Goal: Task Accomplishment & Management: Complete application form

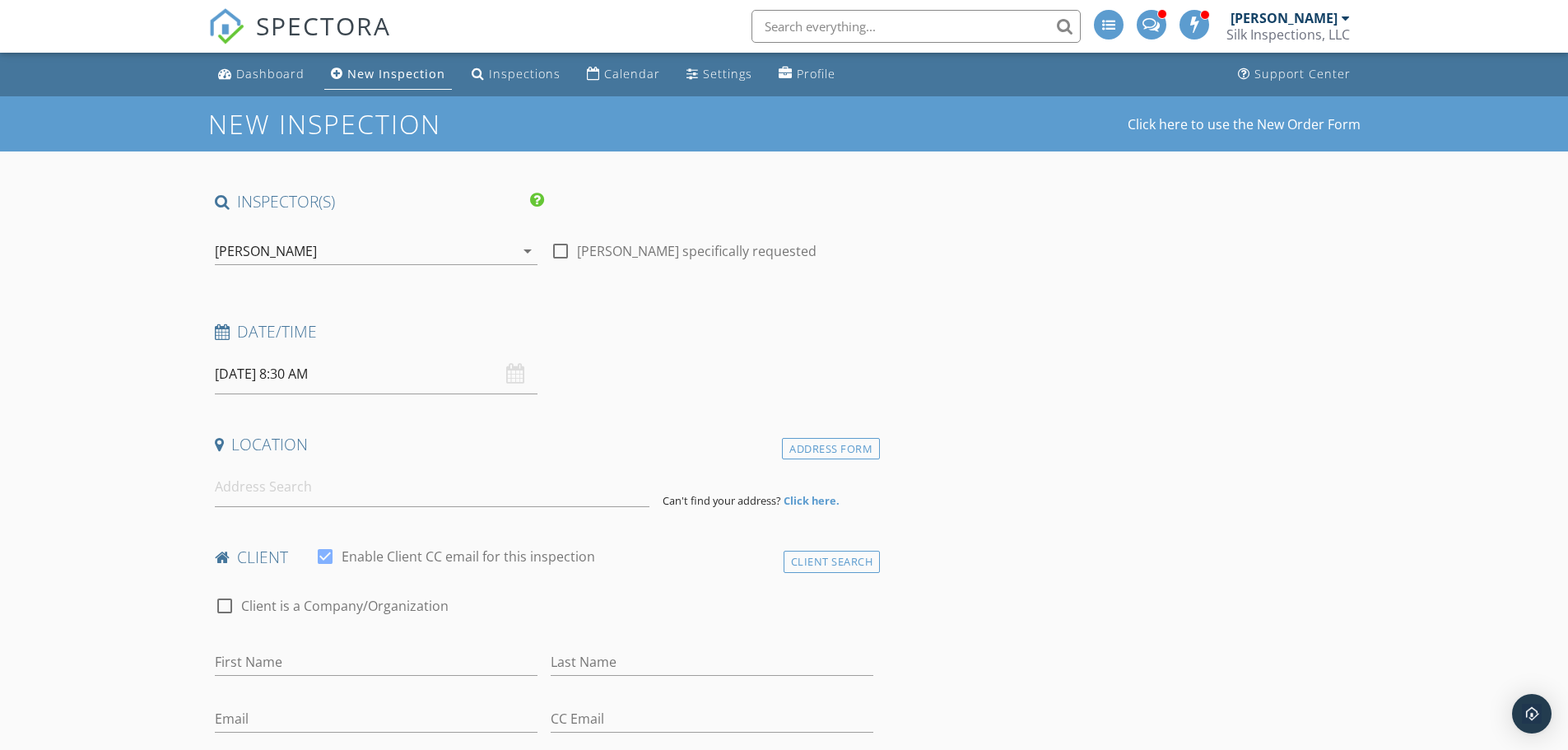
click at [376, 244] on div "[PERSON_NAME]" at bounding box center [364, 251] width 300 height 26
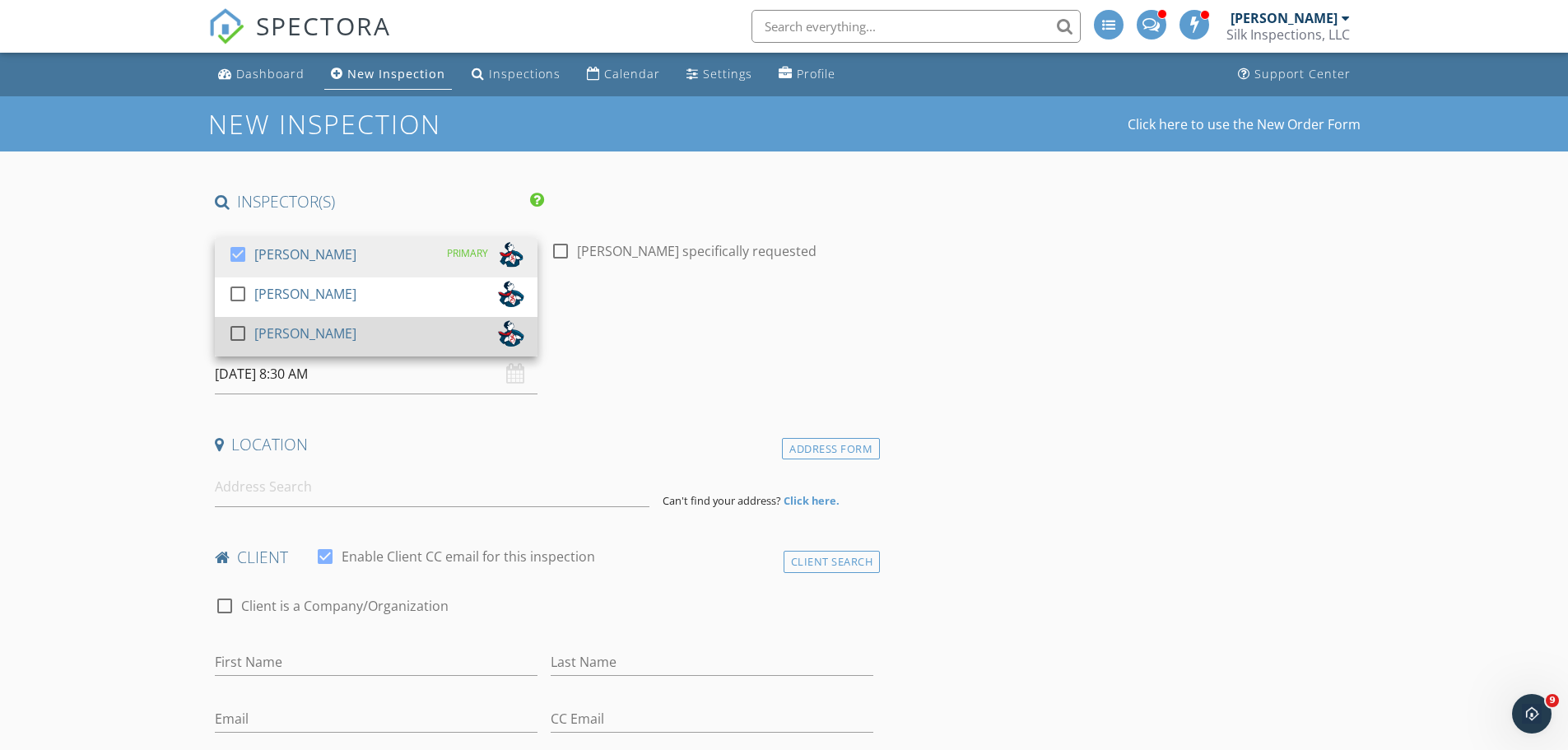
click at [327, 328] on div "[PERSON_NAME]" at bounding box center [305, 333] width 102 height 26
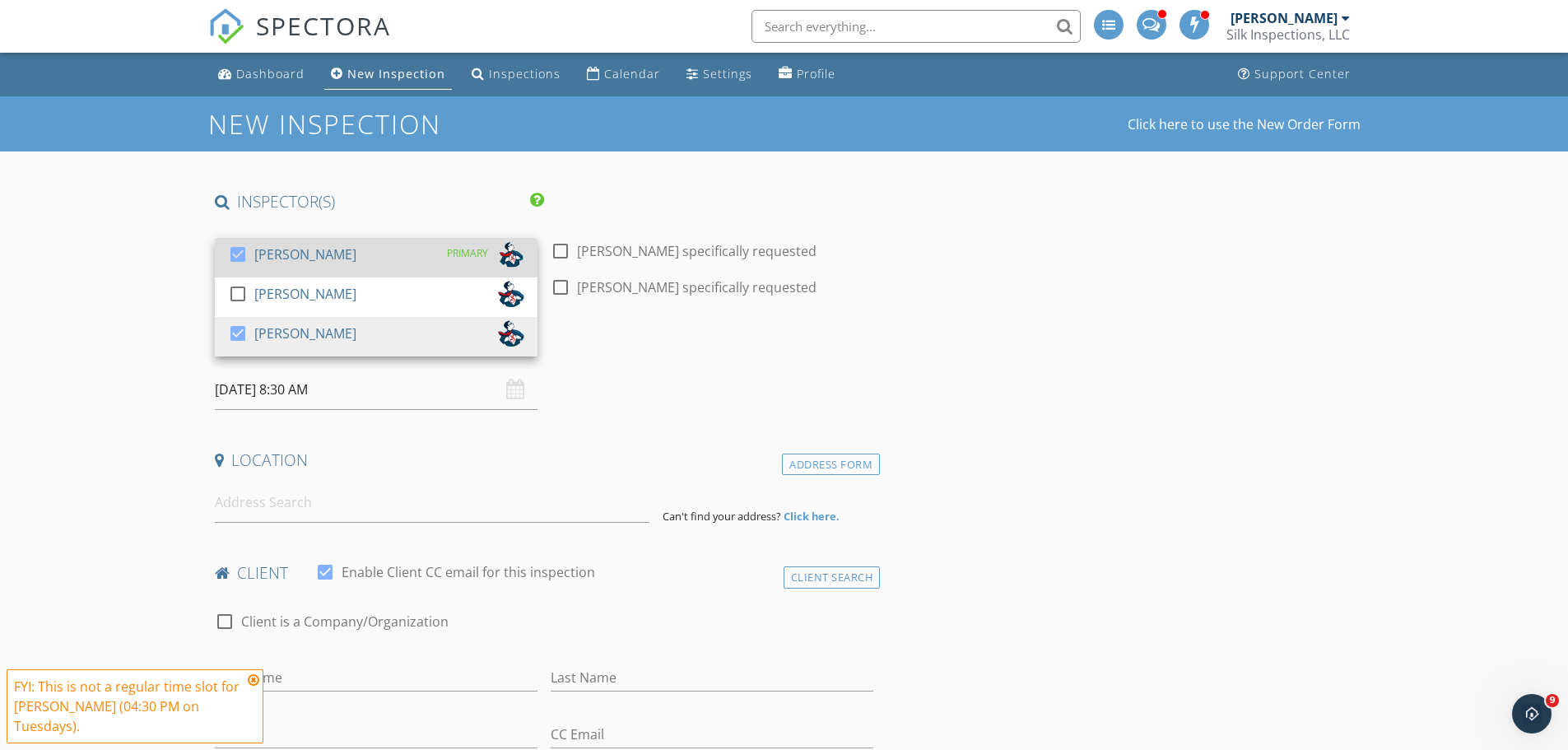
click at [306, 258] on div "[PERSON_NAME]" at bounding box center [305, 254] width 102 height 26
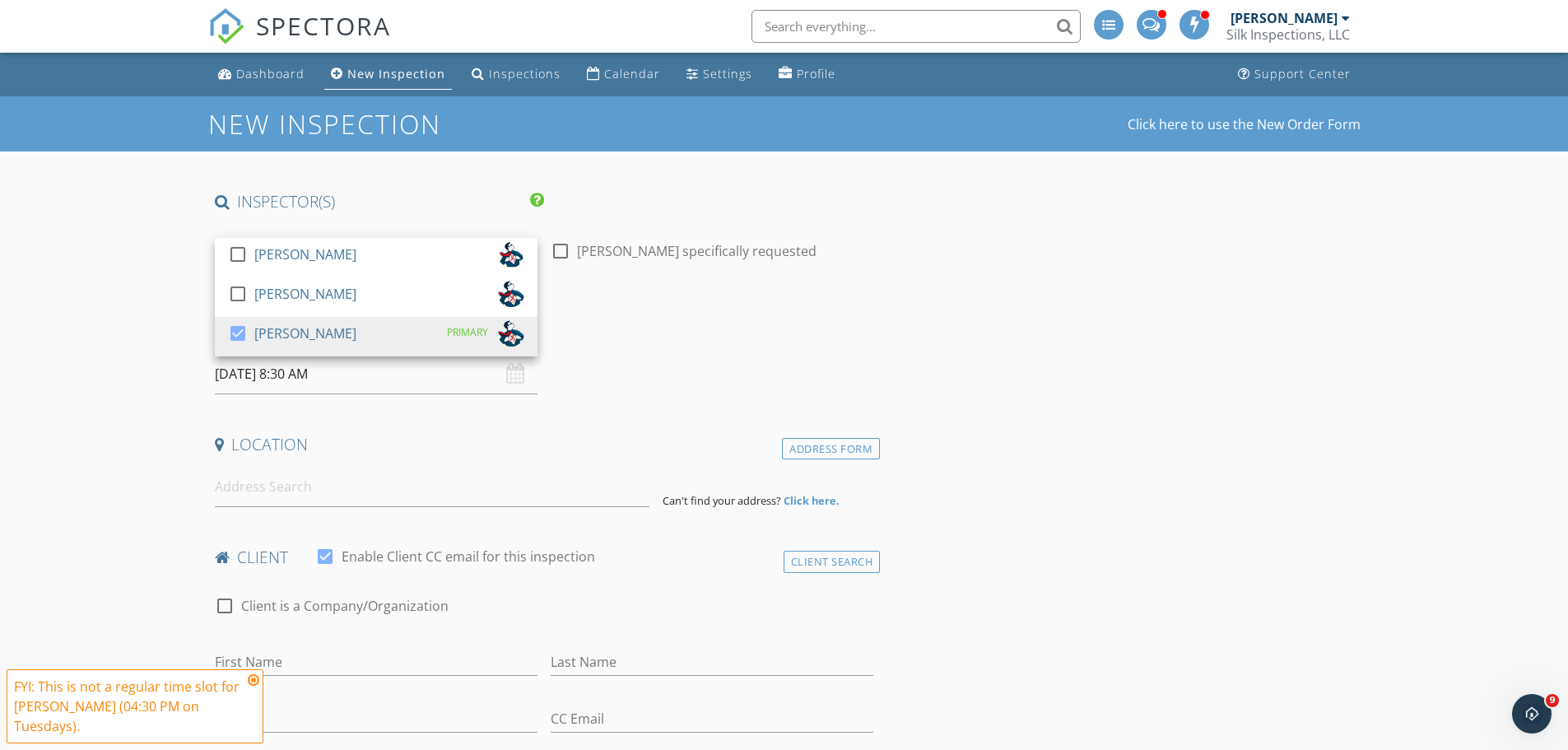
click at [588, 243] on label "Chris Skinner specifically requested" at bounding box center [697, 252] width 239 height 17
checkbox input "true"
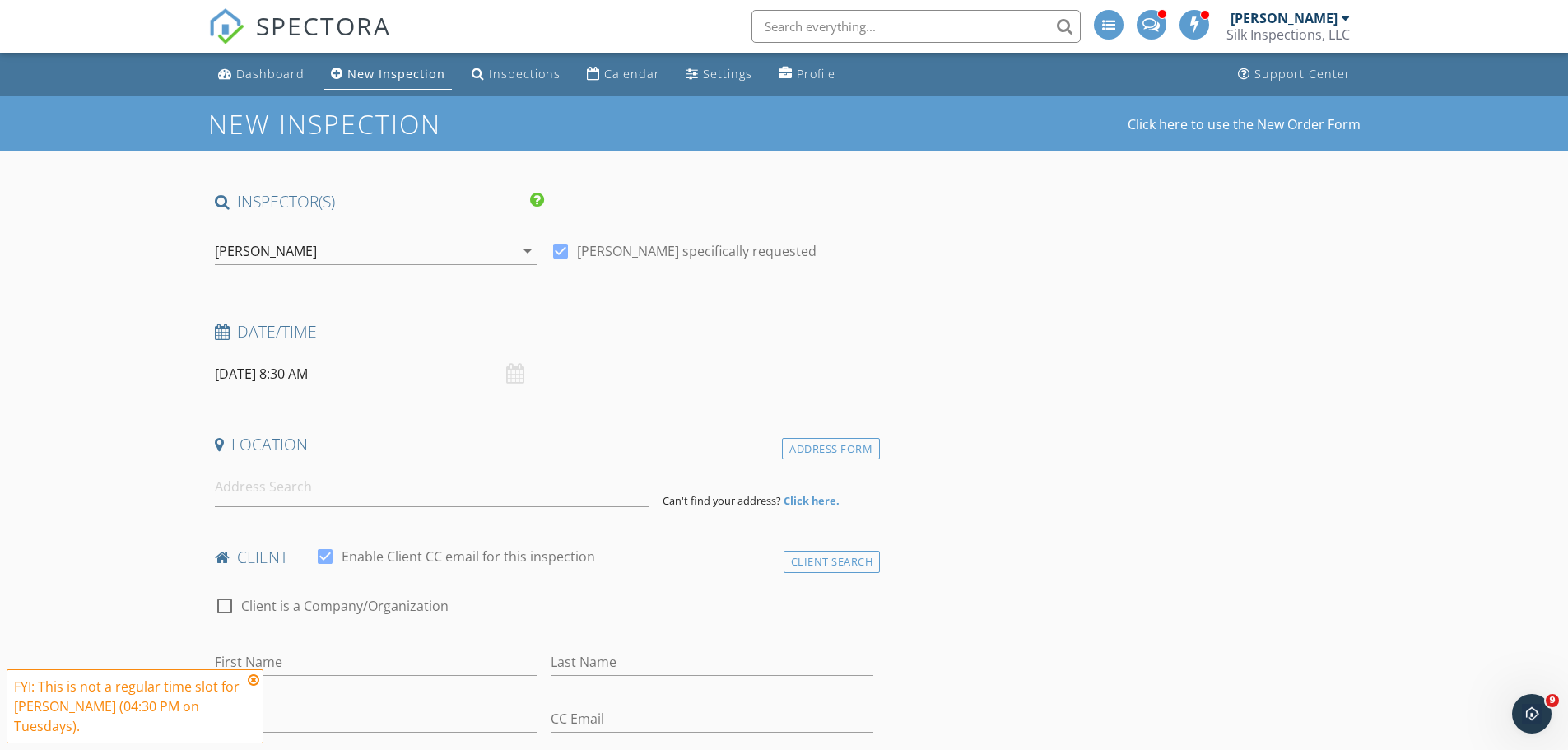
click at [457, 382] on input "09/30/2025 8:30 AM" at bounding box center [377, 374] width 323 height 40
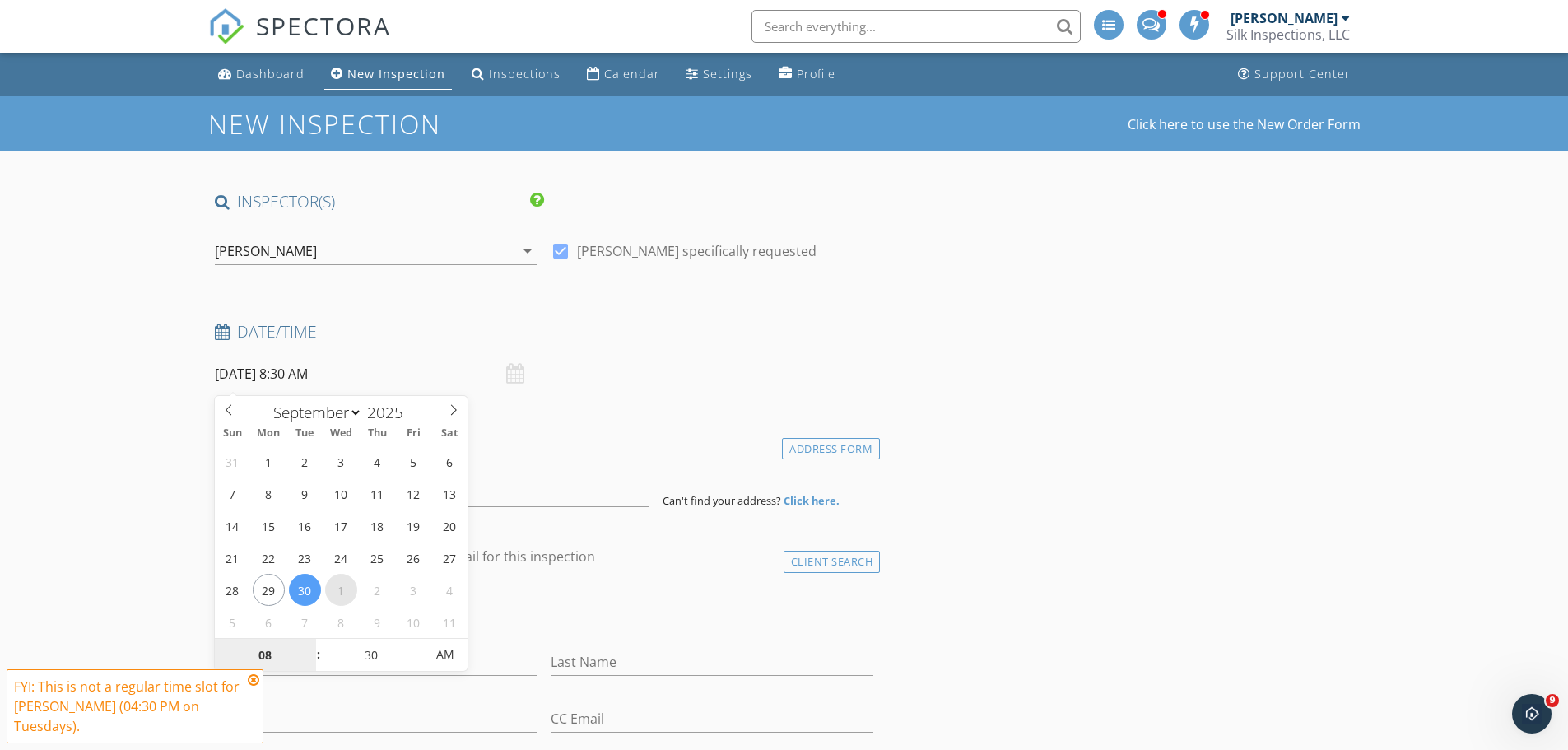
select select "9"
type input "10/01/2025 8:30 AM"
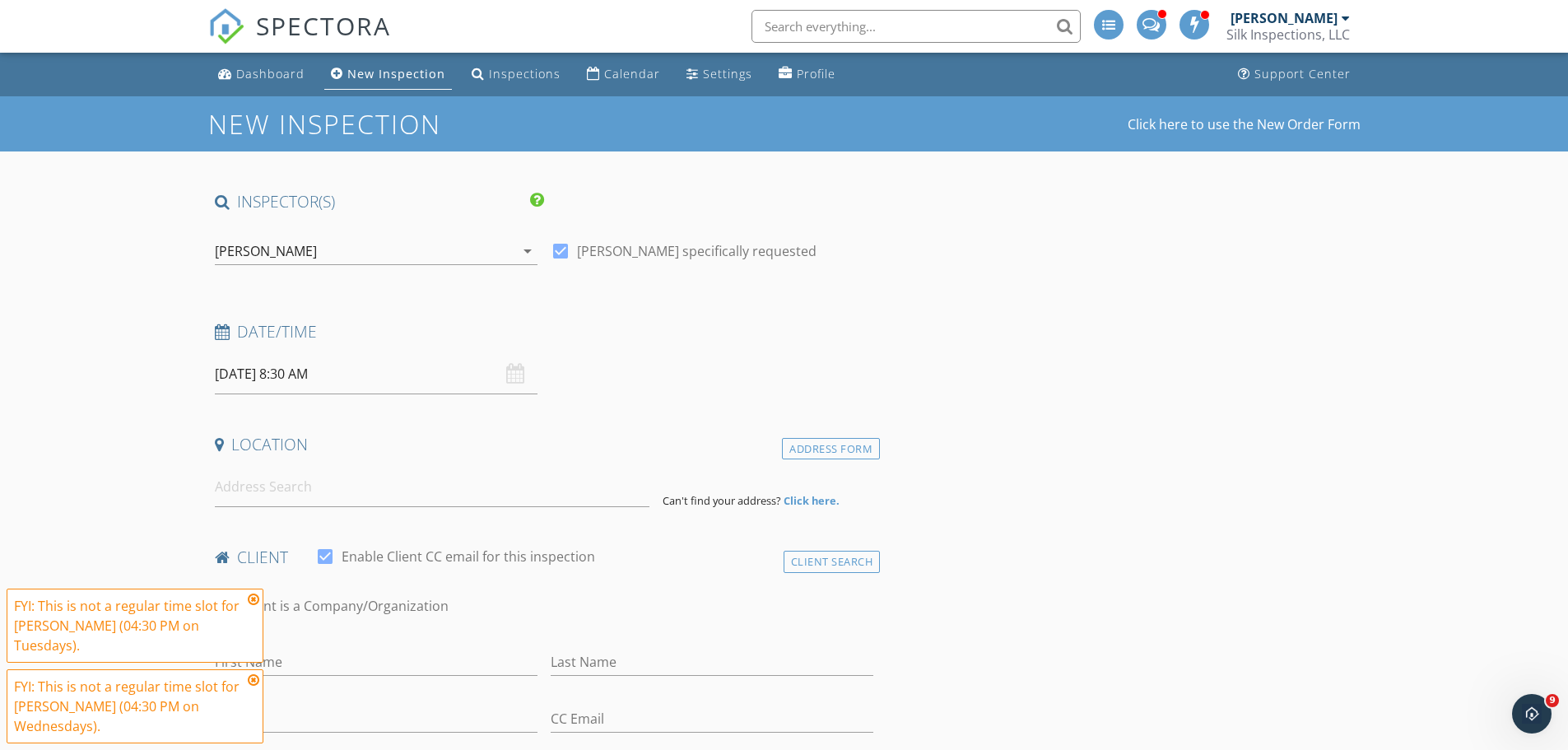
click at [255, 600] on icon at bounding box center [254, 599] width 11 height 13
click at [257, 680] on icon at bounding box center [254, 680] width 11 height 13
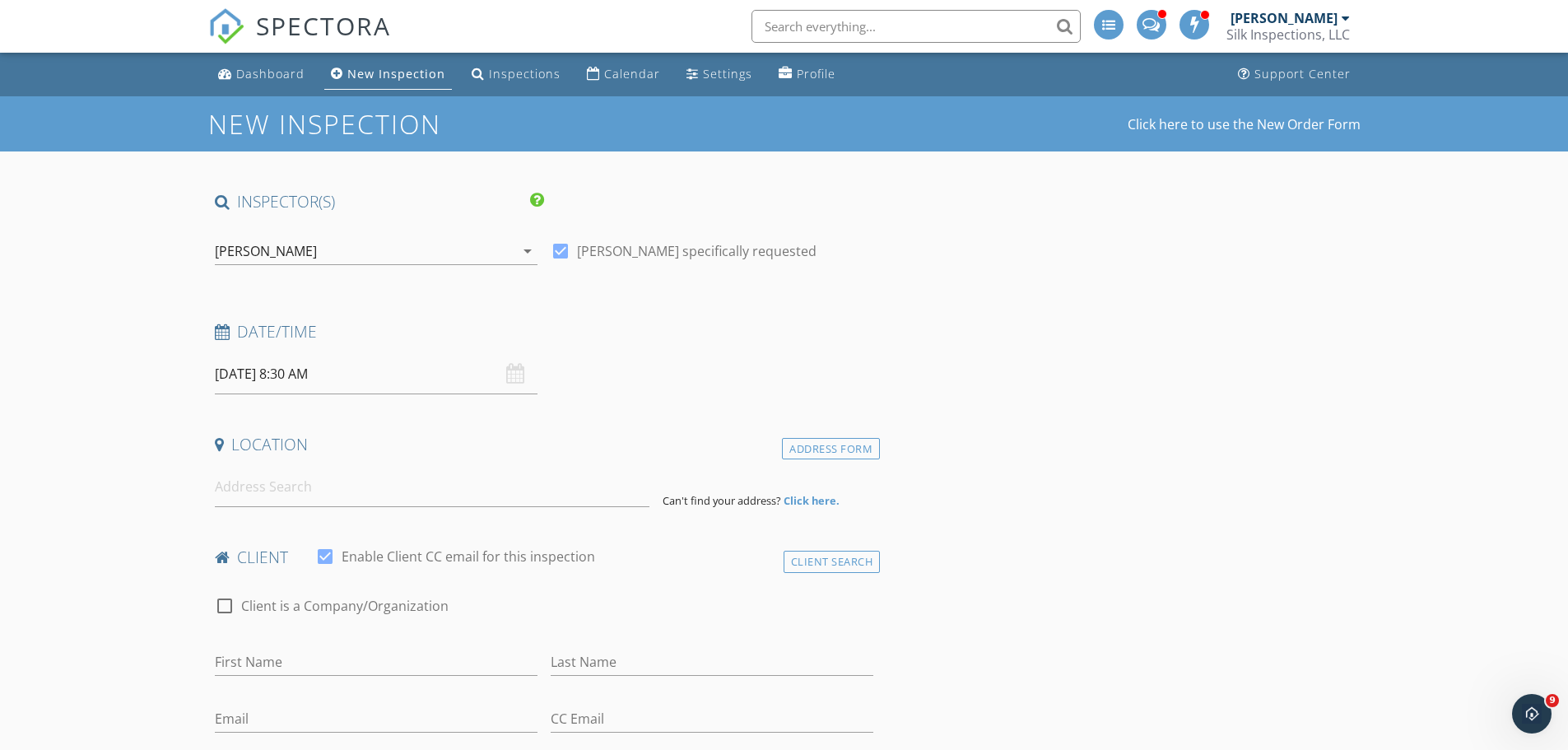
click at [389, 372] on input "10/01/2025 8:30 AM" at bounding box center [377, 374] width 323 height 40
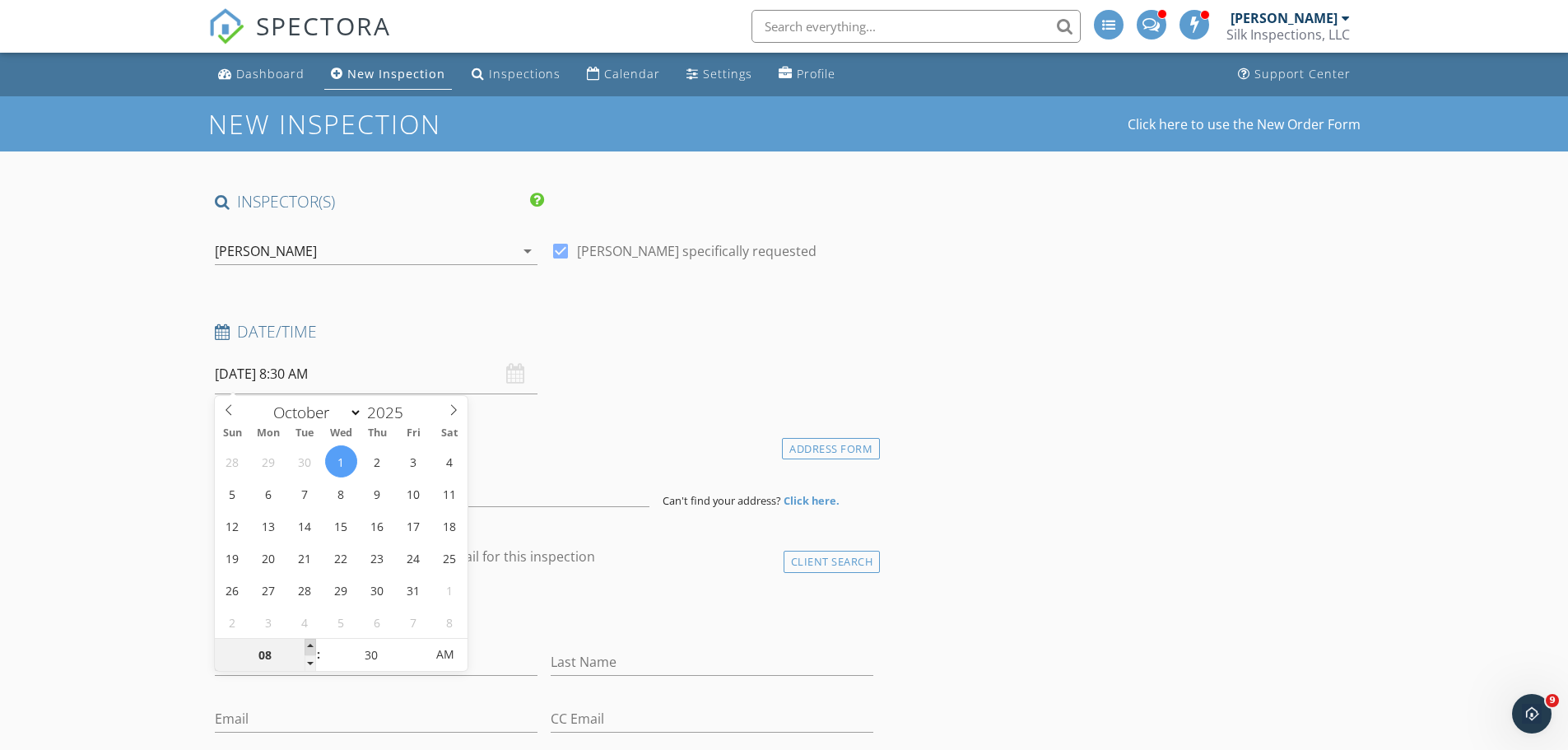
type input "09"
type input "10/01/2025 9:30 AM"
click at [313, 646] on span at bounding box center [310, 647] width 11 height 17
type input "10"
type input "10/01/2025 10:30 AM"
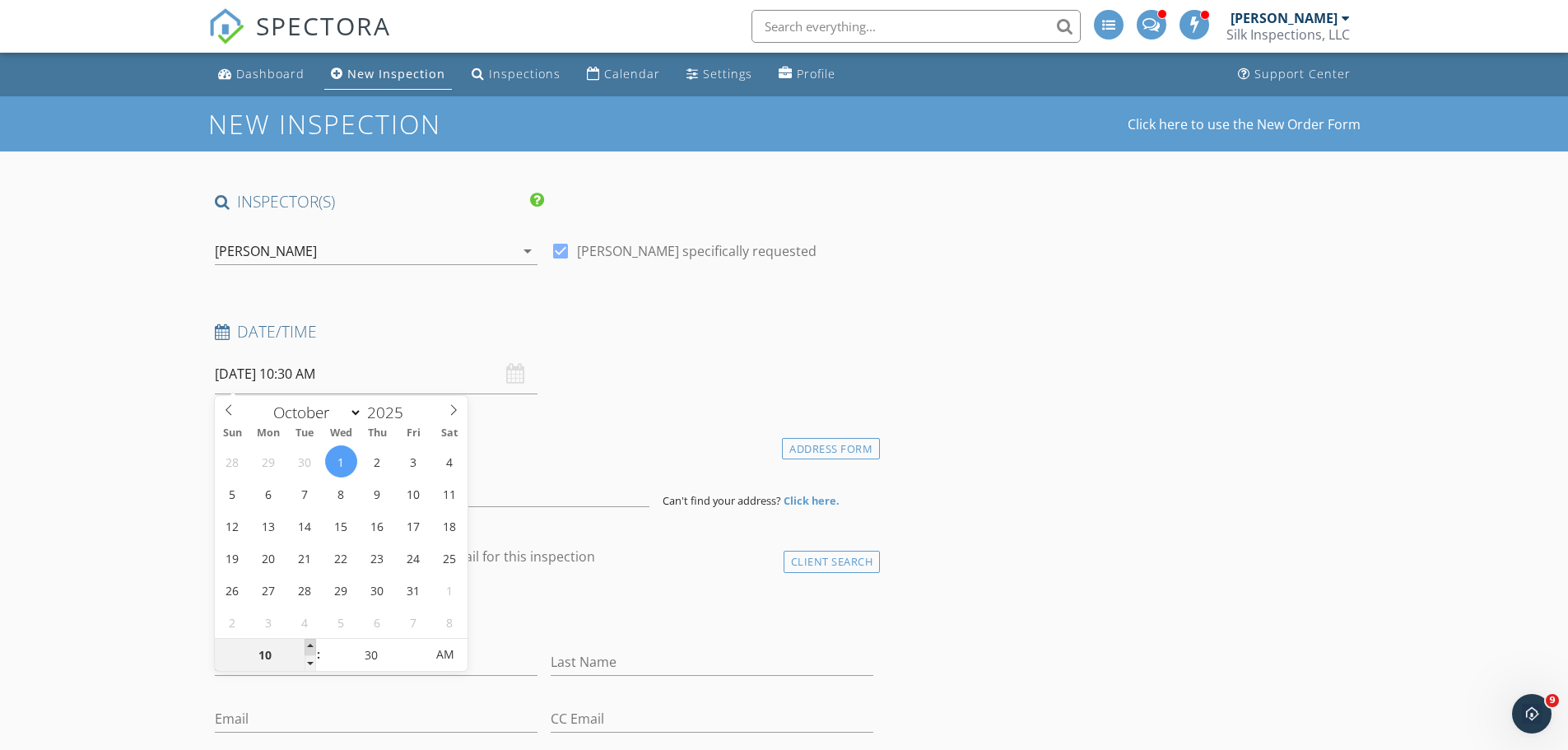
click at [313, 646] on span at bounding box center [310, 647] width 11 height 17
type input "11"
type input "10/01/2025 11:30 AM"
click at [313, 646] on span at bounding box center [310, 647] width 11 height 17
type input "12"
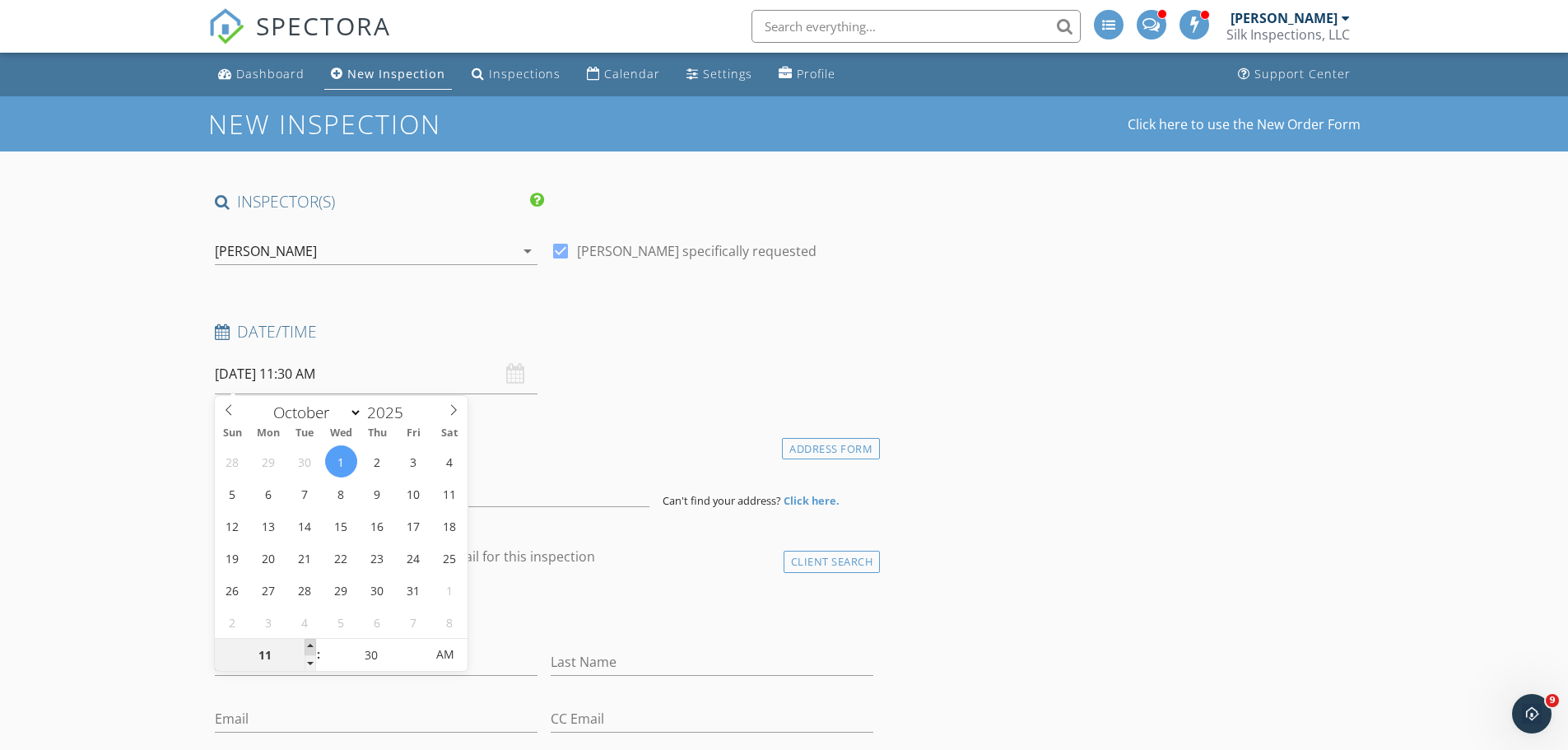
type input "10/01/2025 12:30 PM"
click at [313, 646] on span at bounding box center [310, 647] width 11 height 17
type input "01"
type input "10/01/2025 1:30 PM"
click at [313, 646] on span at bounding box center [310, 647] width 11 height 17
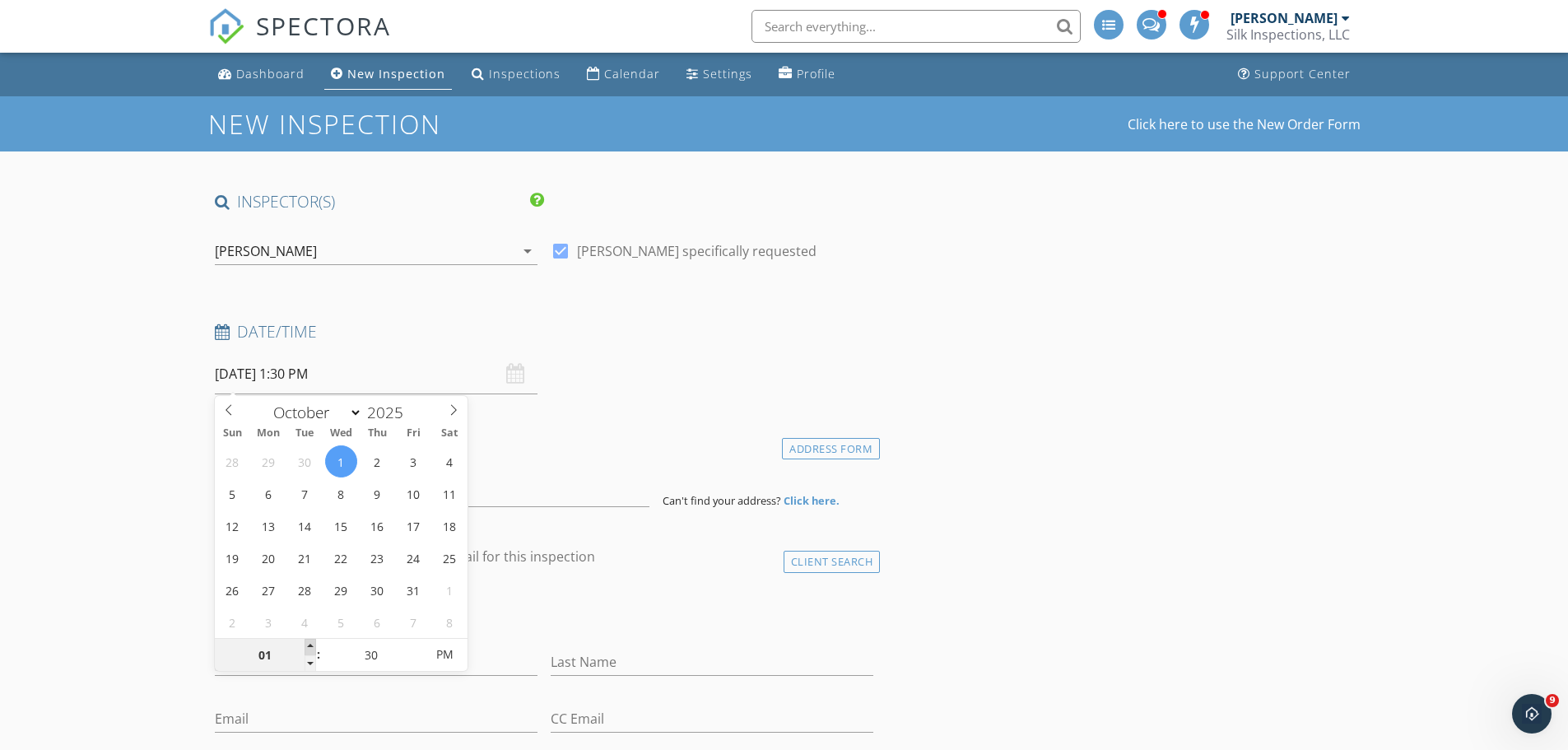
type input "02"
type input "10/01/2025 2:30 PM"
click at [313, 646] on span at bounding box center [310, 647] width 11 height 17
type input "03"
type input "10/01/2025 3:30 PM"
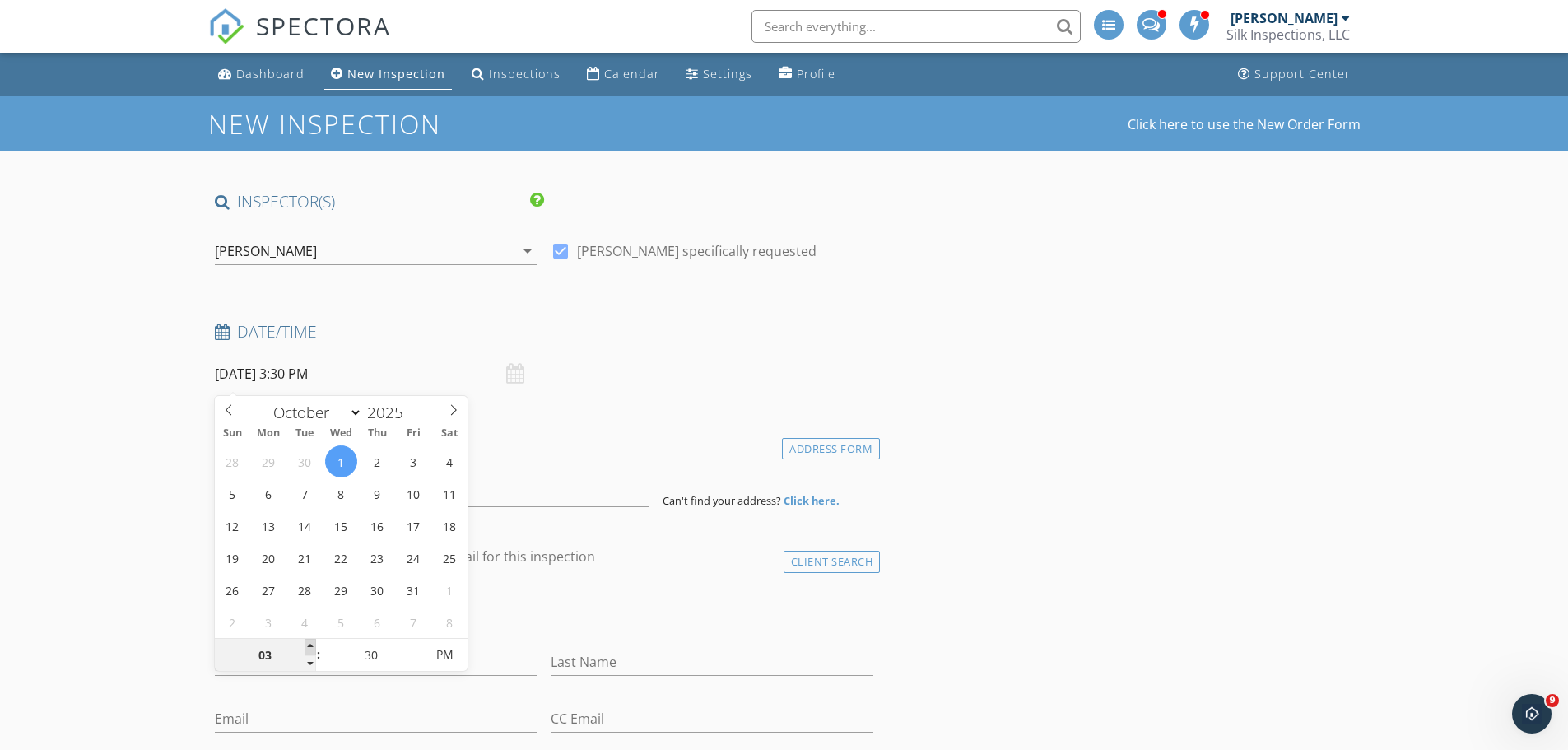
click at [313, 646] on span at bounding box center [310, 647] width 11 height 17
type input "04"
type input "10/01/2025 4:30 PM"
click at [313, 646] on span at bounding box center [310, 647] width 11 height 17
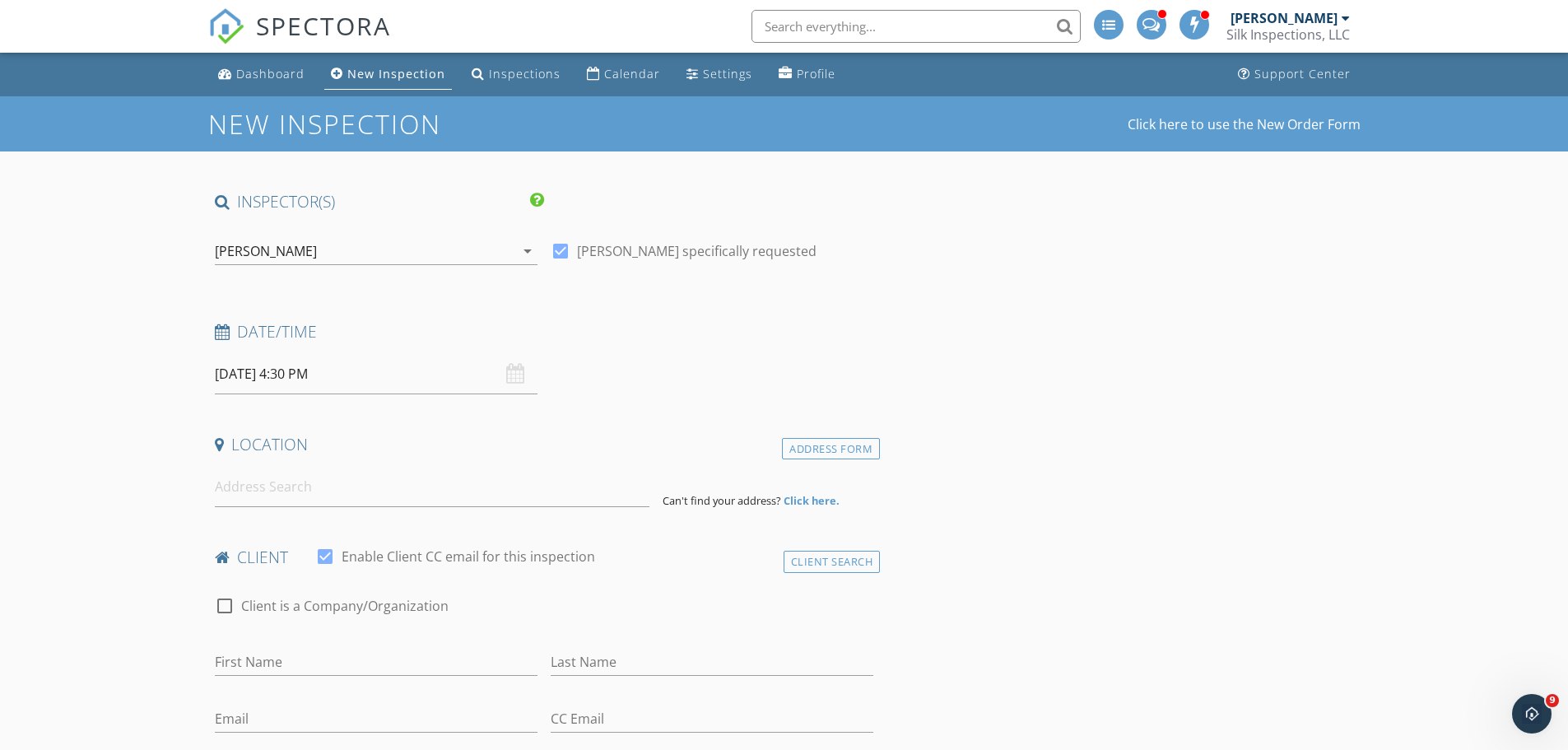
click at [511, 497] on input at bounding box center [432, 486] width 435 height 40
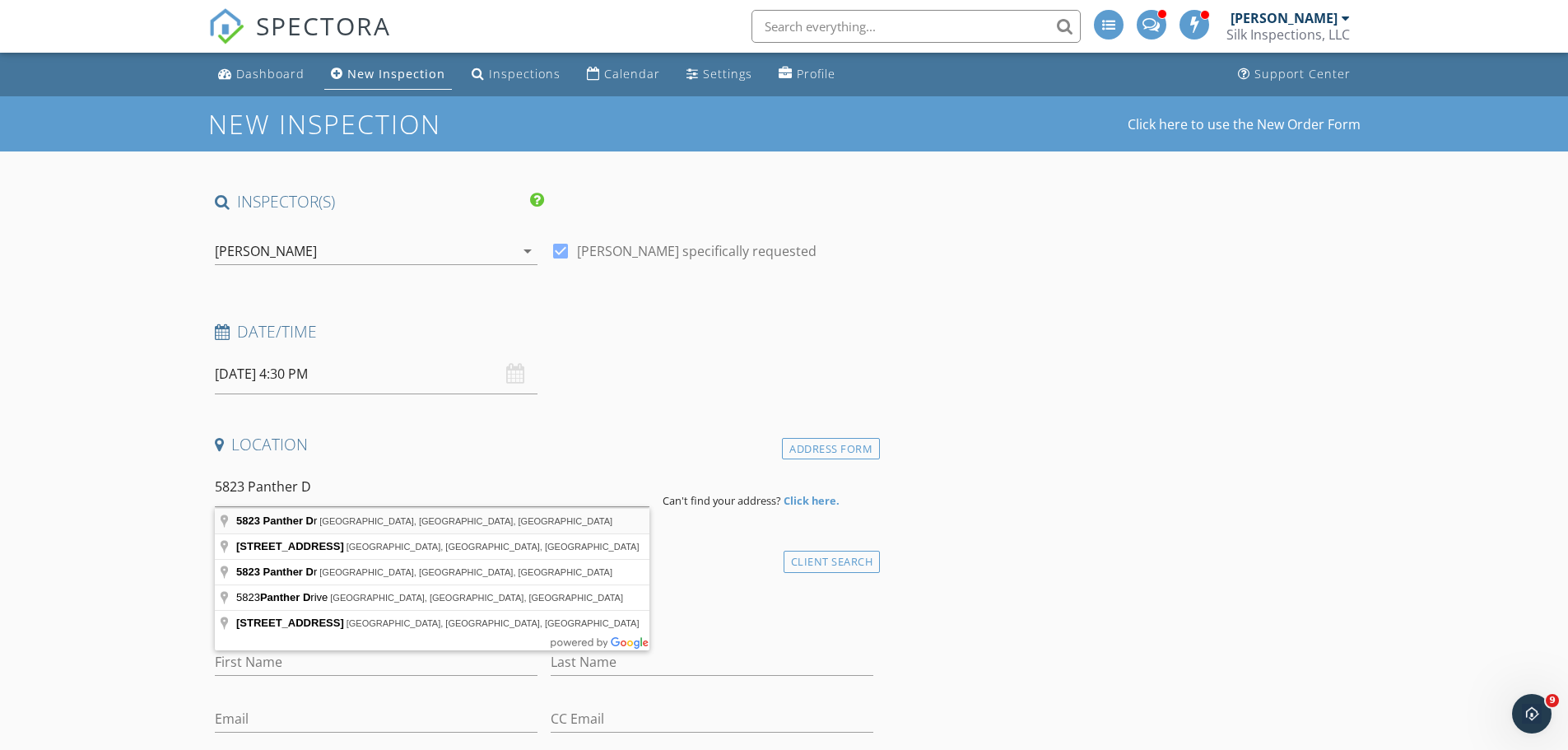
type input "5823 Panther Dr, Hope Mills, NC, USA"
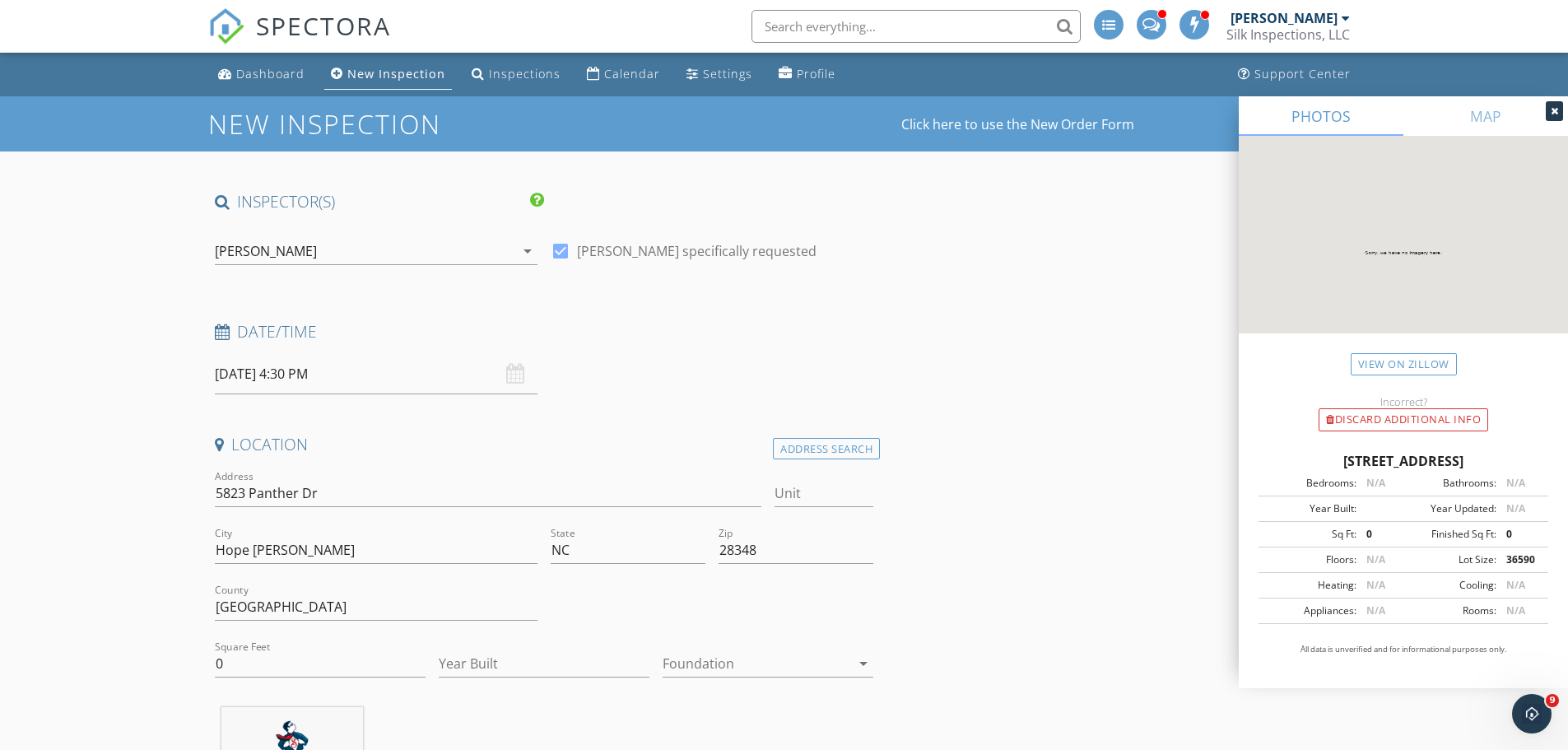
click at [1560, 114] on div at bounding box center [1555, 111] width 17 height 20
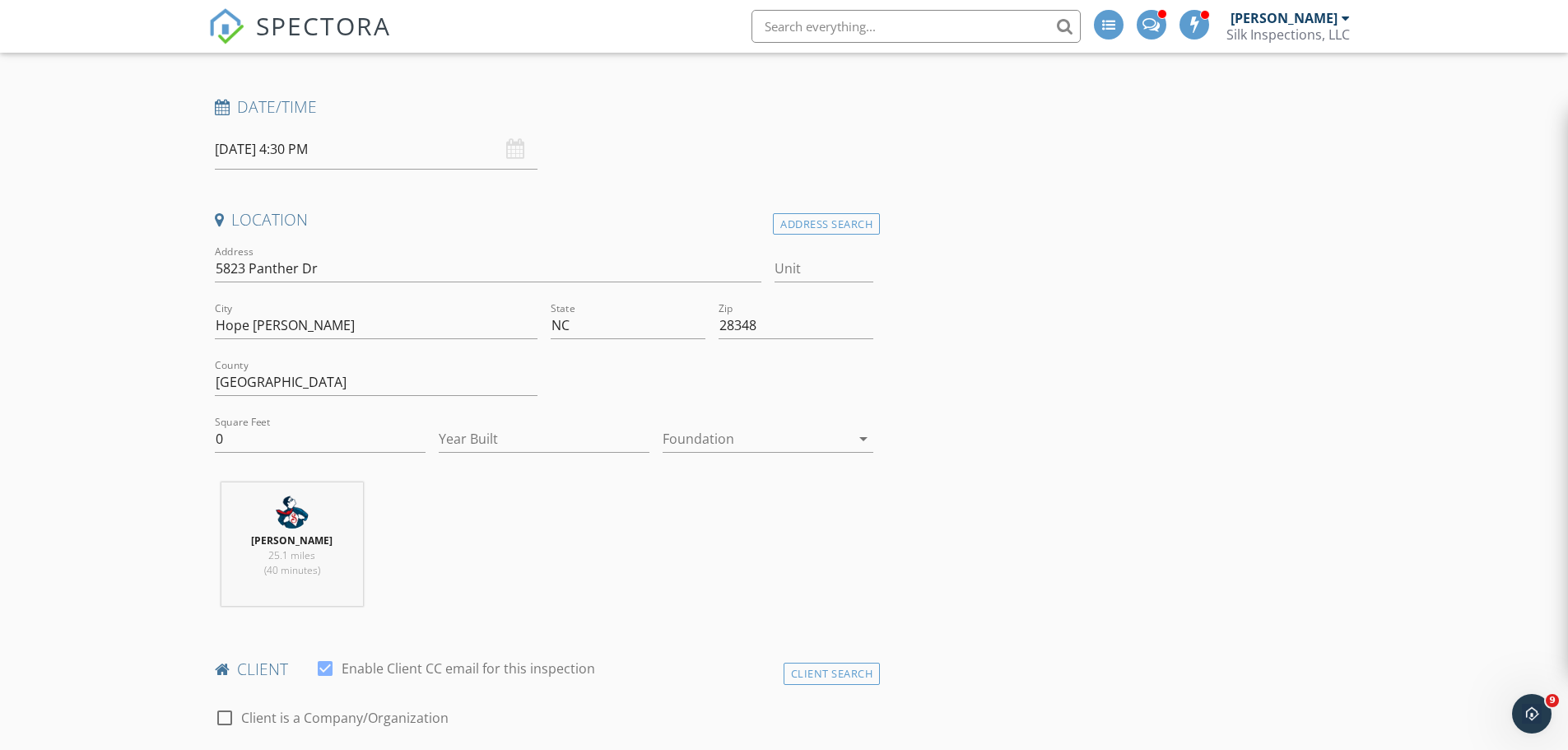
scroll to position [247, 0]
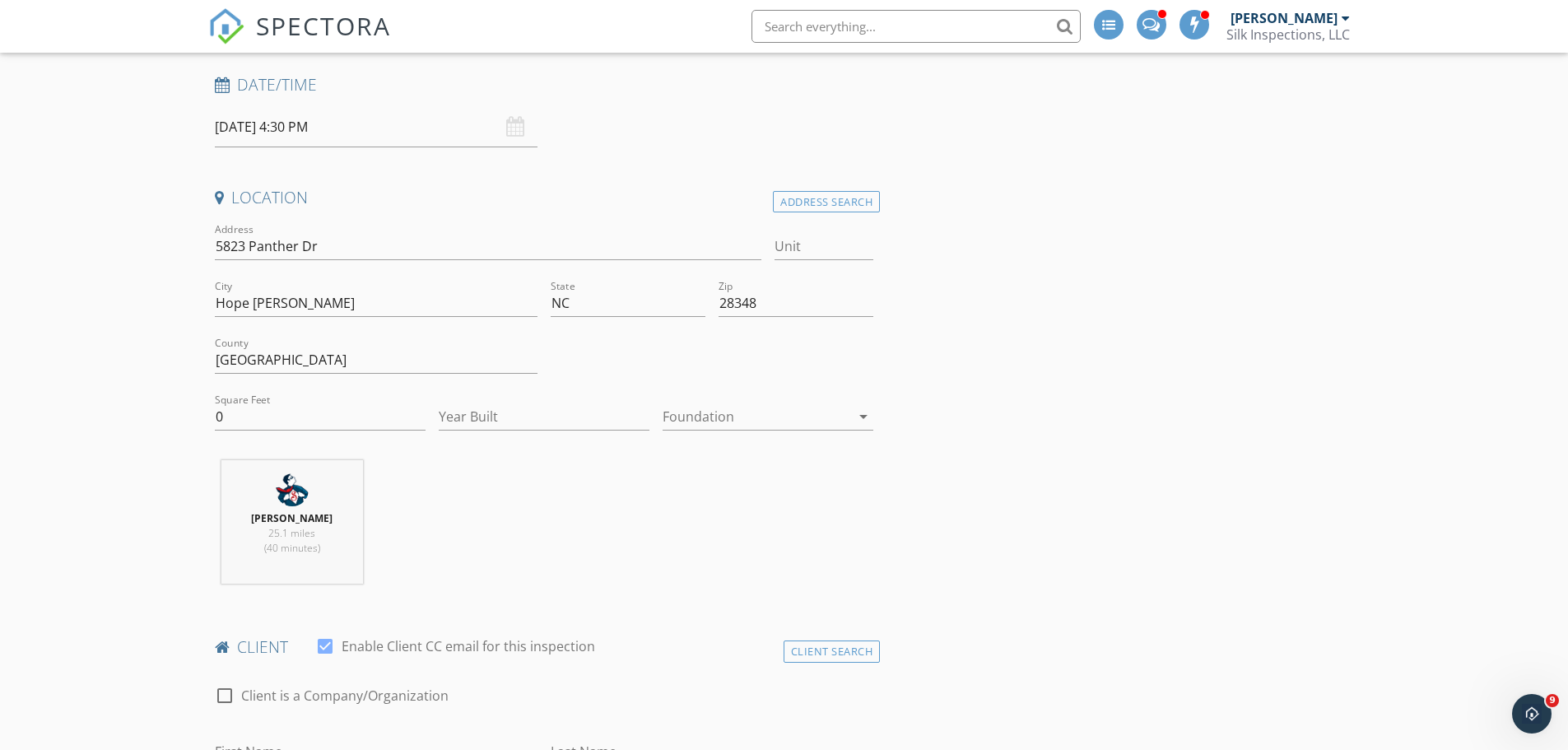
click at [704, 418] on div at bounding box center [757, 417] width 188 height 26
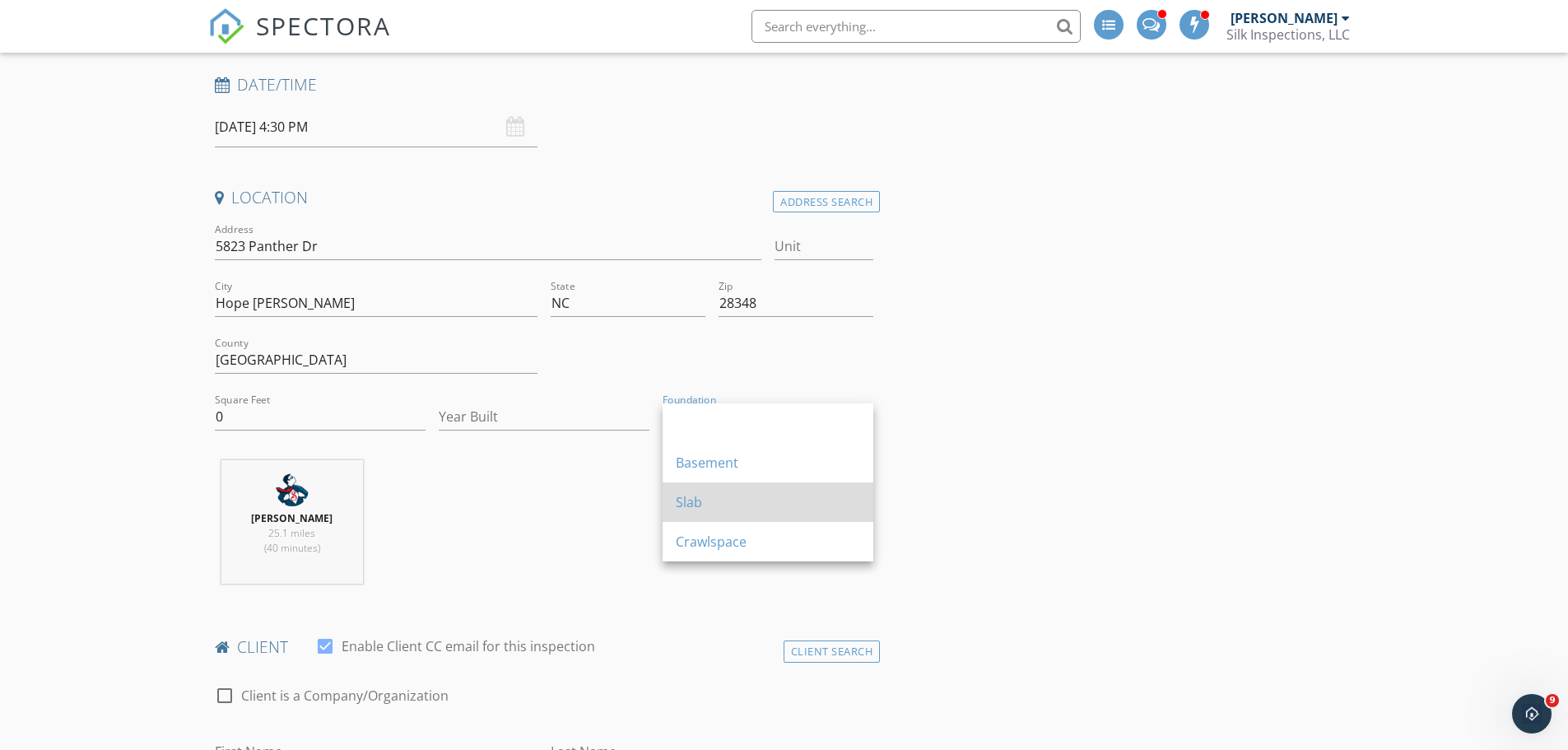
click at [751, 497] on div "Slab" at bounding box center [768, 501] width 184 height 20
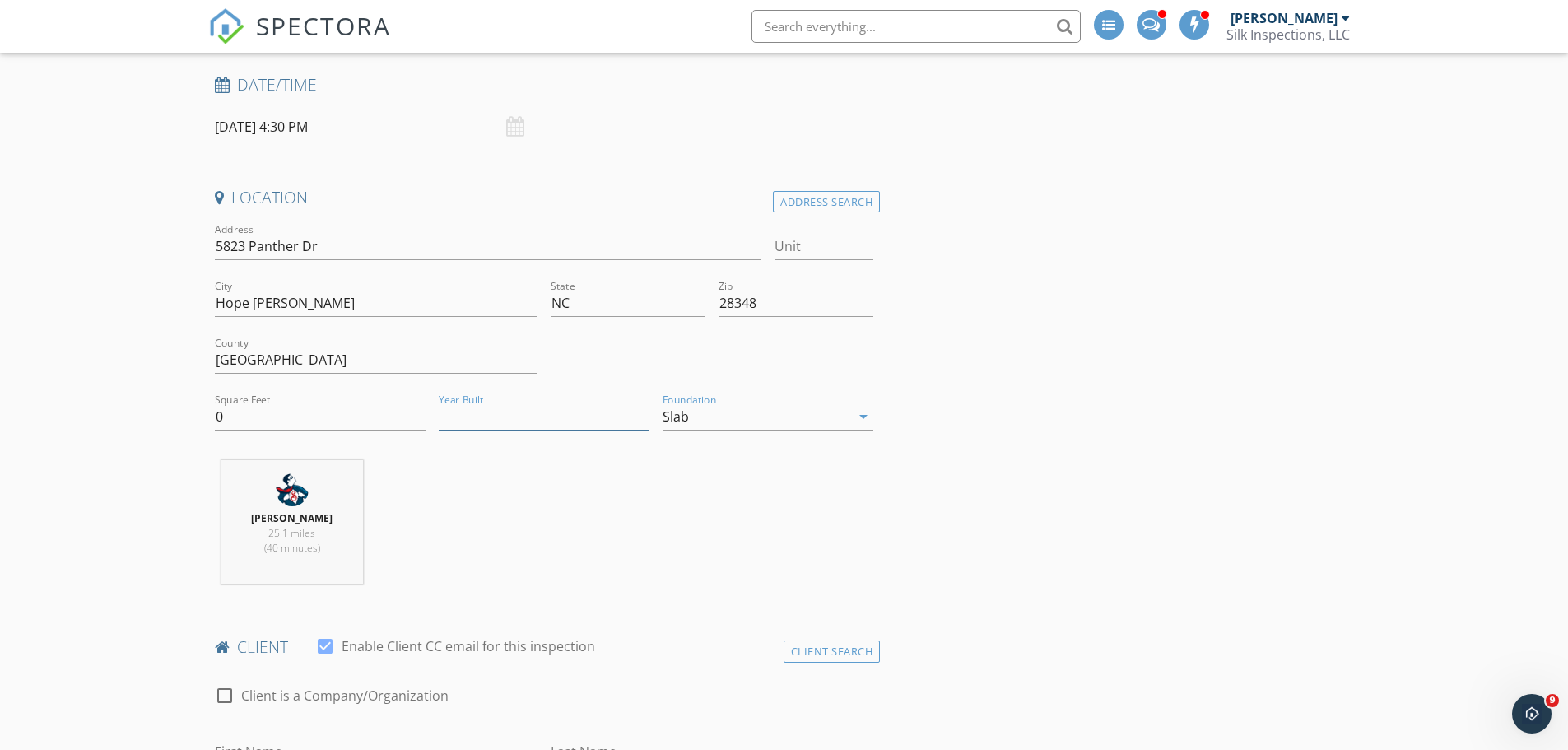
click at [533, 423] on input "Year Built" at bounding box center [544, 417] width 210 height 27
type input "2025"
click at [469, 242] on input "5823 Panther Dr" at bounding box center [488, 246] width 547 height 27
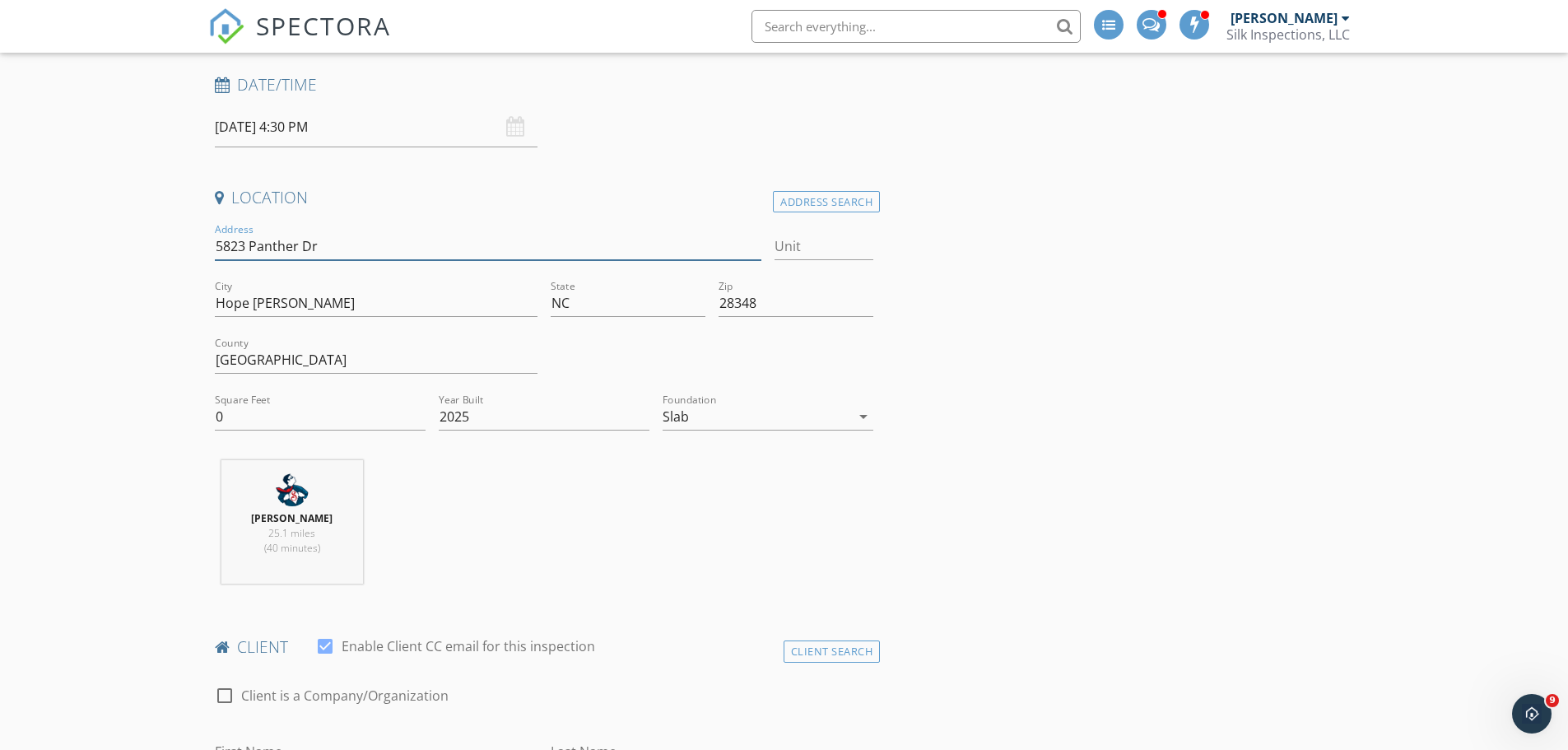
click at [469, 242] on input "5823 Panther Dr" at bounding box center [488, 246] width 547 height 27
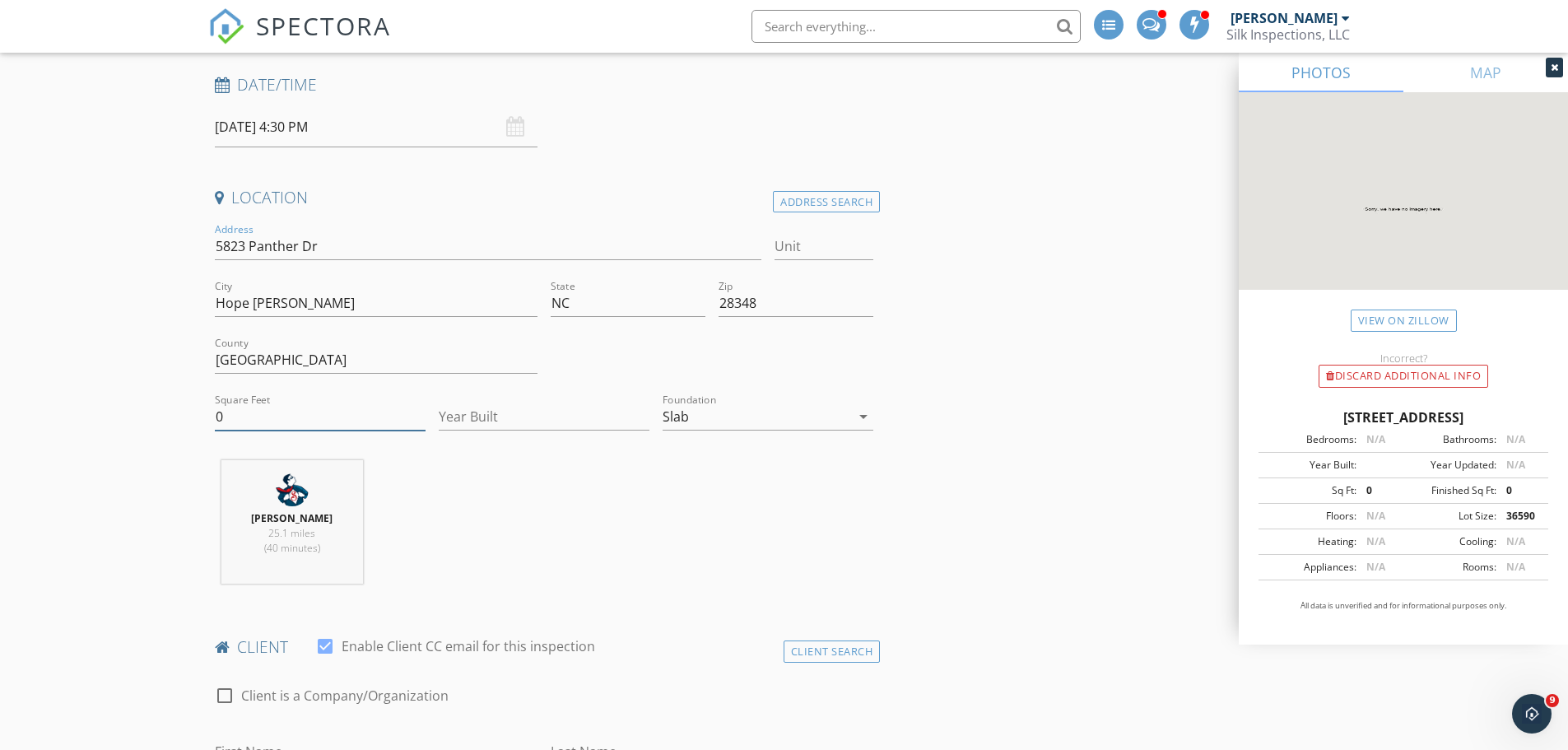
click at [275, 415] on input "0" at bounding box center [320, 417] width 210 height 27
drag, startPoint x: 274, startPoint y: 415, endPoint x: 144, endPoint y: 421, distance: 130.1
type input "1819"
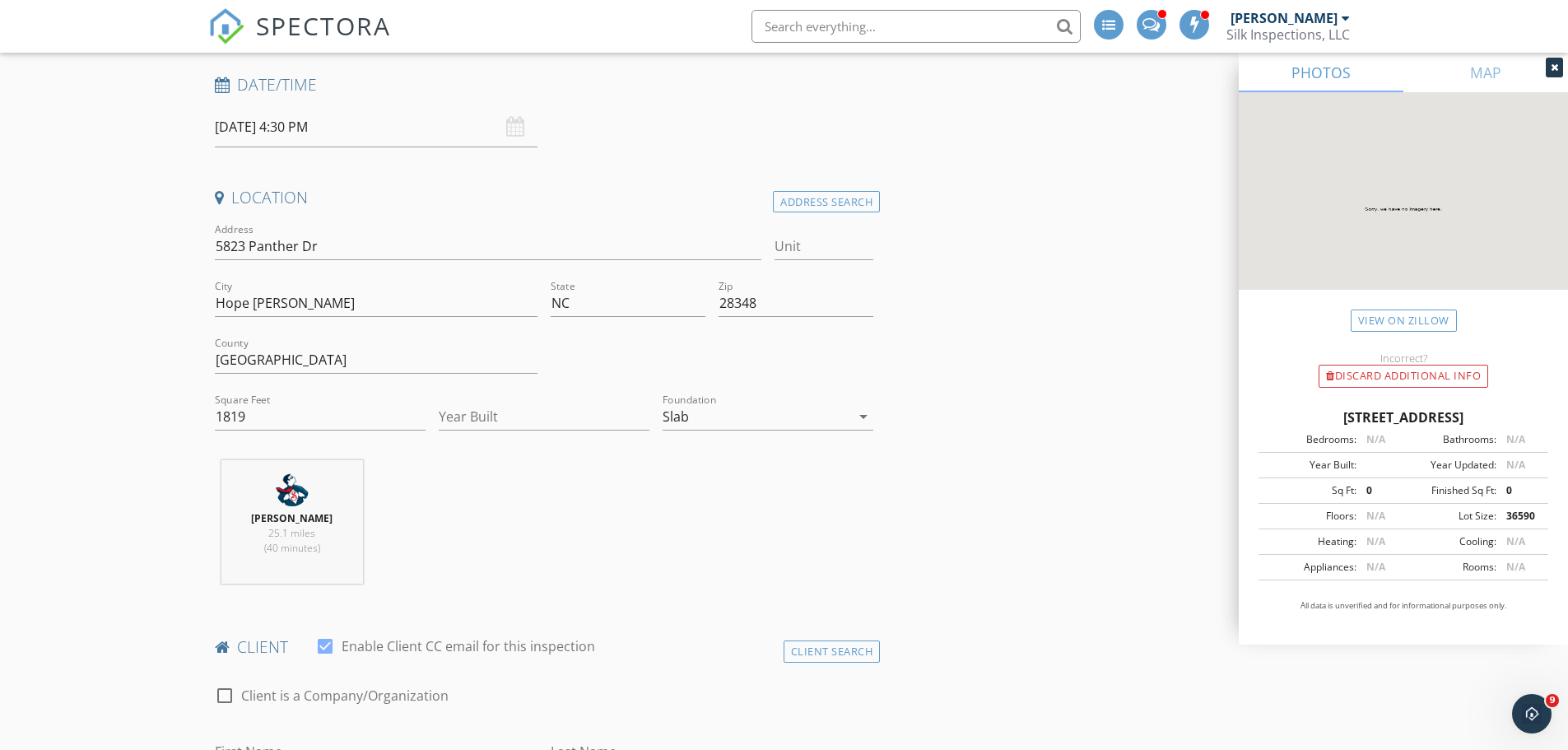
click at [537, 412] on input "Year Built" at bounding box center [544, 417] width 210 height 27
type input "2025"
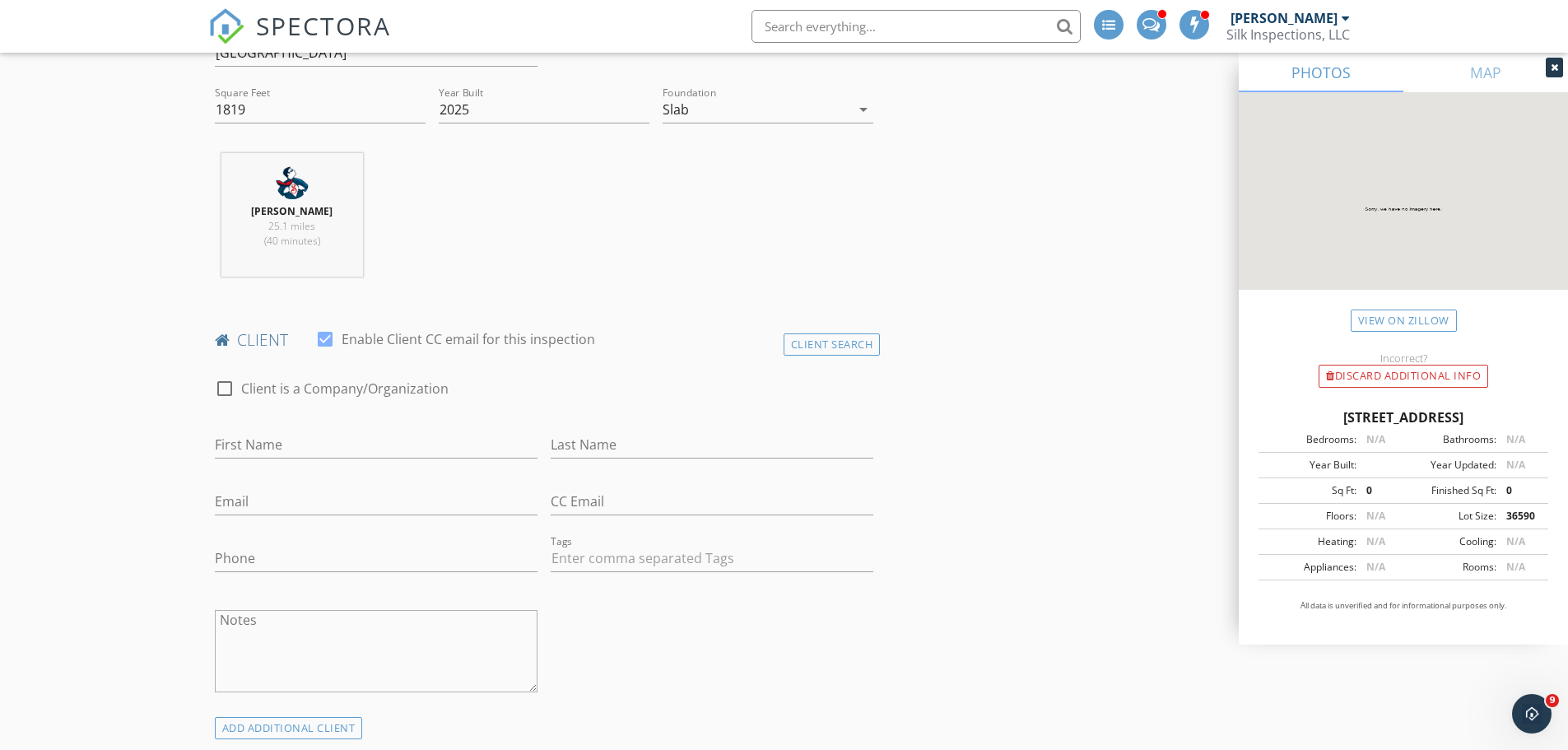
scroll to position [658, 0]
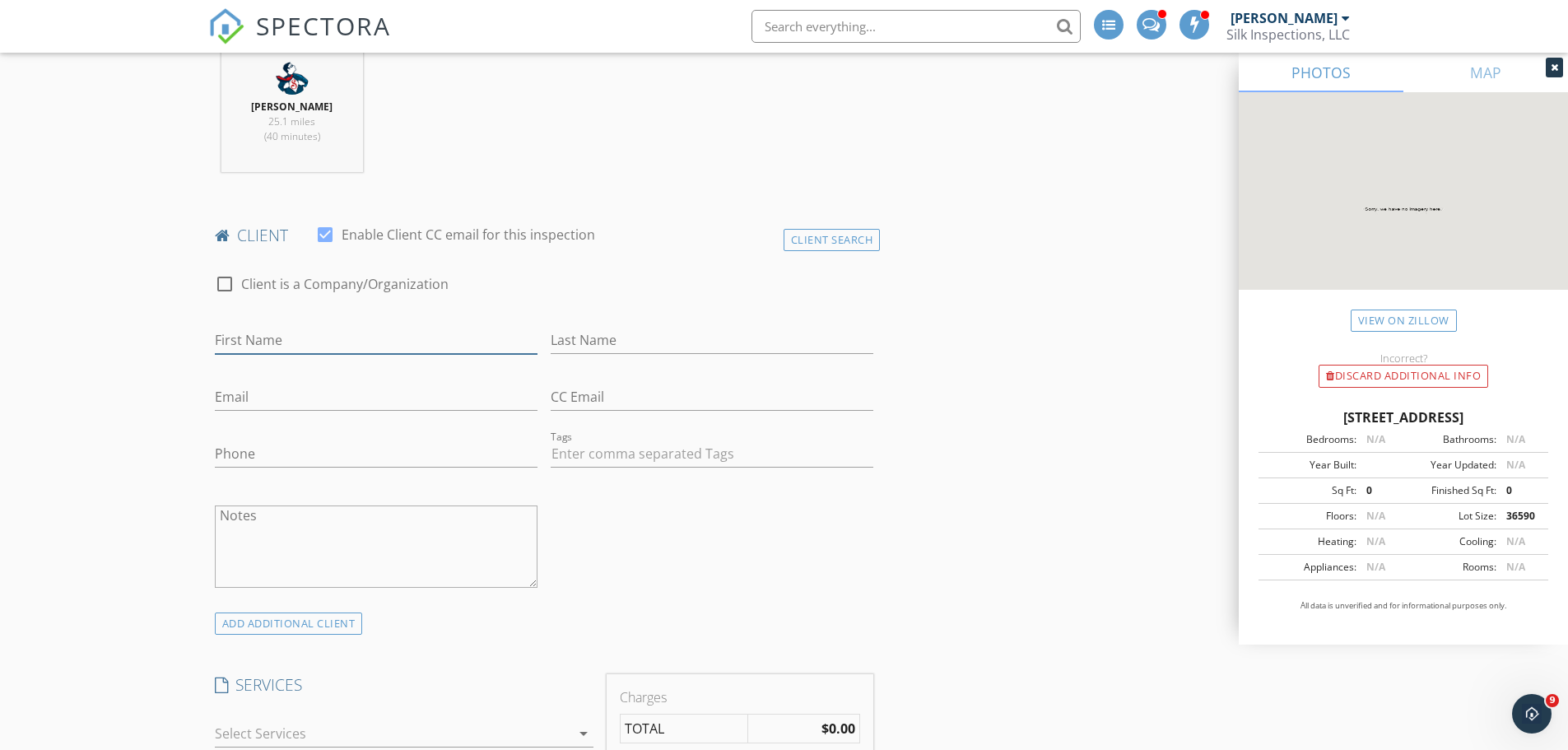
click at [303, 333] on input "First Name" at bounding box center [377, 340] width 323 height 27
type input "Cameron"
type input "Dobson"
click at [251, 442] on div "Phone" at bounding box center [377, 457] width 323 height 54
click at [243, 463] on input "Phone" at bounding box center [377, 457] width 323 height 27
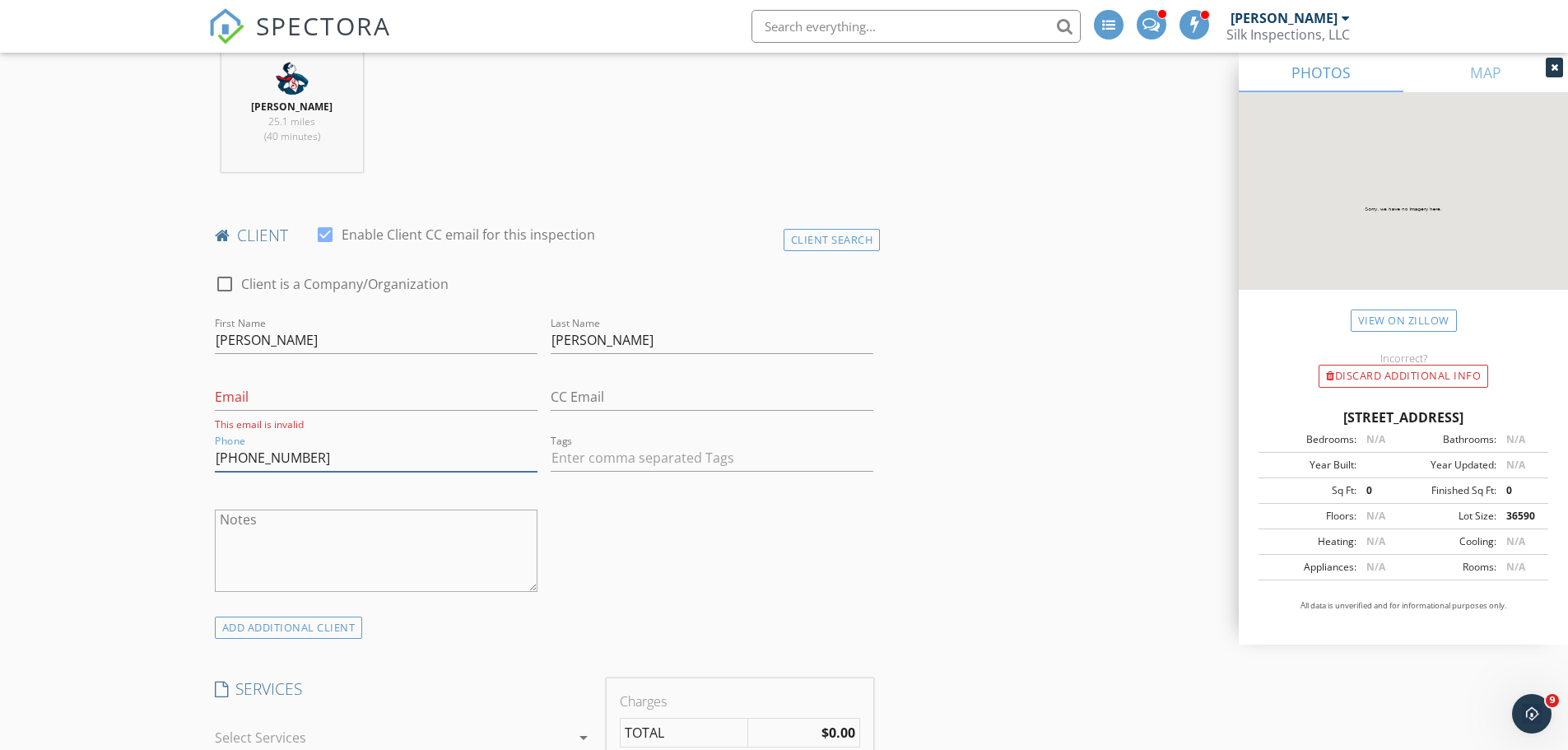
click at [331, 451] on input "219-863-9473" at bounding box center [377, 457] width 323 height 27
click at [330, 452] on input "219-863-9473" at bounding box center [377, 457] width 323 height 27
type input "219-863-9473"
drag, startPoint x: 33, startPoint y: 526, endPoint x: 41, endPoint y: 523, distance: 8.5
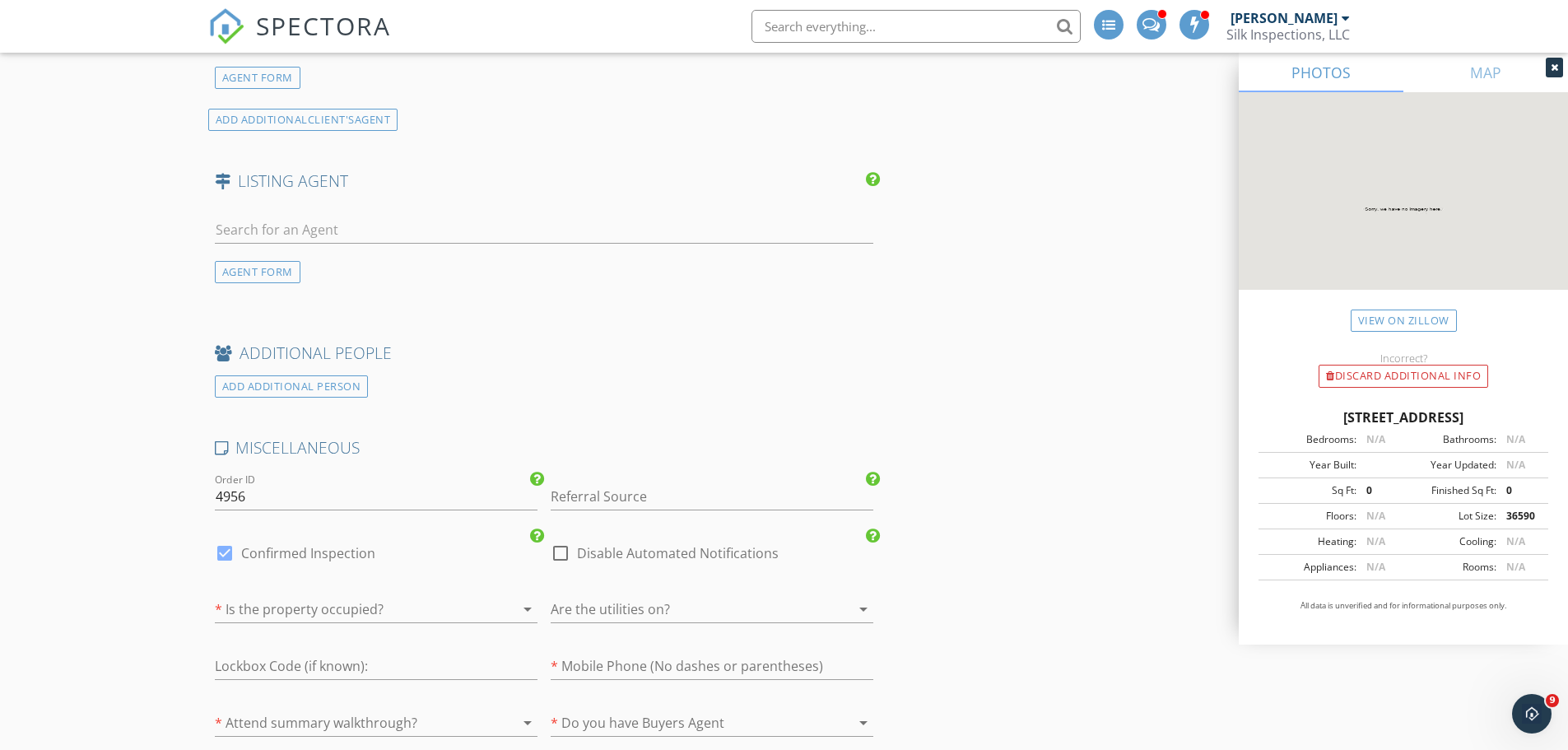
scroll to position [2058, 0]
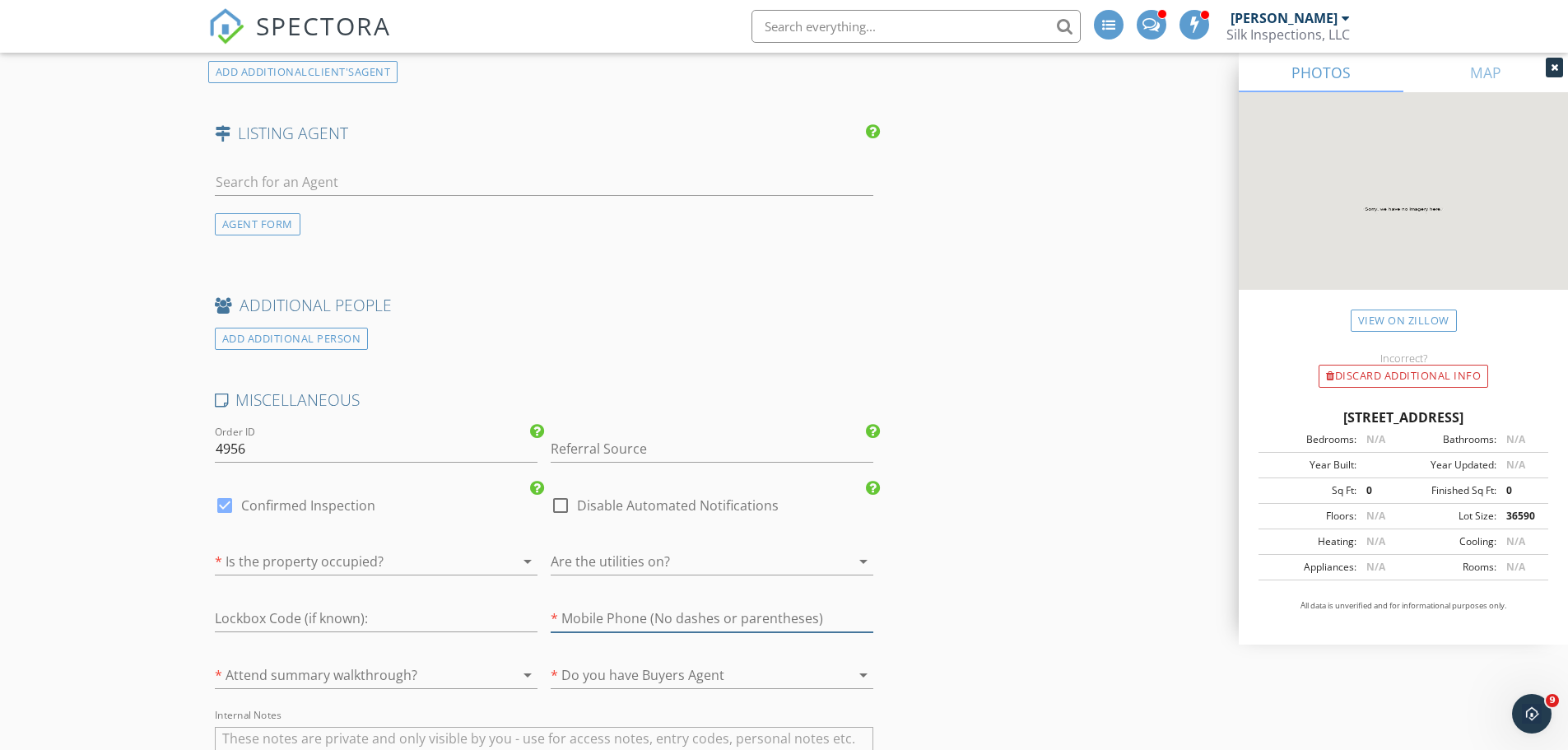
click at [652, 621] on input "number" at bounding box center [713, 618] width 323 height 27
drag, startPoint x: 609, startPoint y: 618, endPoint x: 616, endPoint y: 626, distance: 10.6
click at [609, 618] on input "number" at bounding box center [713, 618] width 323 height 27
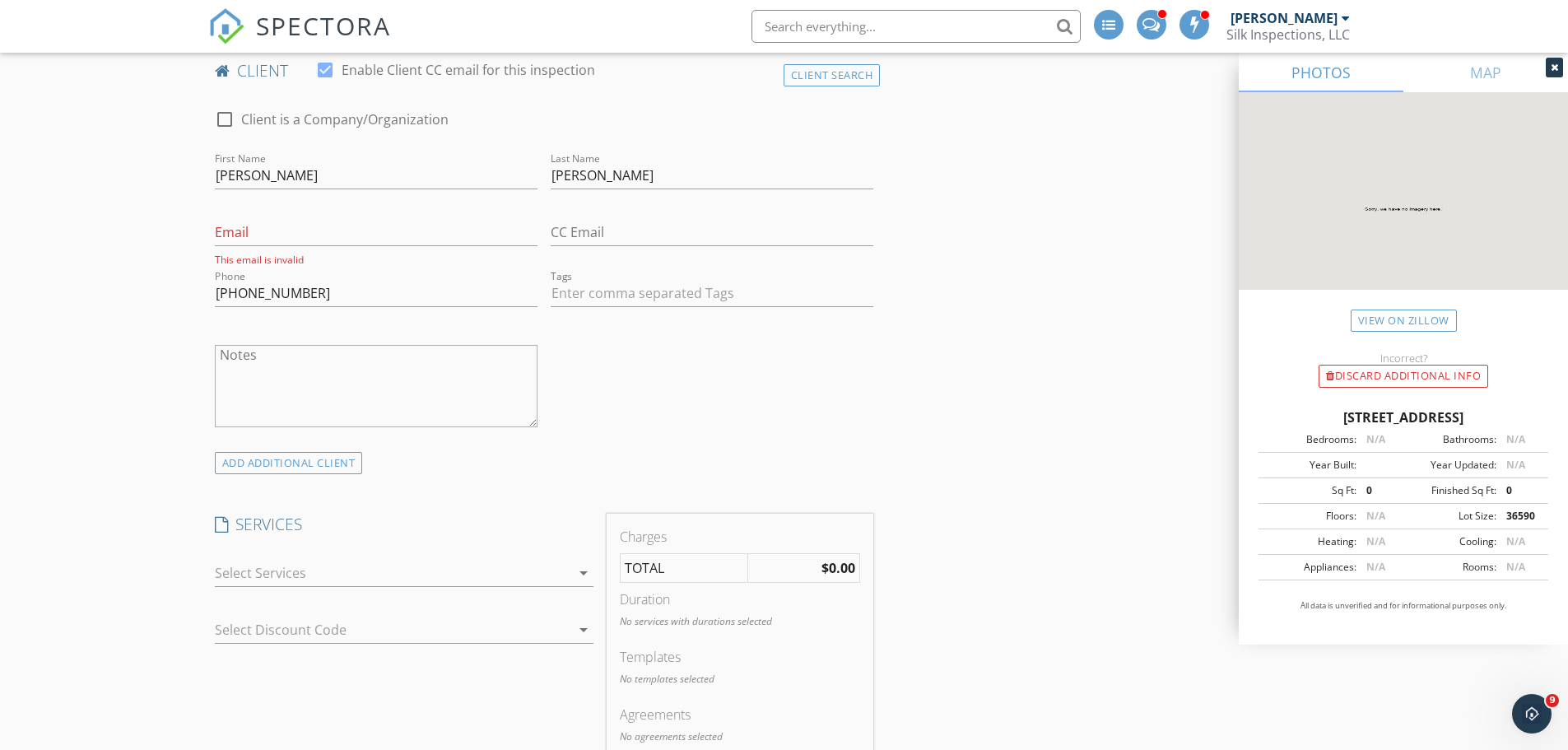
scroll to position [741, 0]
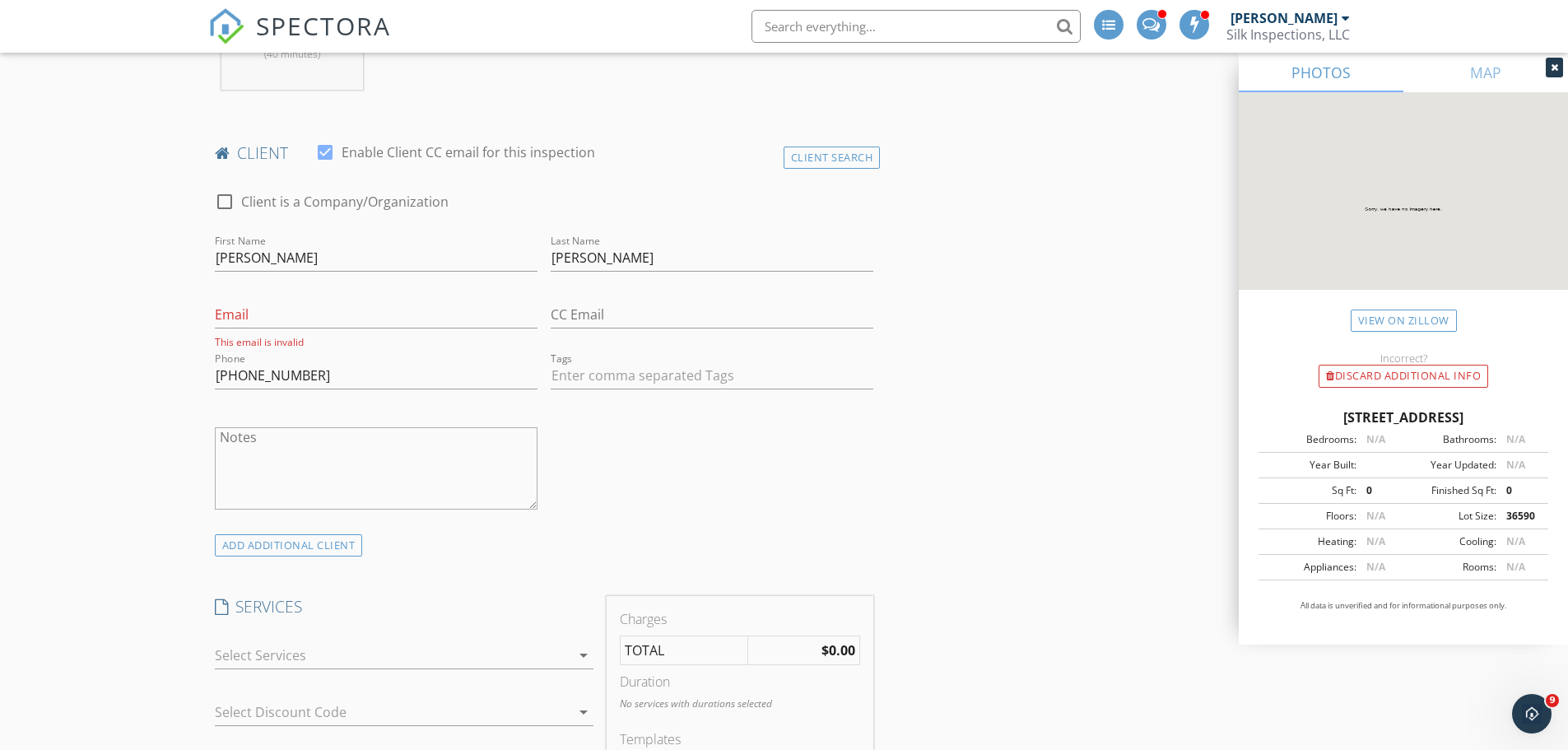
type input "2198639473"
click at [371, 309] on input "Email" at bounding box center [377, 314] width 323 height 27
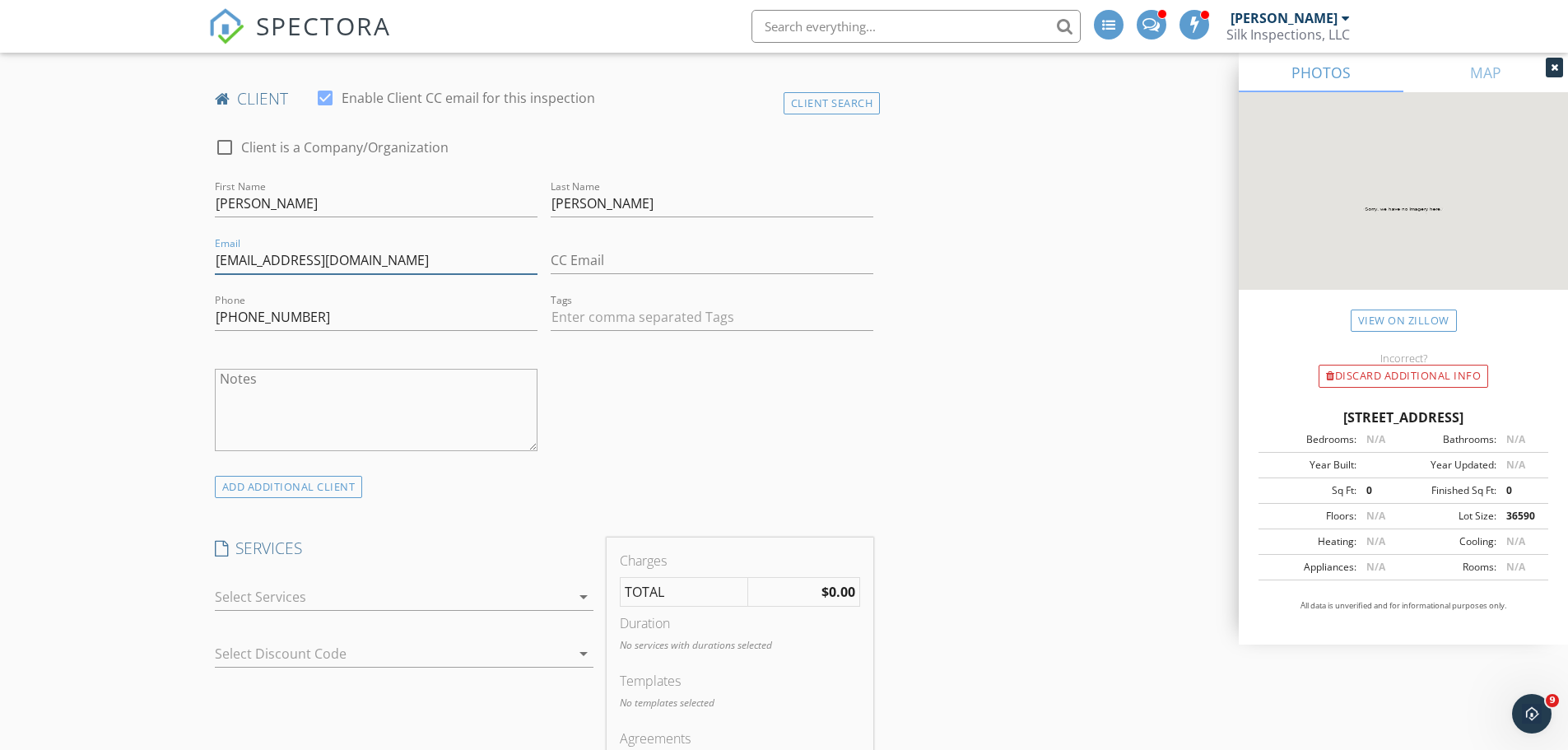
scroll to position [905, 0]
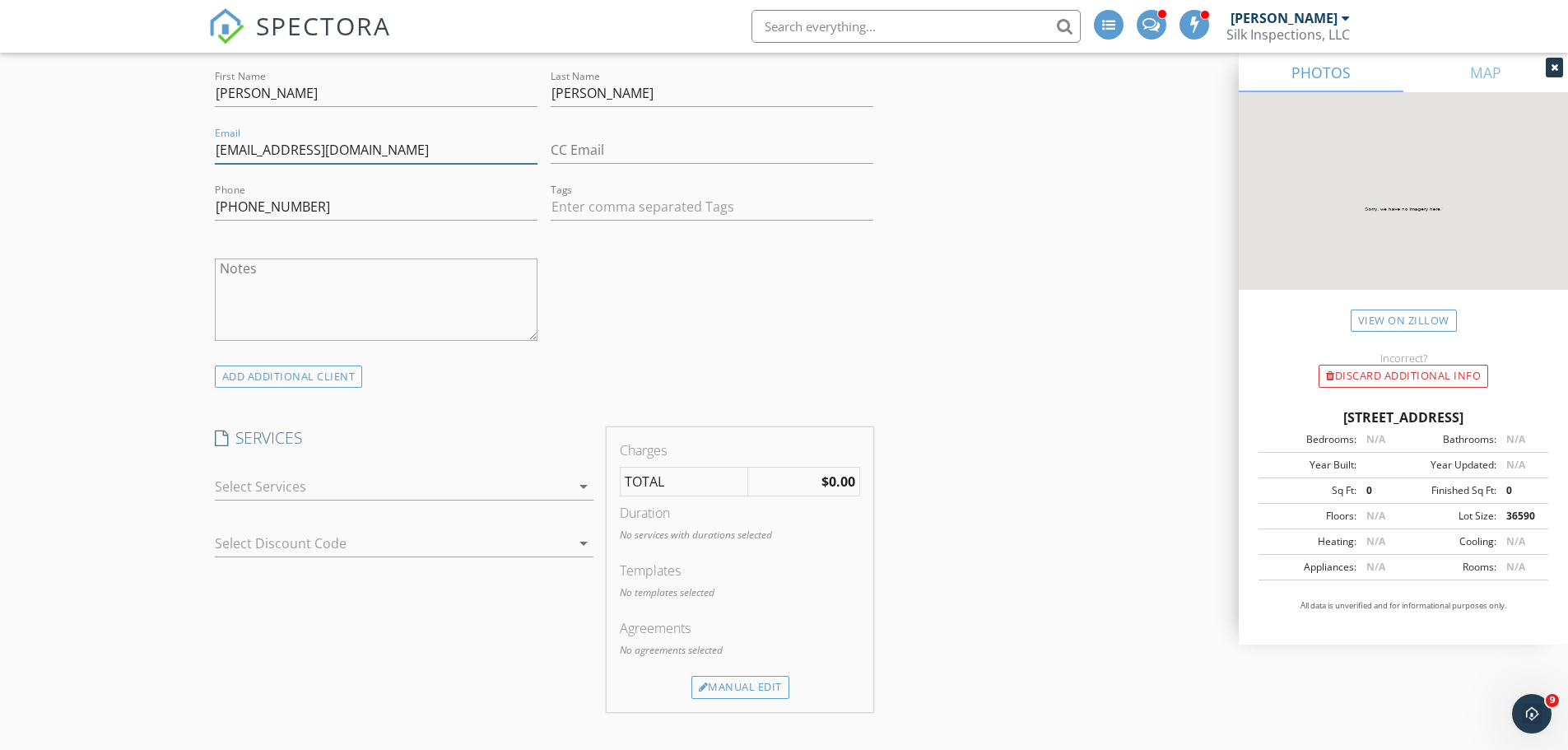
type input "cameron63dobson@yahoo.com"
click at [289, 486] on div at bounding box center [392, 486] width 356 height 26
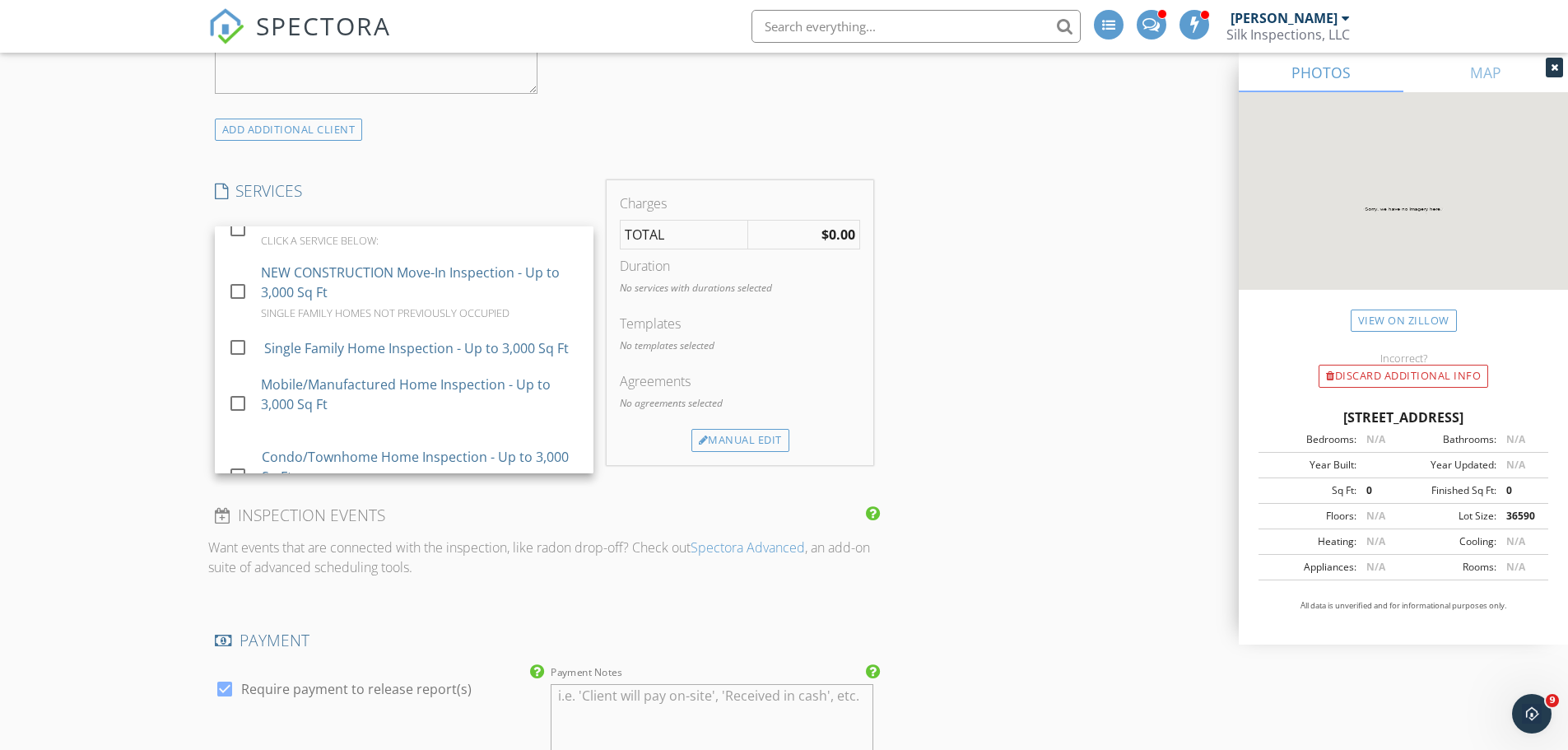
scroll to position [685, 0]
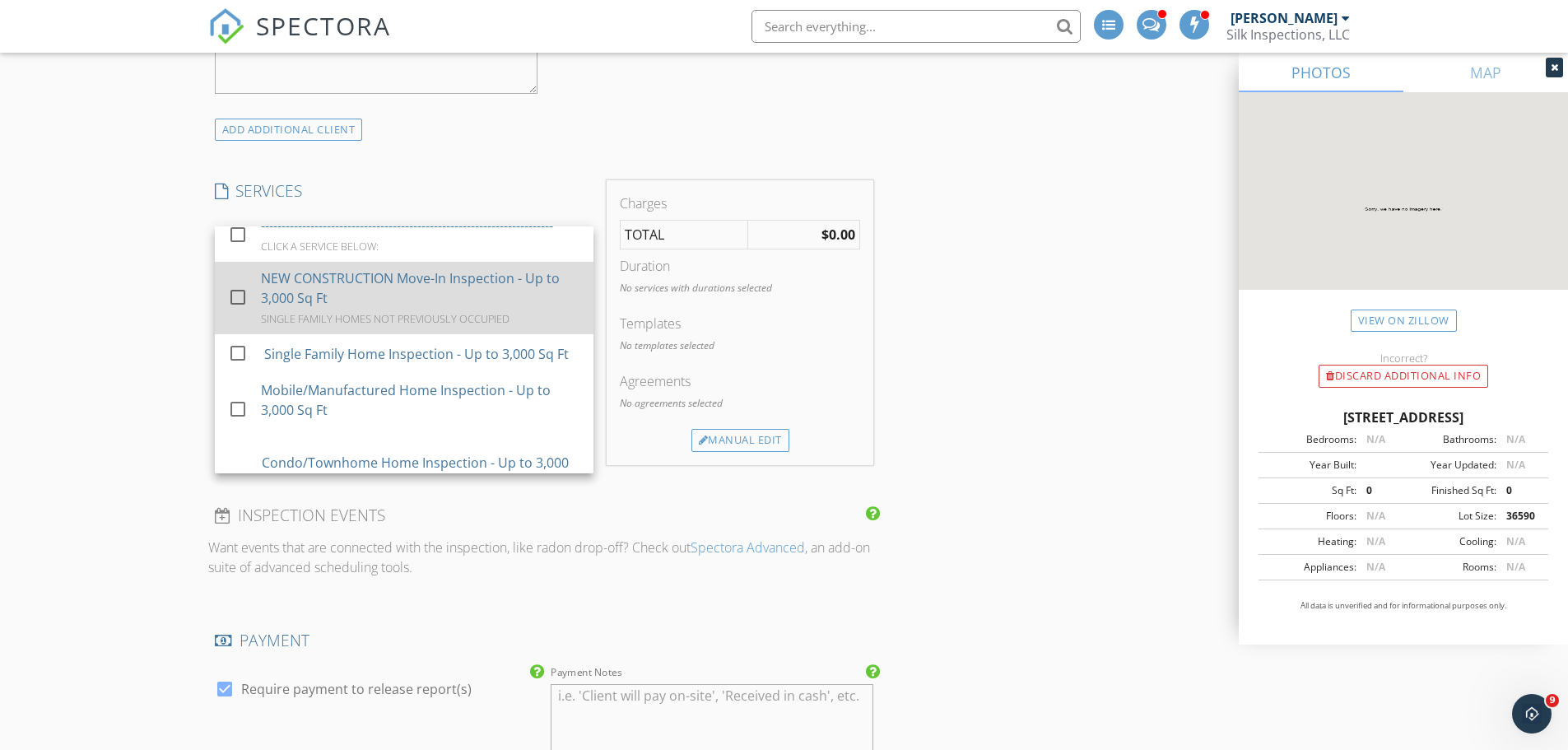
click at [436, 308] on div "NEW CONSTRUCTION Move-In Inspection - Up to 3,000 Sq Ft" at bounding box center [421, 288] width 319 height 39
checkbox input "true"
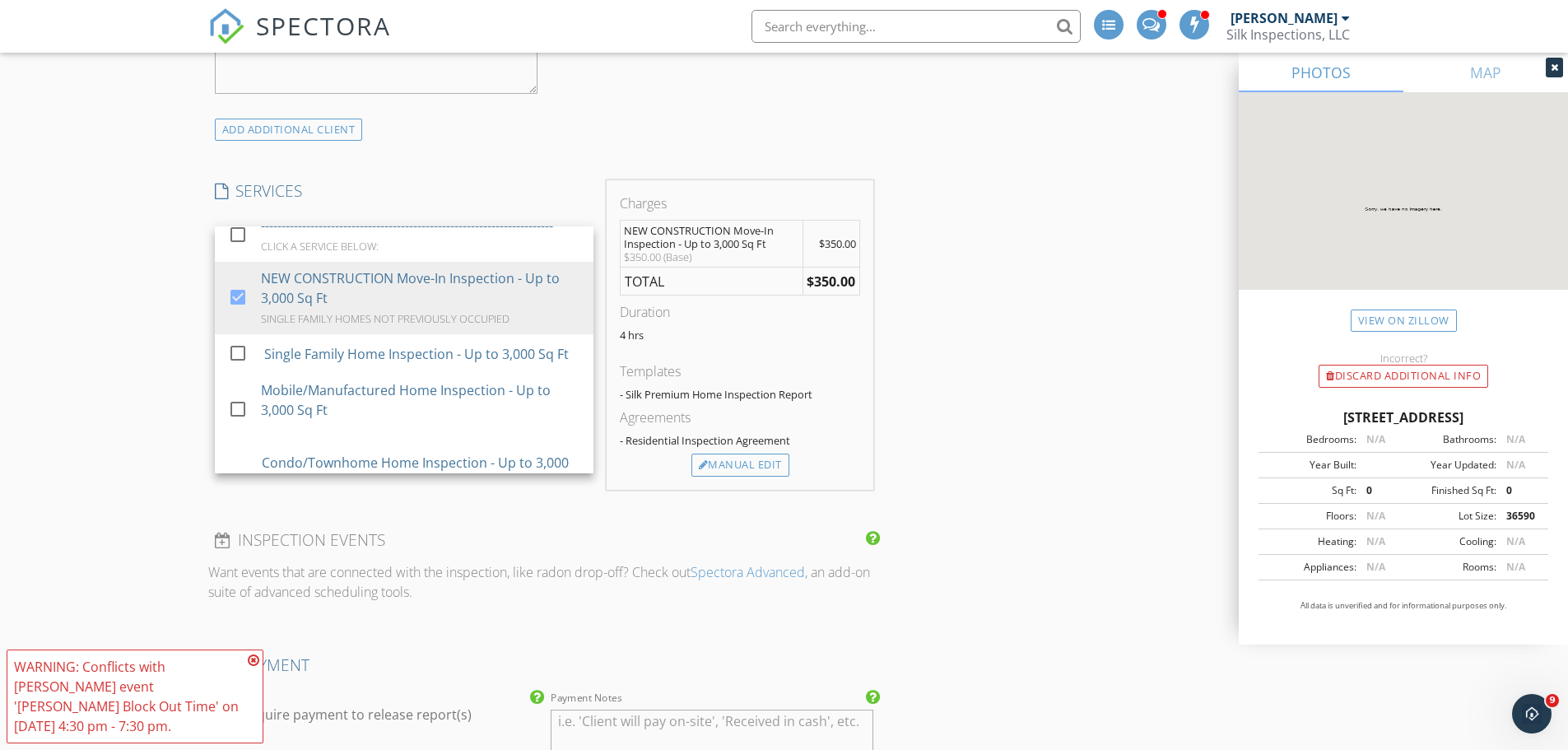
click at [128, 329] on div "New Inspection Click here to use the New Order Form INSPECTOR(S) check_box_outl…" at bounding box center [784, 640] width 1568 height 3393
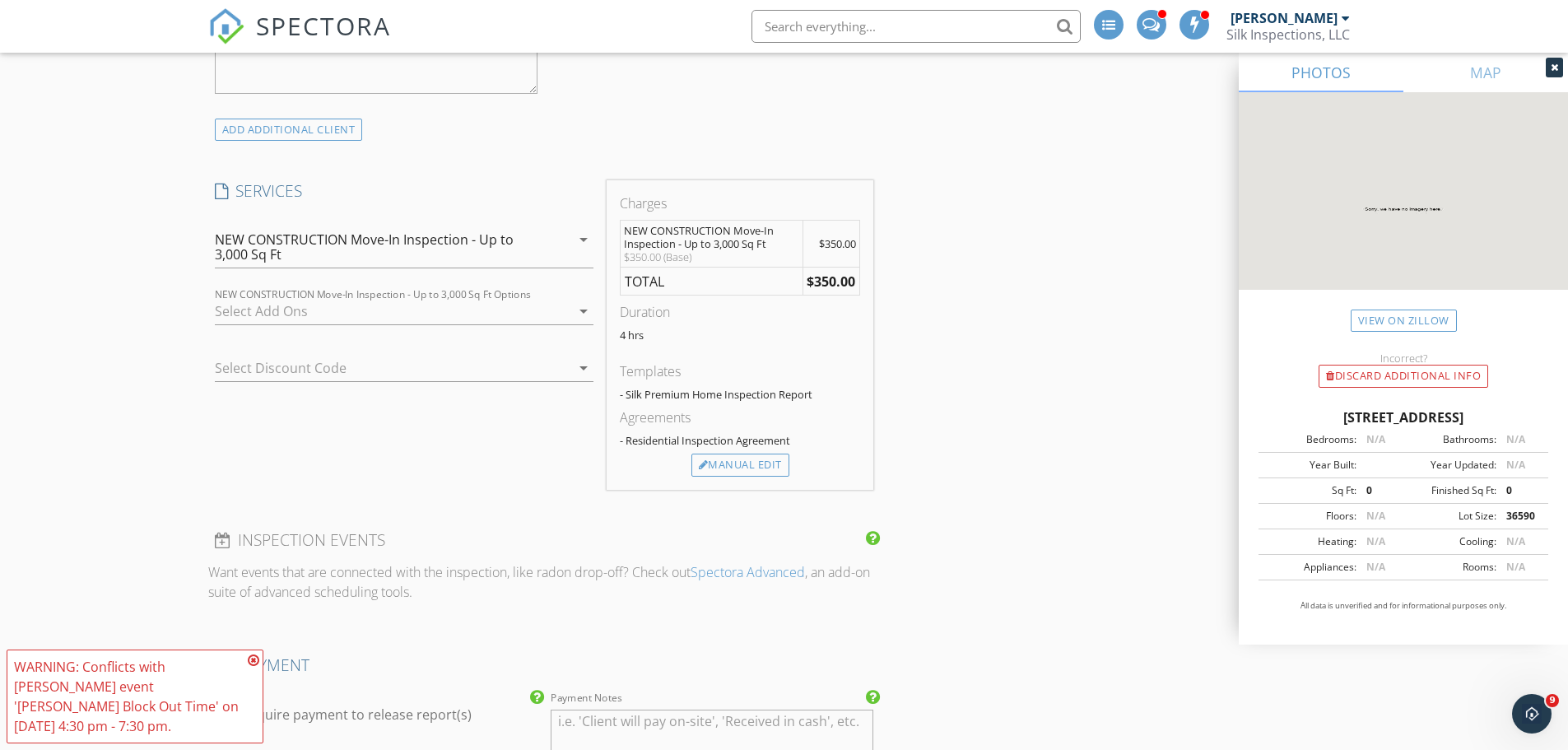
click at [282, 311] on div at bounding box center [392, 311] width 356 height 26
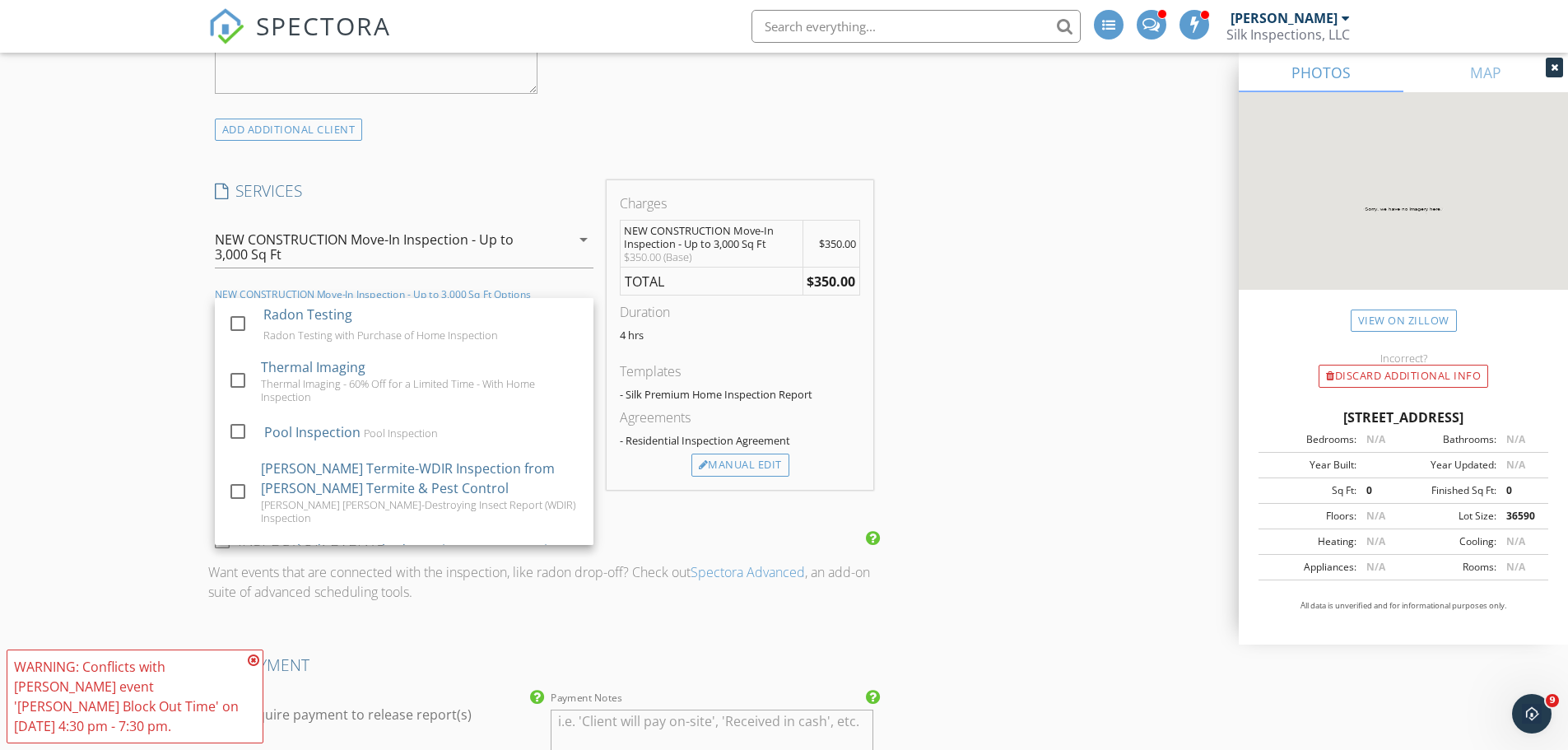
click at [156, 329] on div "New Inspection Click here to use the New Order Form INSPECTOR(S) check_box_outl…" at bounding box center [784, 640] width 1568 height 3393
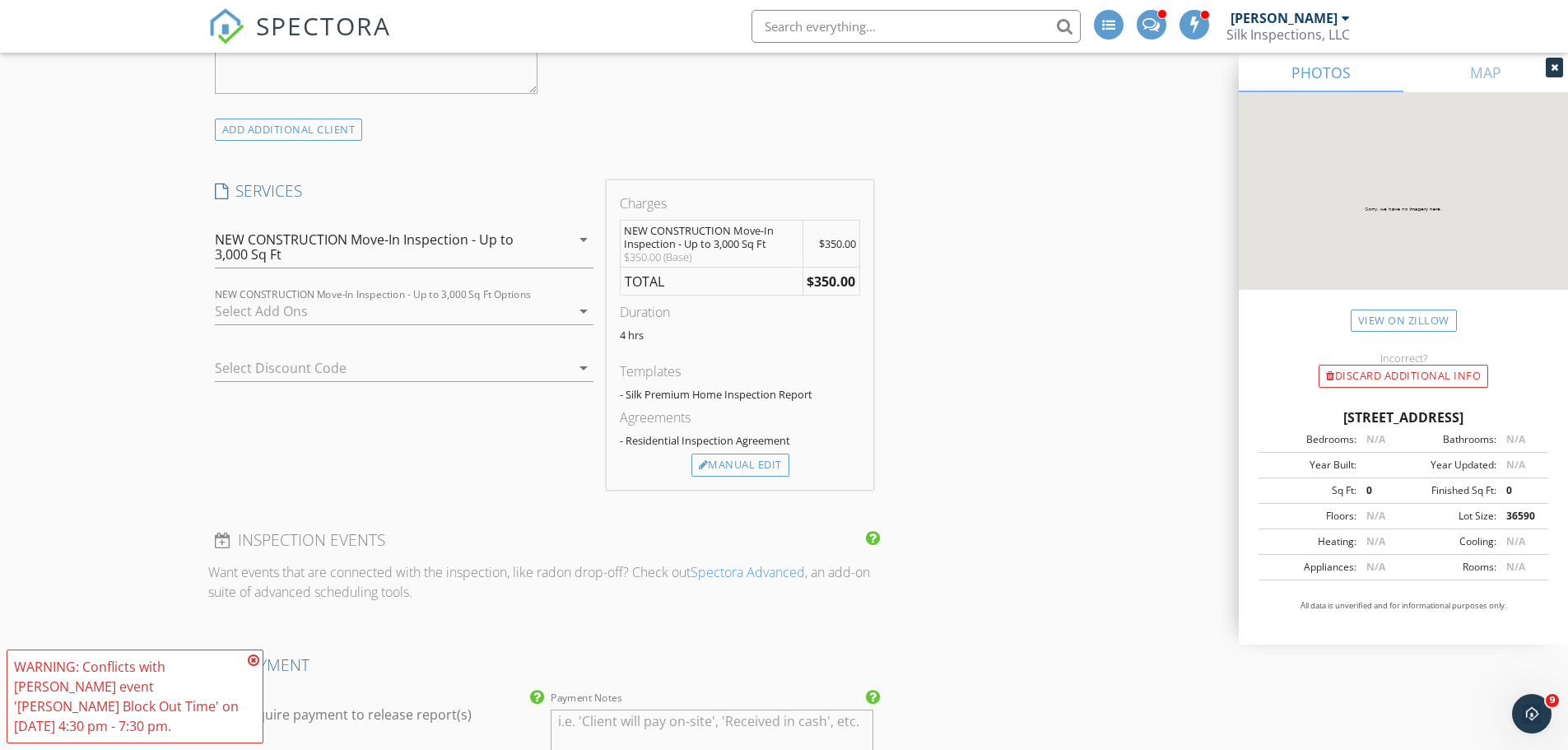
click at [396, 375] on div at bounding box center [381, 368] width 332 height 26
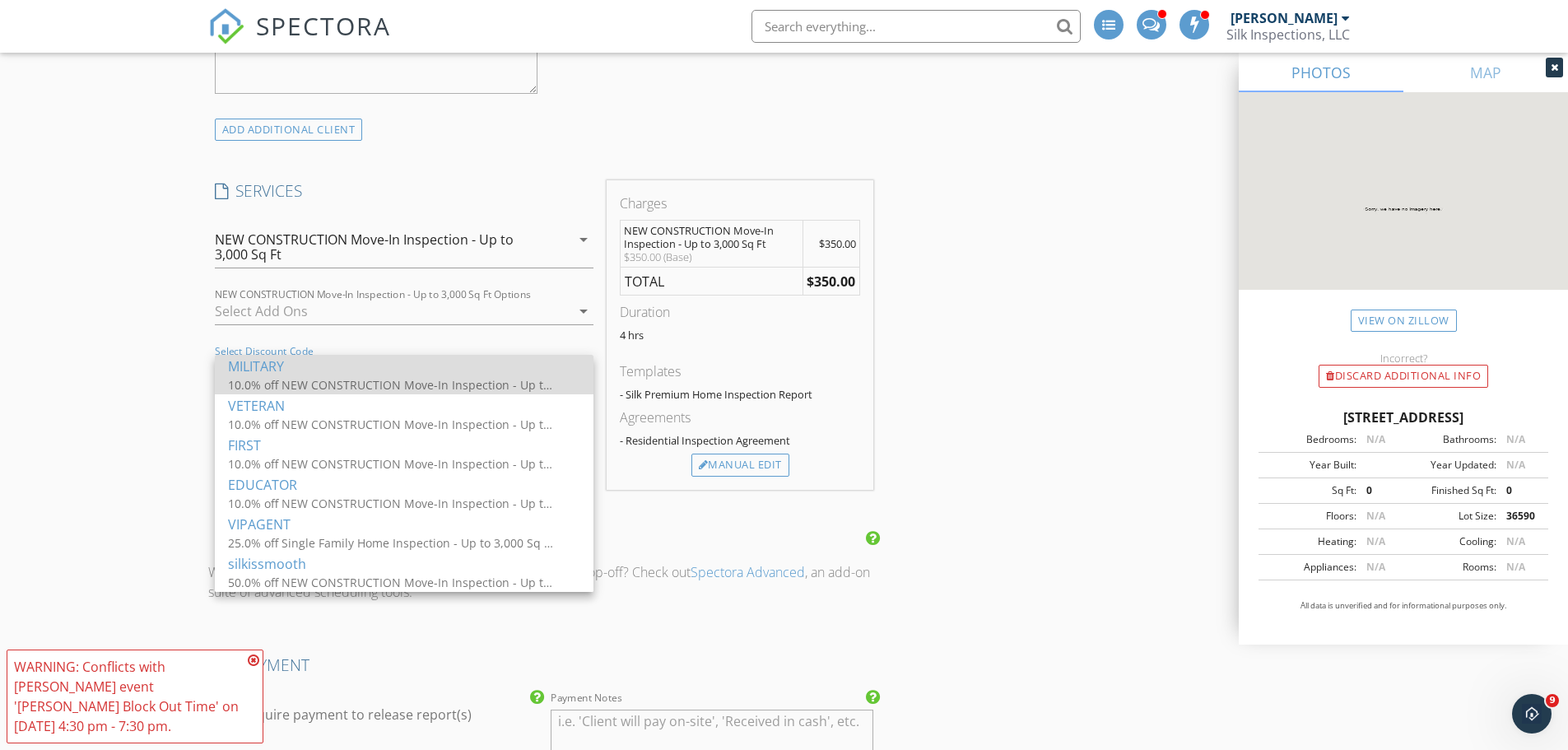
click at [356, 373] on div "MILITARY" at bounding box center [404, 366] width 352 height 20
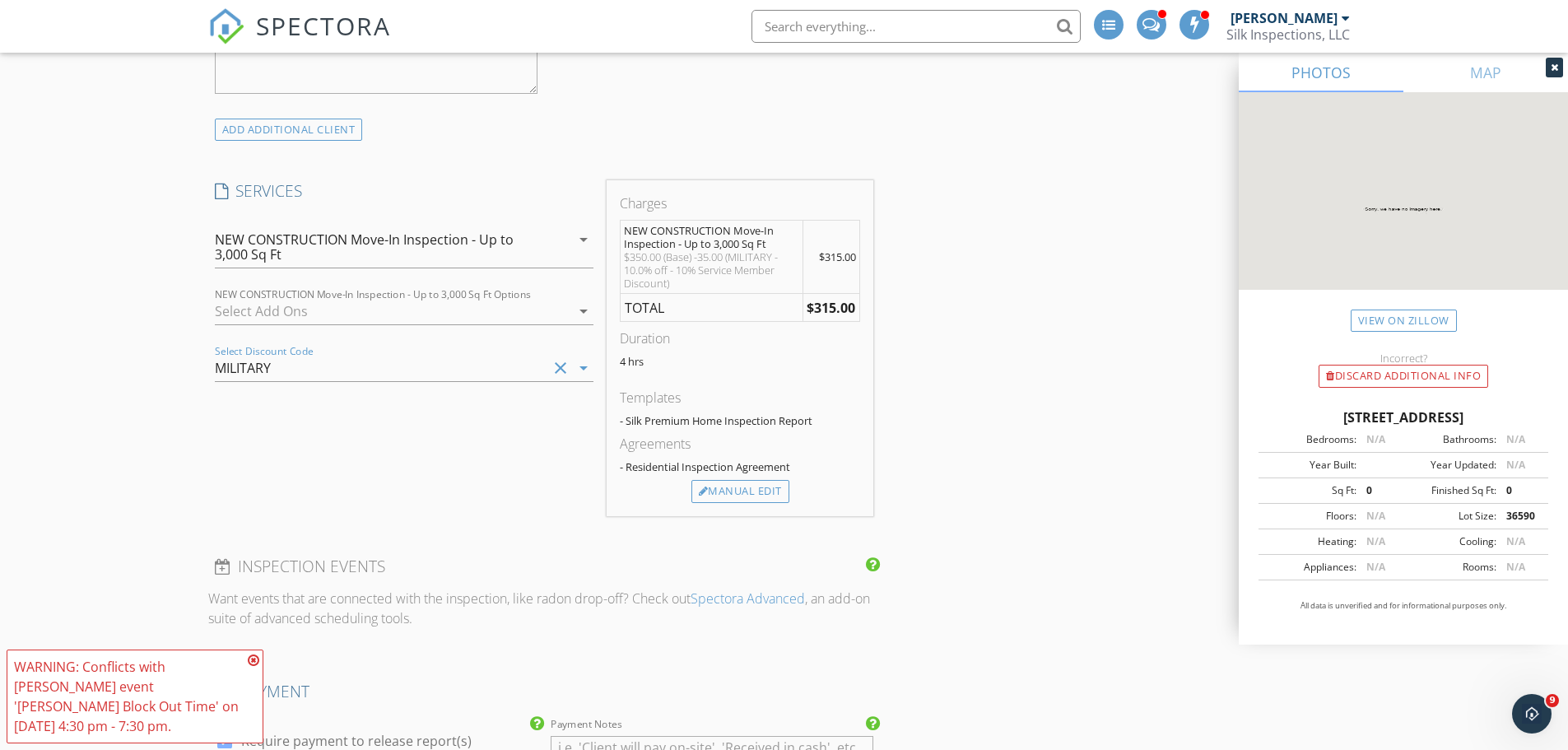
click at [359, 309] on div at bounding box center [392, 311] width 356 height 26
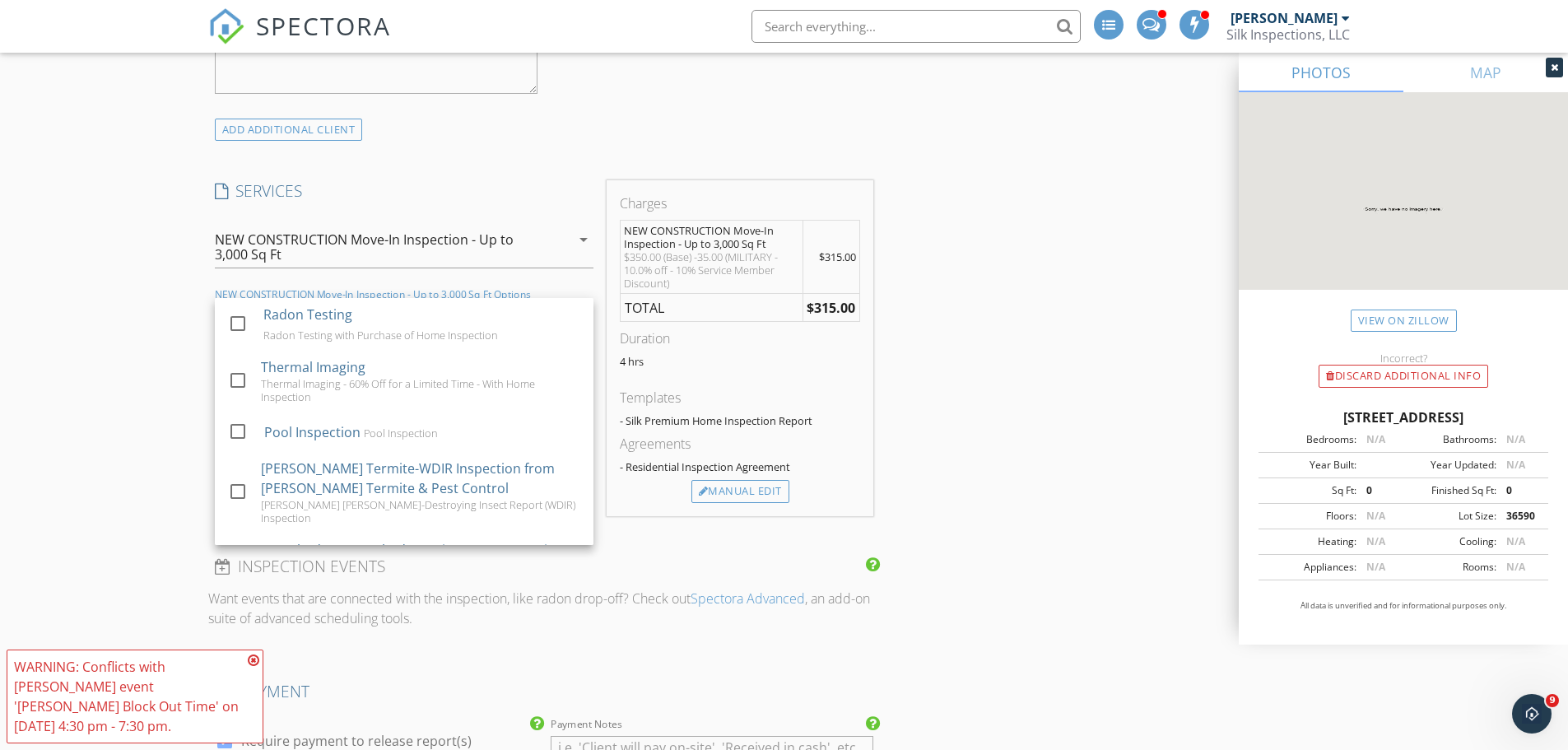
click at [145, 343] on div "New Inspection Click here to use the New Order Form INSPECTOR(S) check_box_outl…" at bounding box center [784, 653] width 1568 height 3420
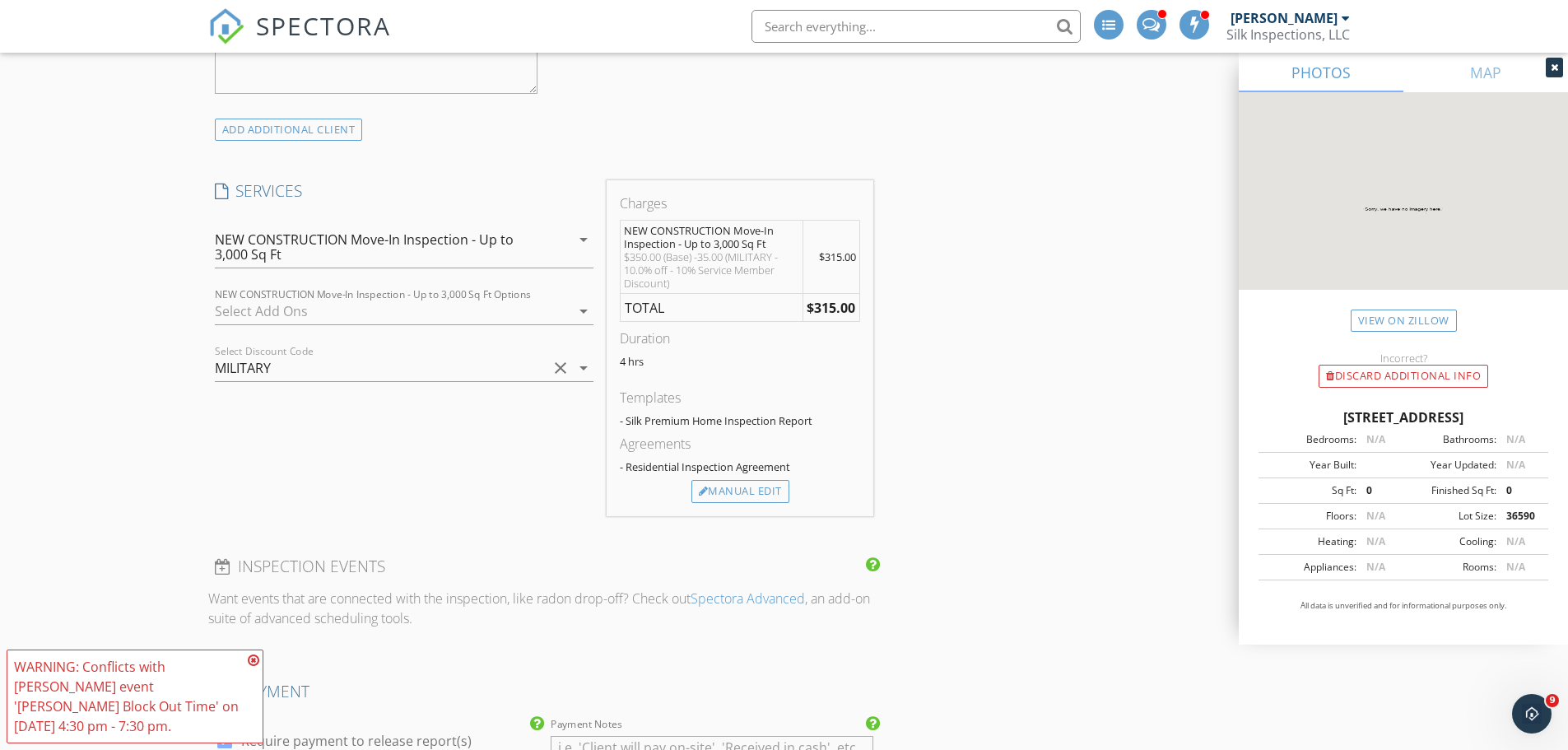
click at [73, 399] on div "New Inspection Click here to use the New Order Form INSPECTOR(S) check_box_outl…" at bounding box center [784, 653] width 1568 height 3420
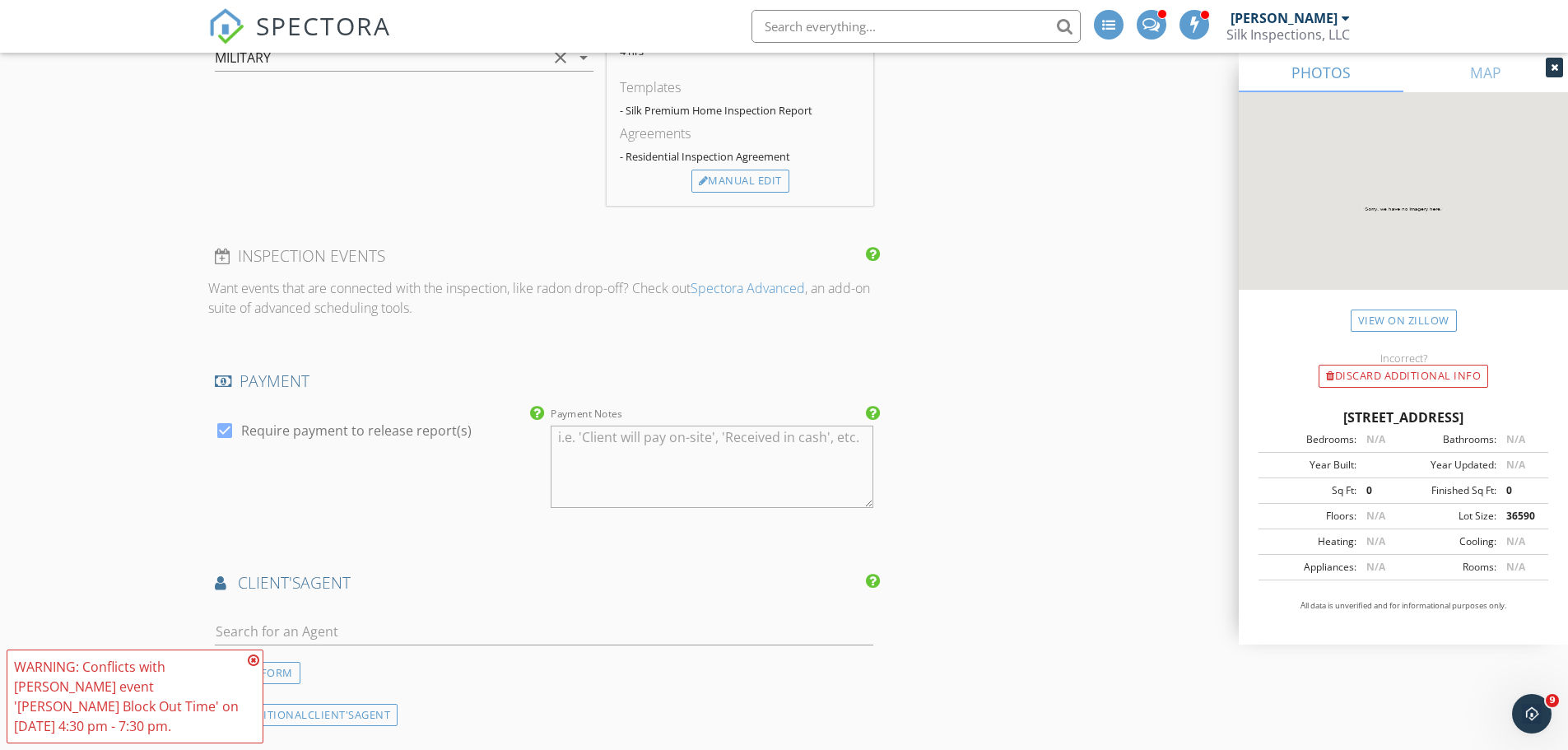
scroll to position [1893, 0]
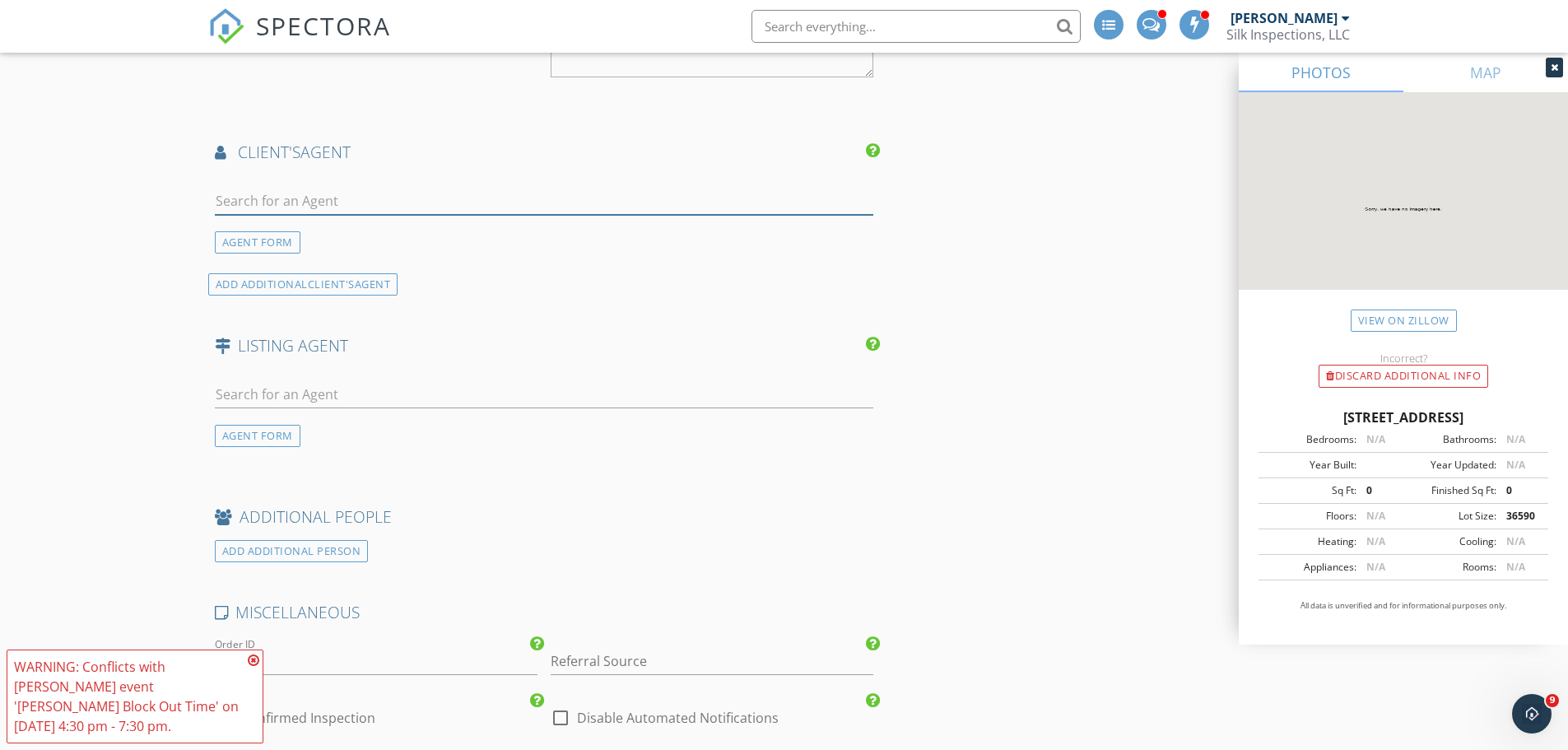
click at [252, 205] on input "text" at bounding box center [545, 201] width 659 height 27
type input "viktoria"
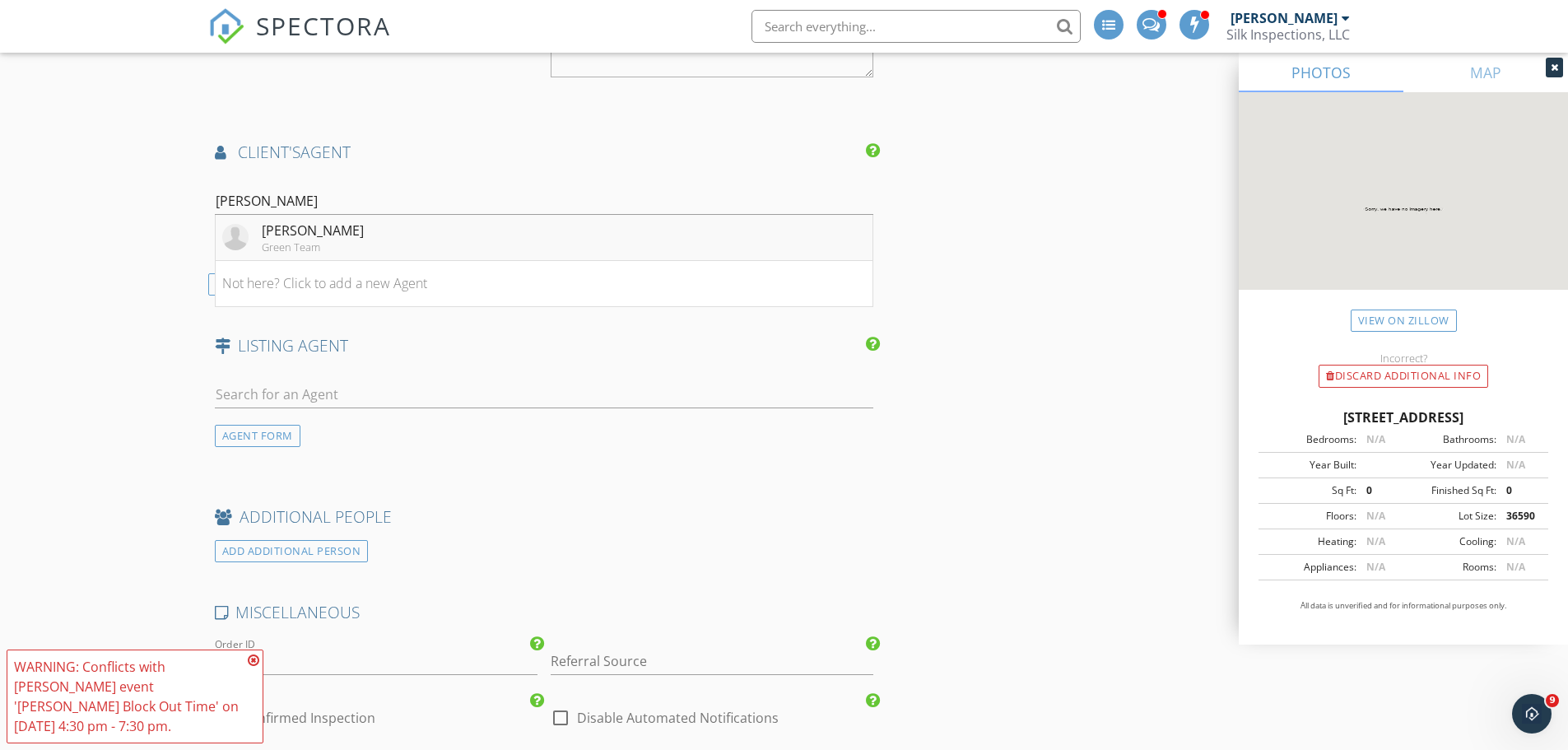
click at [270, 227] on div "Viktoria Green" at bounding box center [313, 230] width 102 height 20
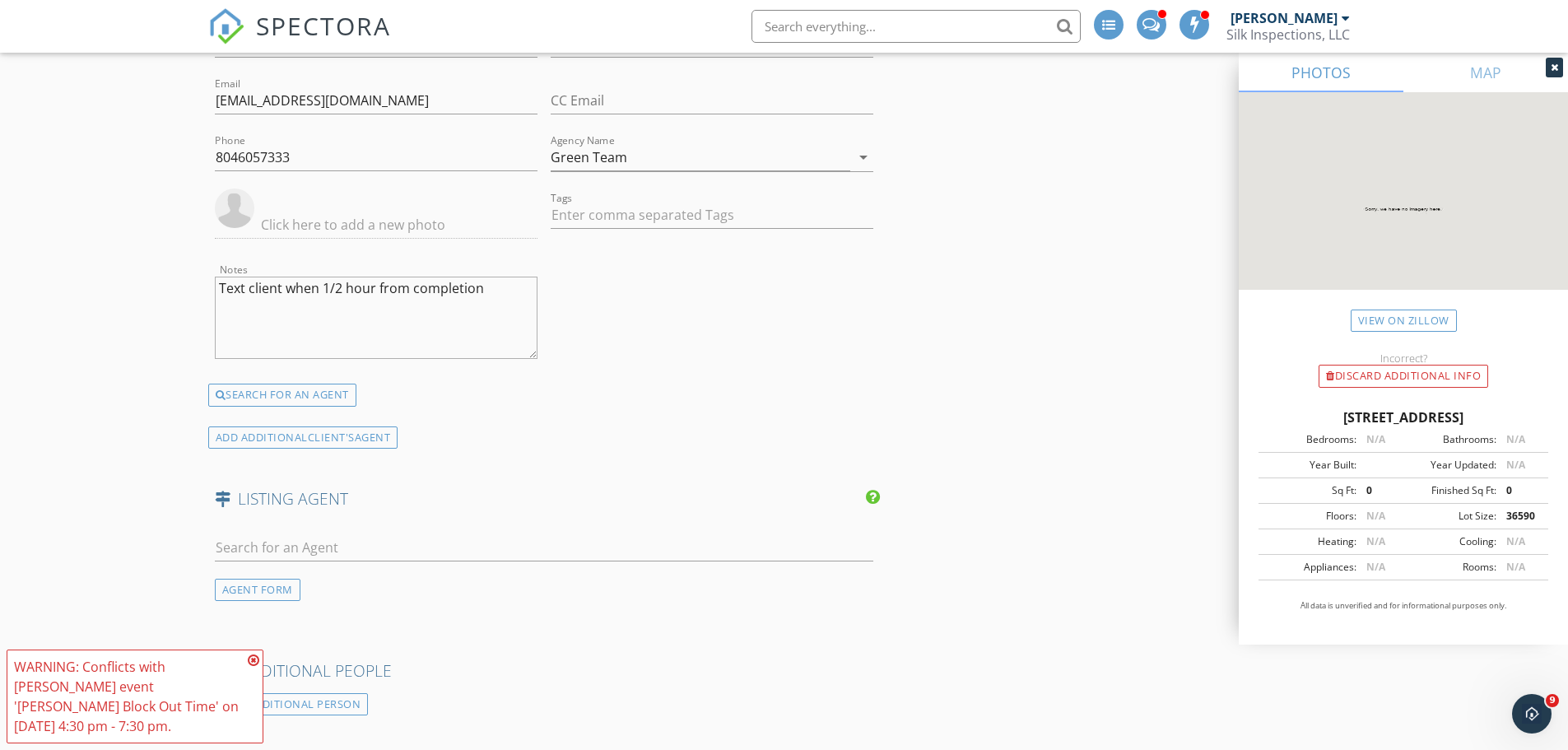
scroll to position [2058, 0]
click at [264, 437] on div "ADD ADDITIONAL client's AGENT" at bounding box center [303, 433] width 191 height 23
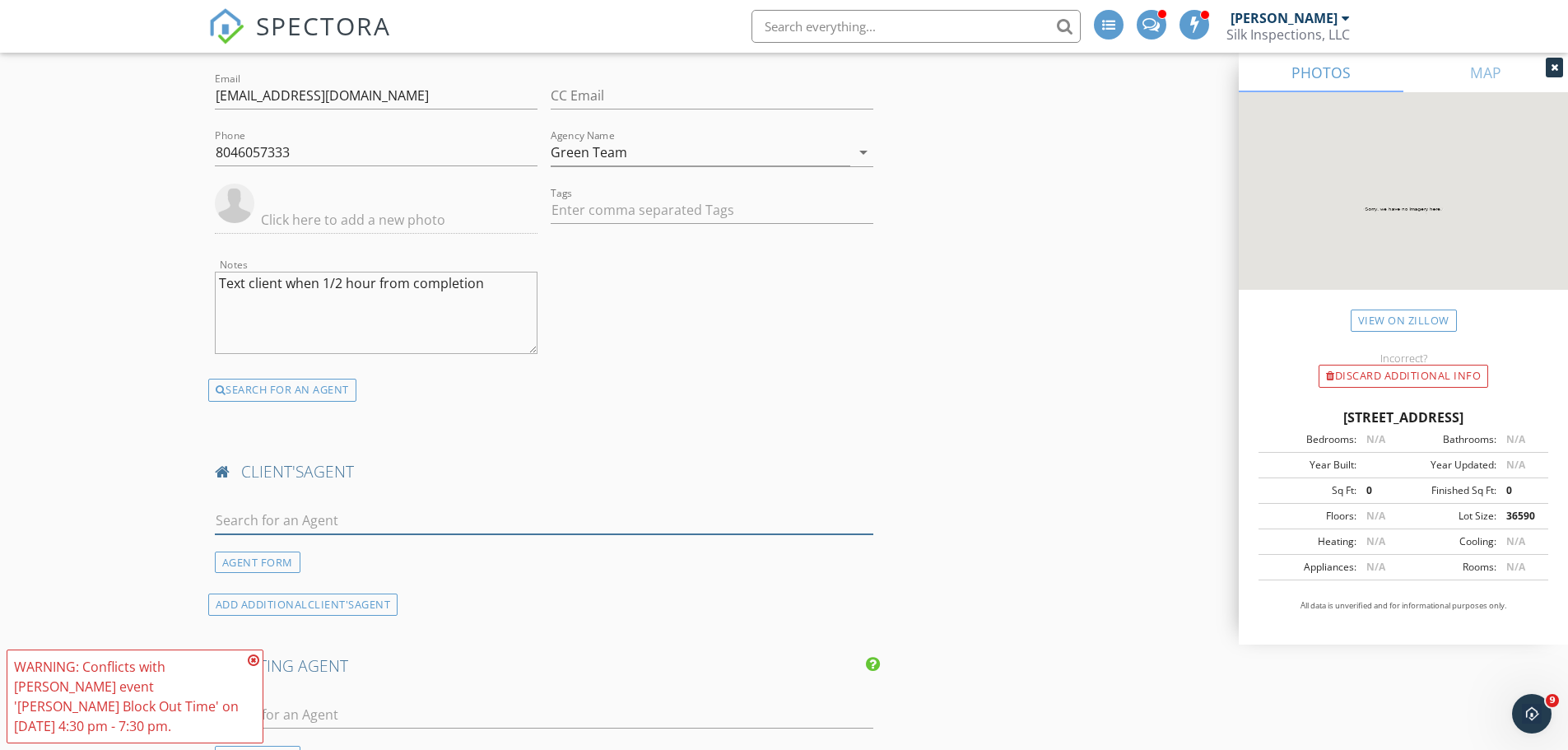
click at [257, 525] on input "text" at bounding box center [545, 520] width 659 height 27
type input "d"
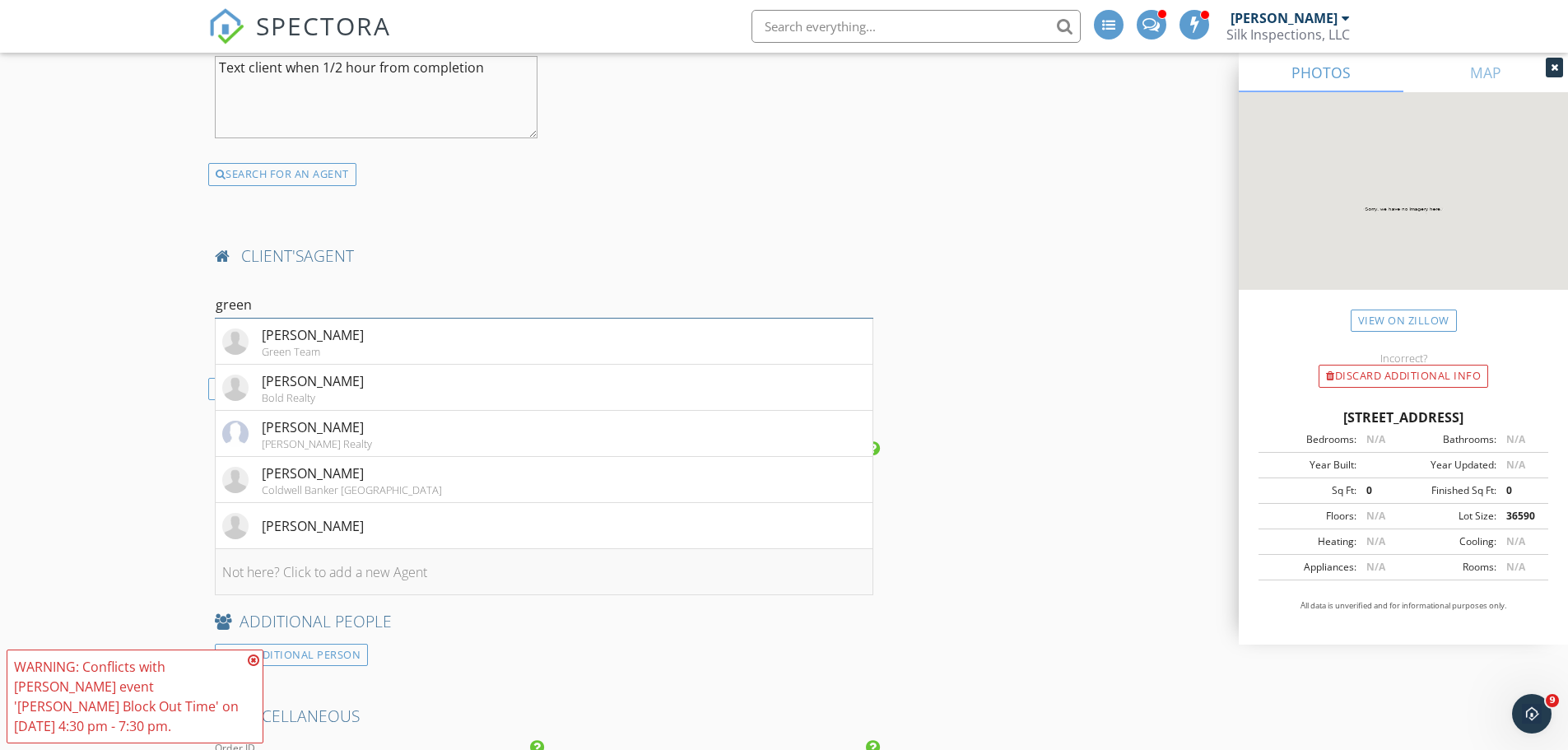
scroll to position [2387, 0]
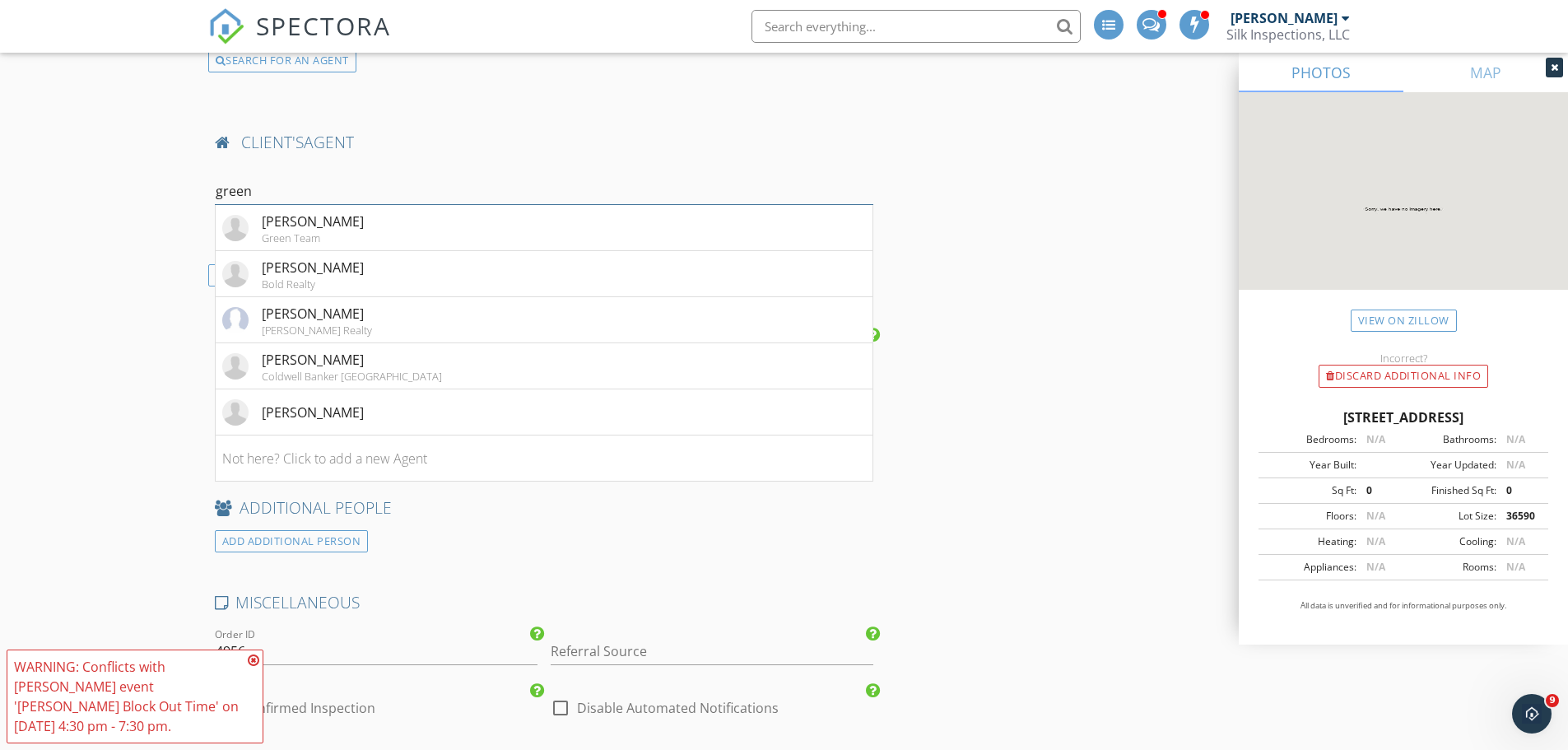
type input "green"
click at [707, 186] on input "green" at bounding box center [545, 191] width 659 height 27
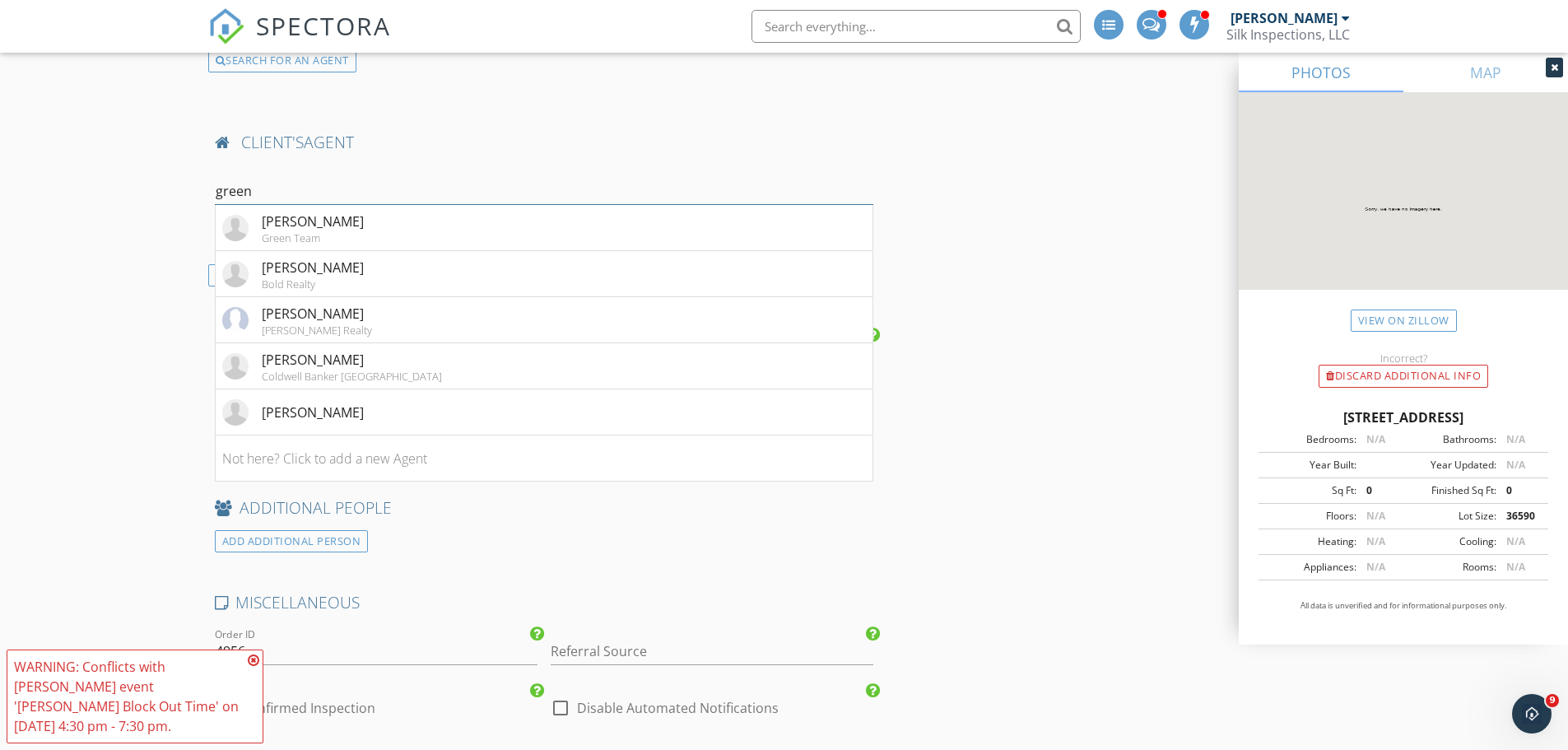
click at [707, 186] on input "green" at bounding box center [545, 191] width 659 height 27
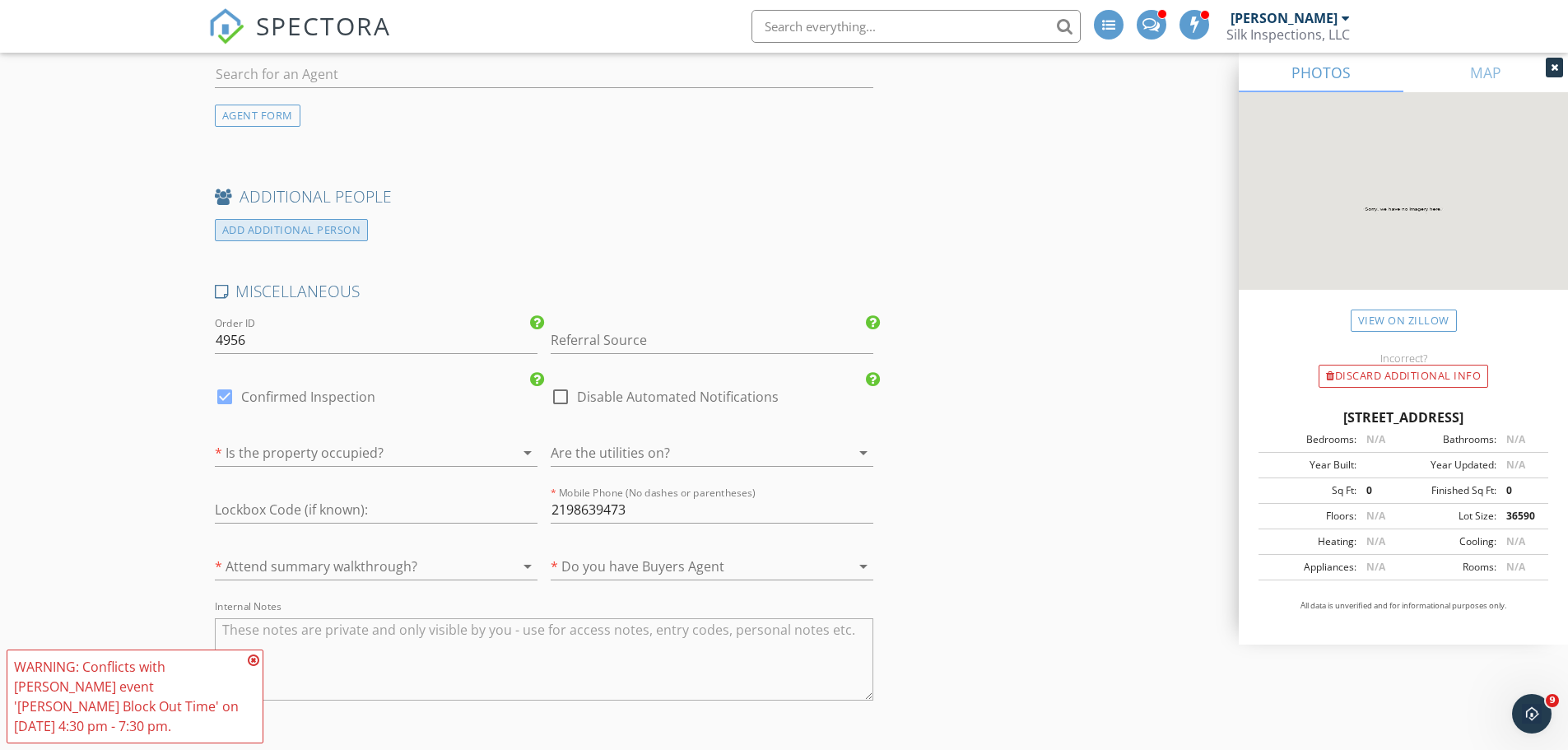
scroll to position [2716, 0]
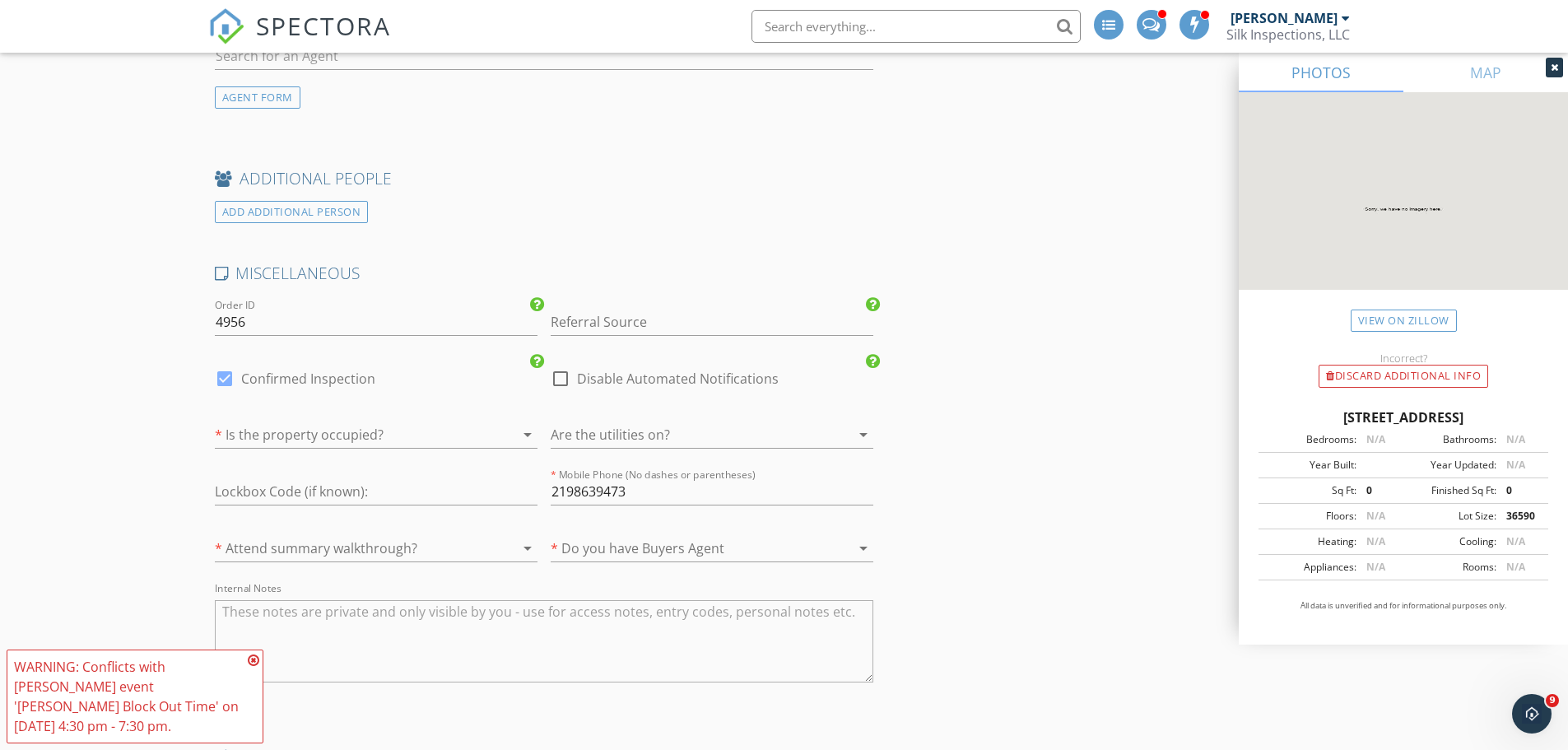
click at [385, 425] on div at bounding box center [353, 435] width 277 height 26
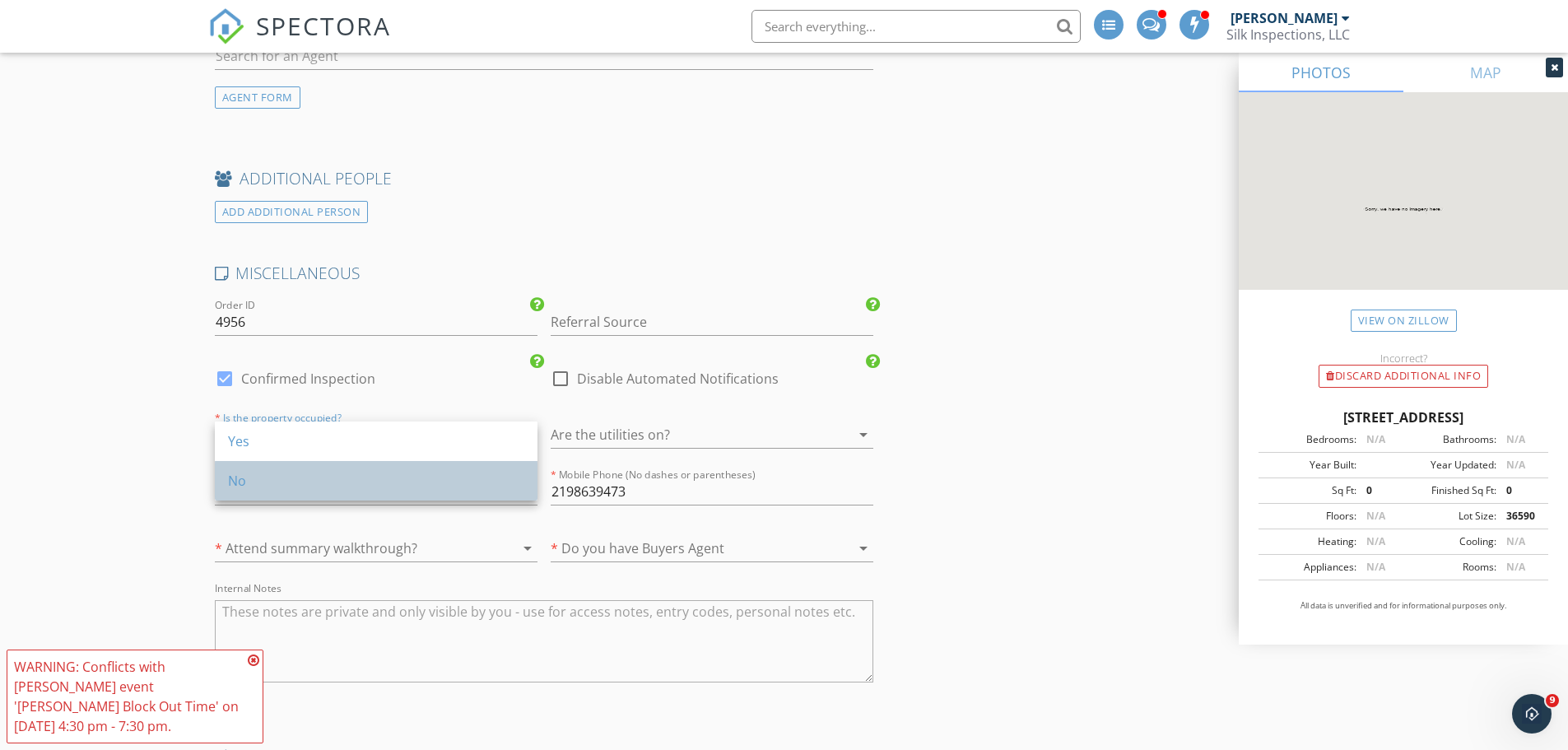
click at [323, 483] on div "No" at bounding box center [377, 481] width 297 height 20
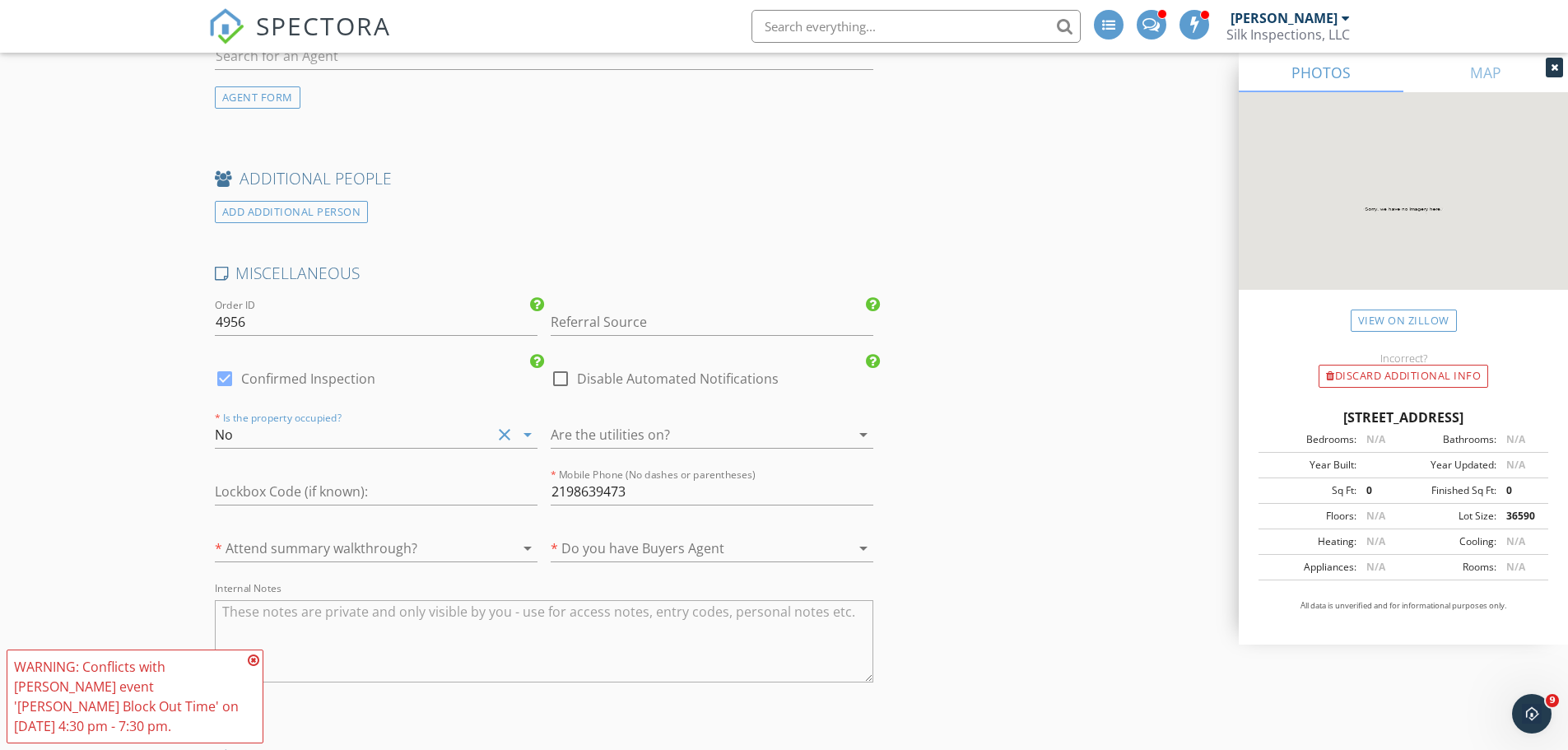
click at [601, 418] on div "Are the utilities on? arrow_drop_down" at bounding box center [713, 437] width 323 height 54
click at [598, 432] on div at bounding box center [689, 435] width 277 height 26
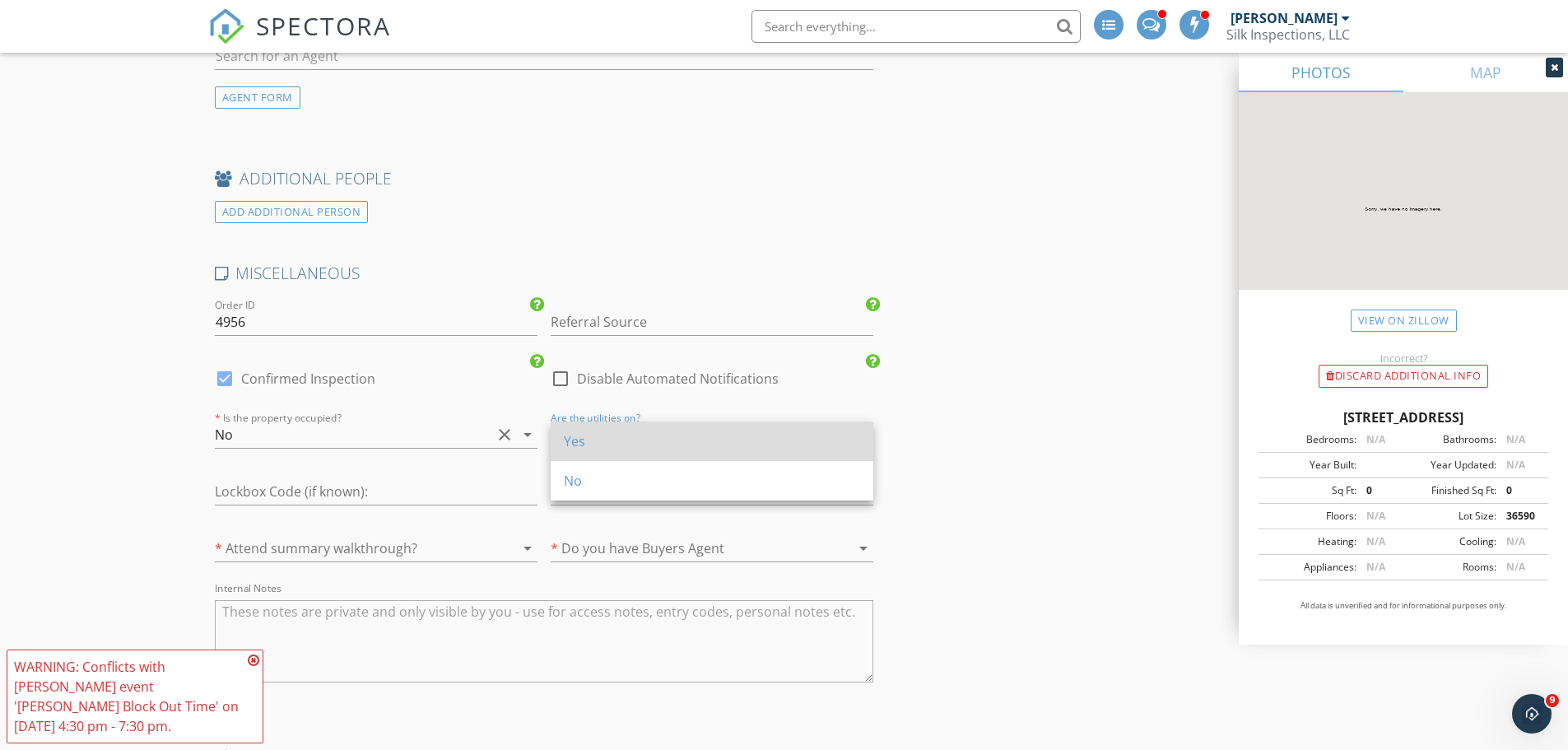
click at [584, 451] on div "Yes" at bounding box center [713, 440] width 297 height 20
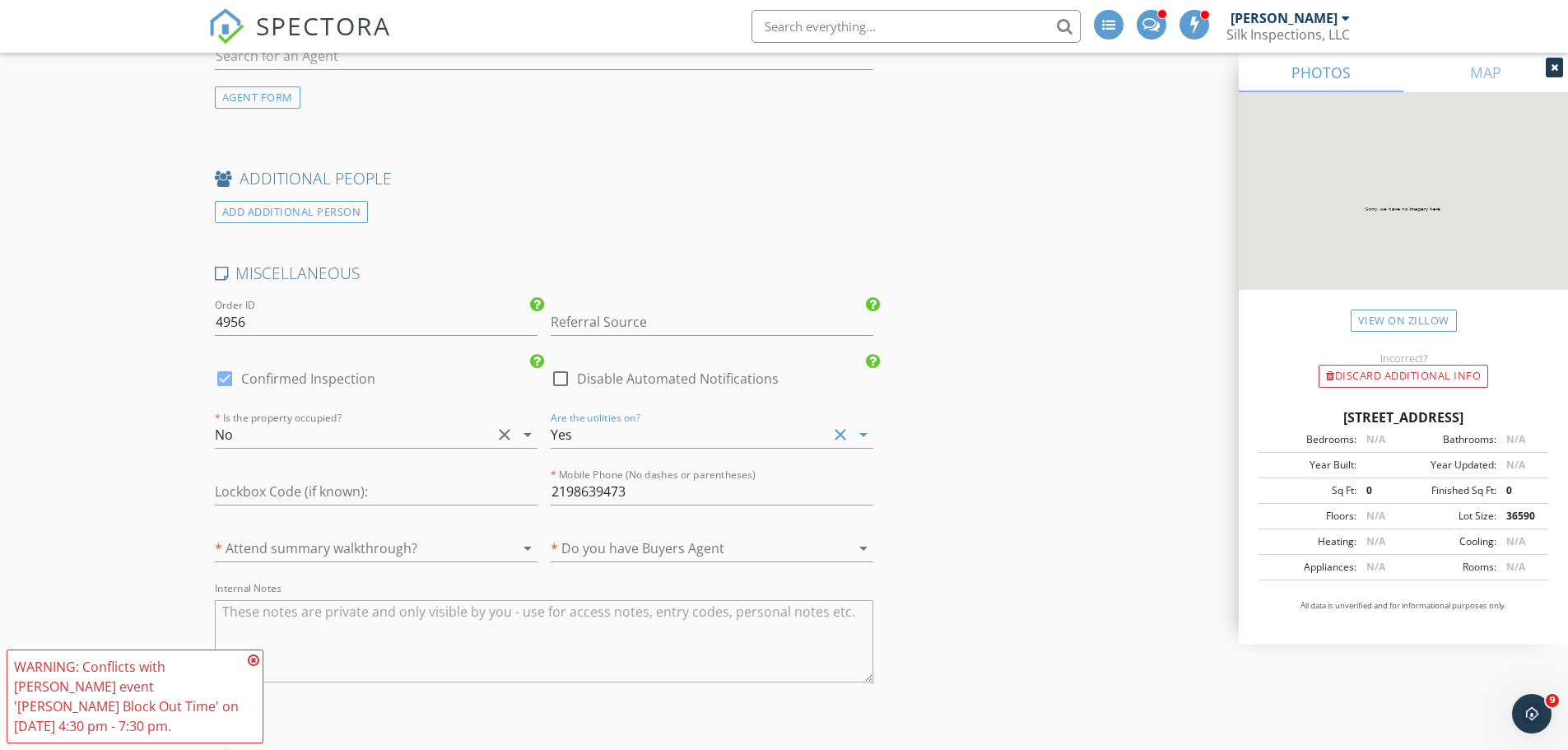
click at [372, 547] on div at bounding box center [353, 548] width 277 height 26
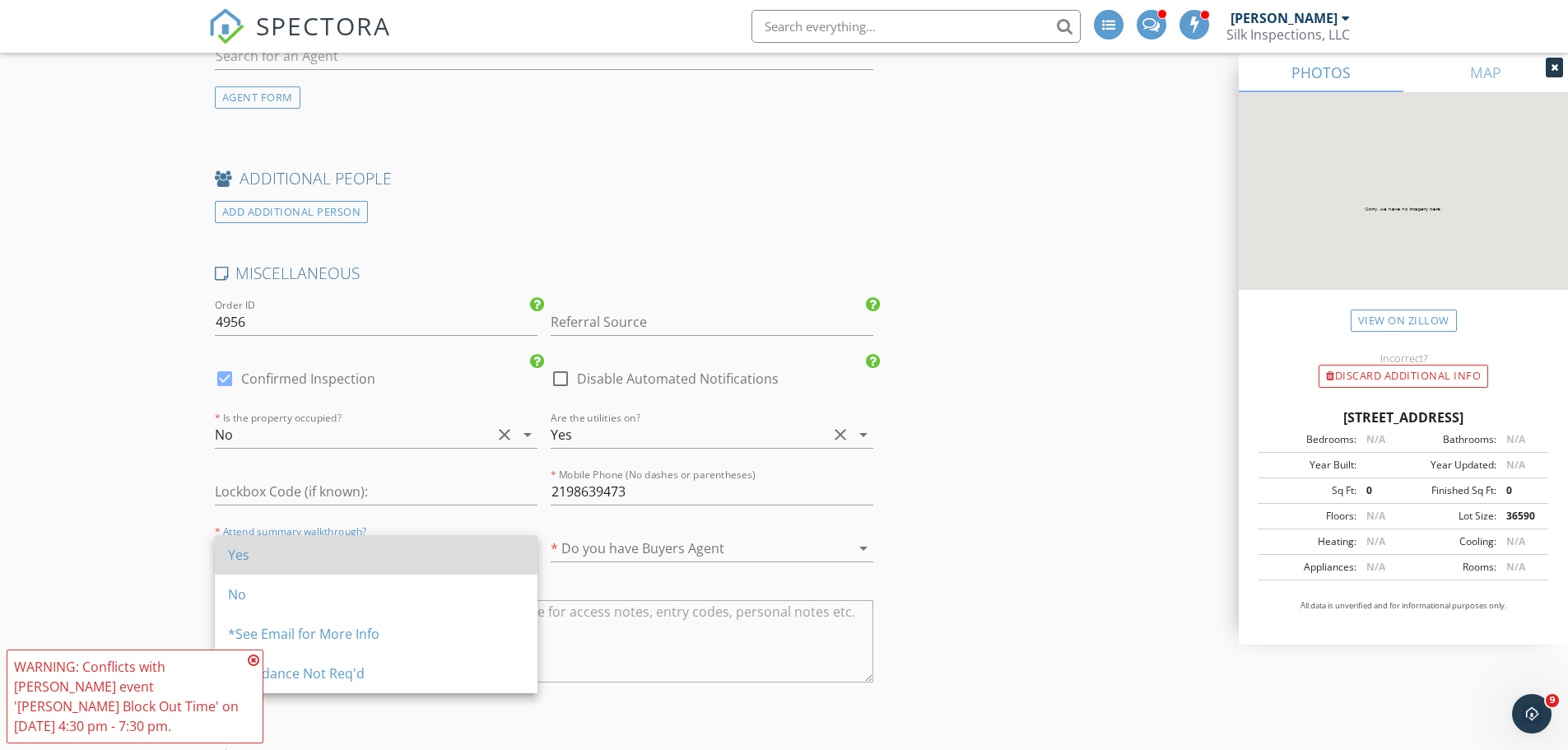
click at [353, 558] on div "Yes" at bounding box center [377, 554] width 297 height 20
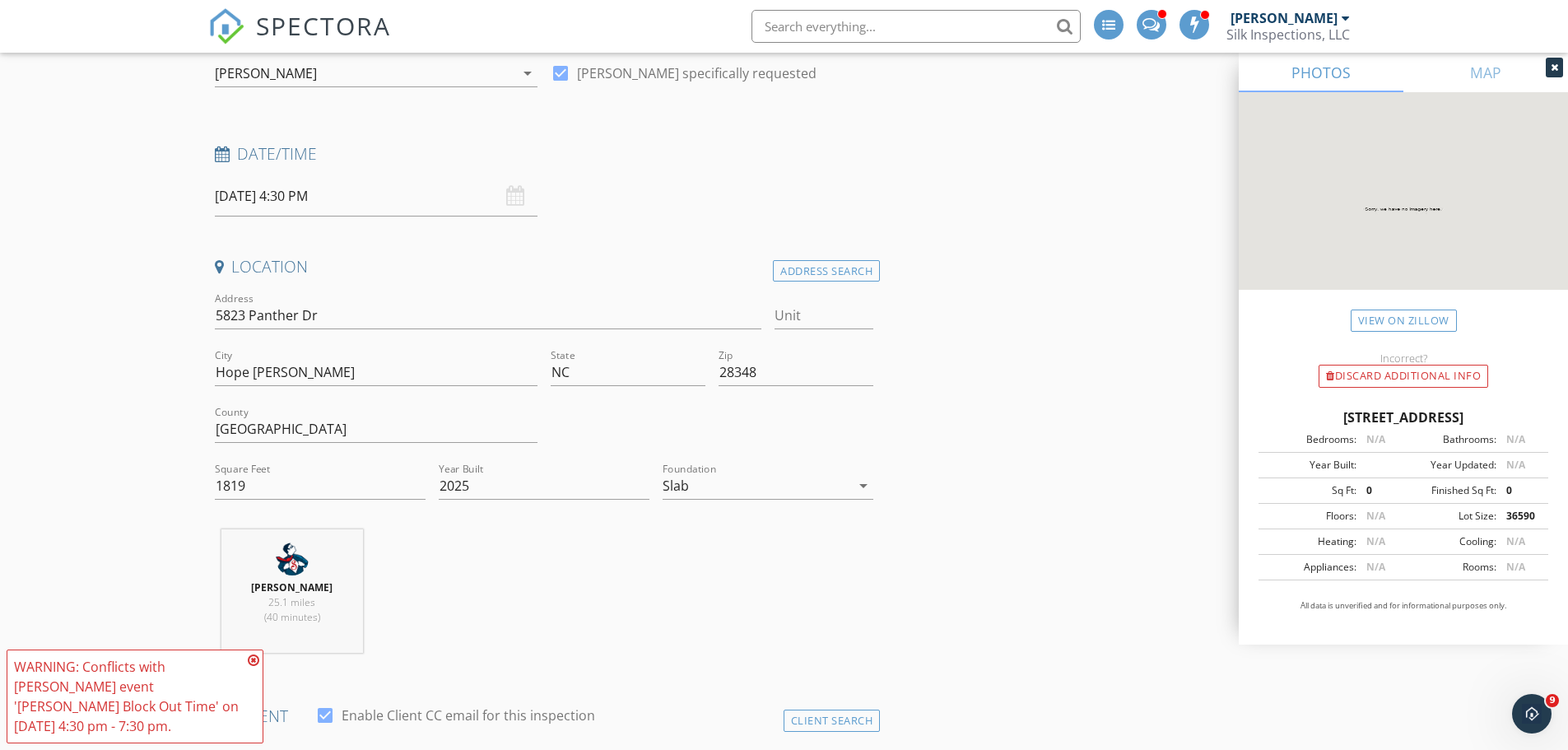
scroll to position [0, 0]
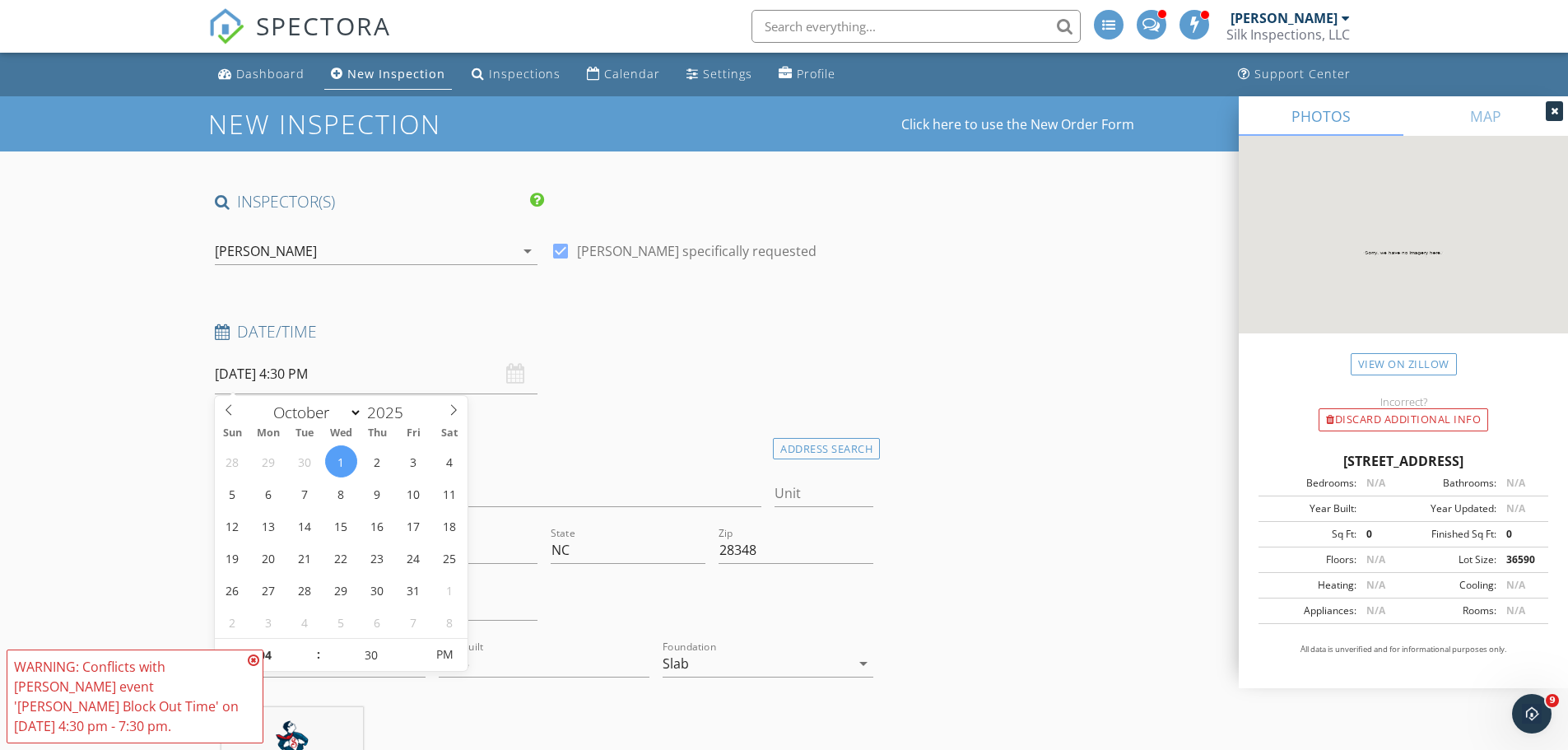
click at [765, 358] on div "Date/Time 10/01/2025 4:30 PM" at bounding box center [545, 358] width 672 height 73
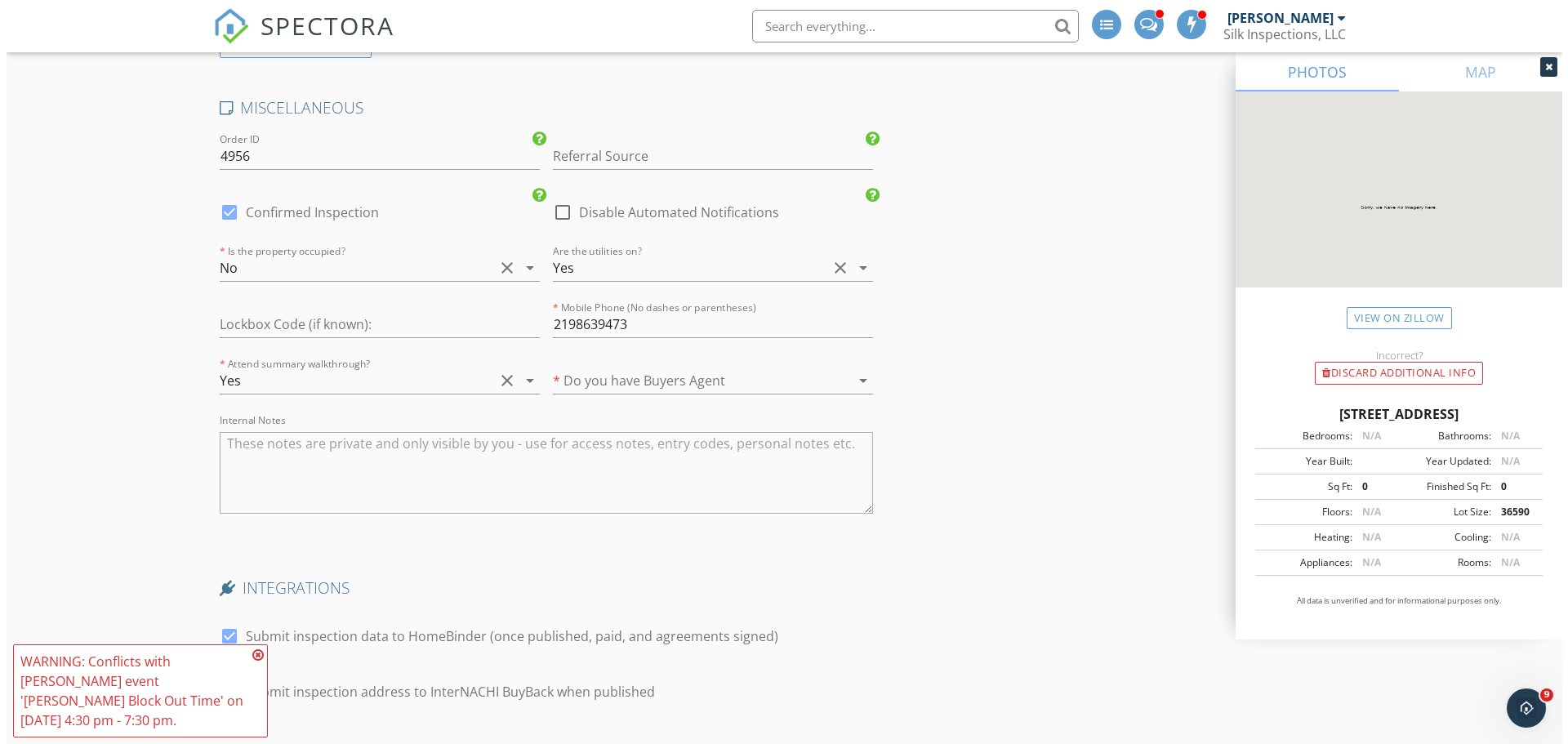
scroll to position [3225, 0]
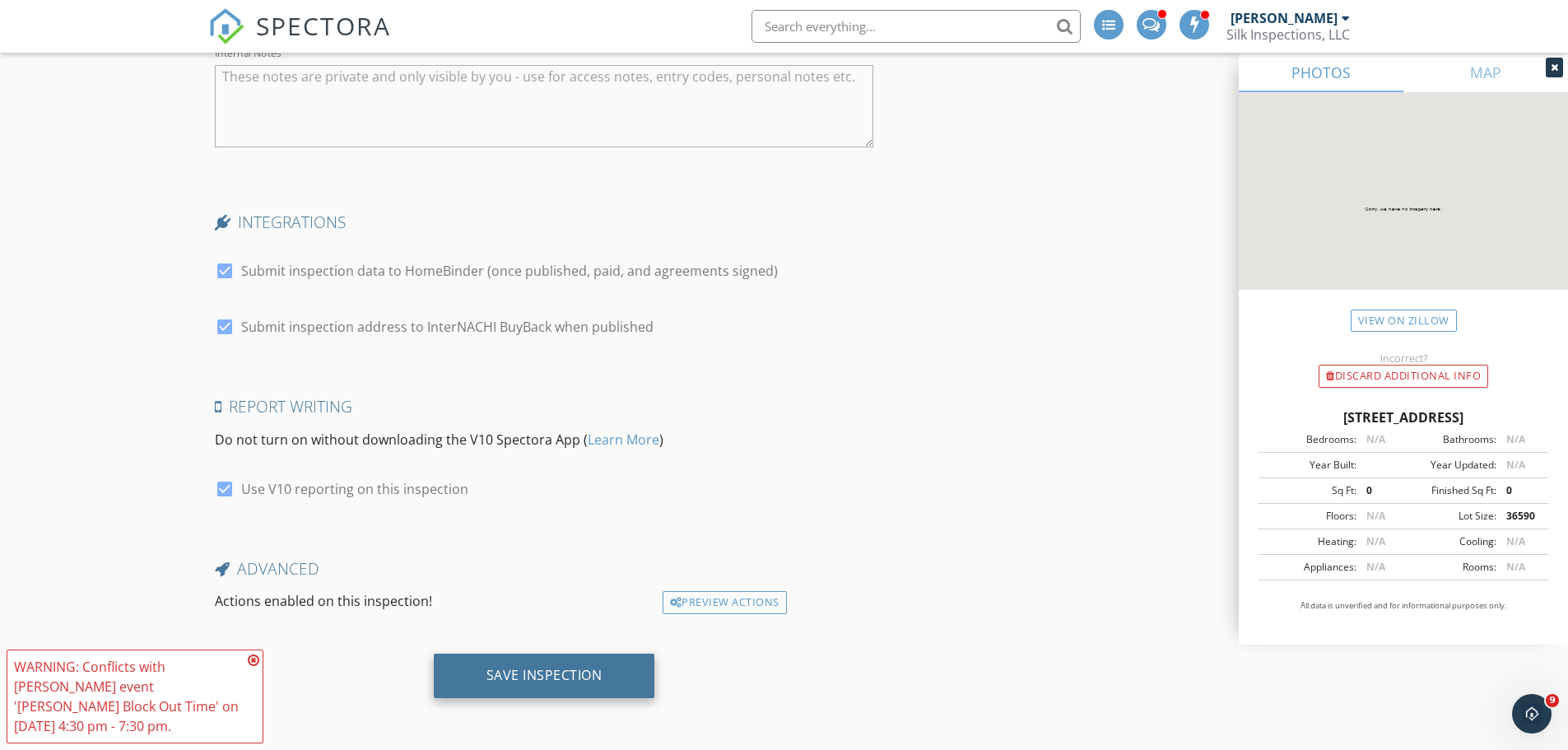
click at [567, 678] on div "Save Inspection" at bounding box center [545, 675] width 116 height 17
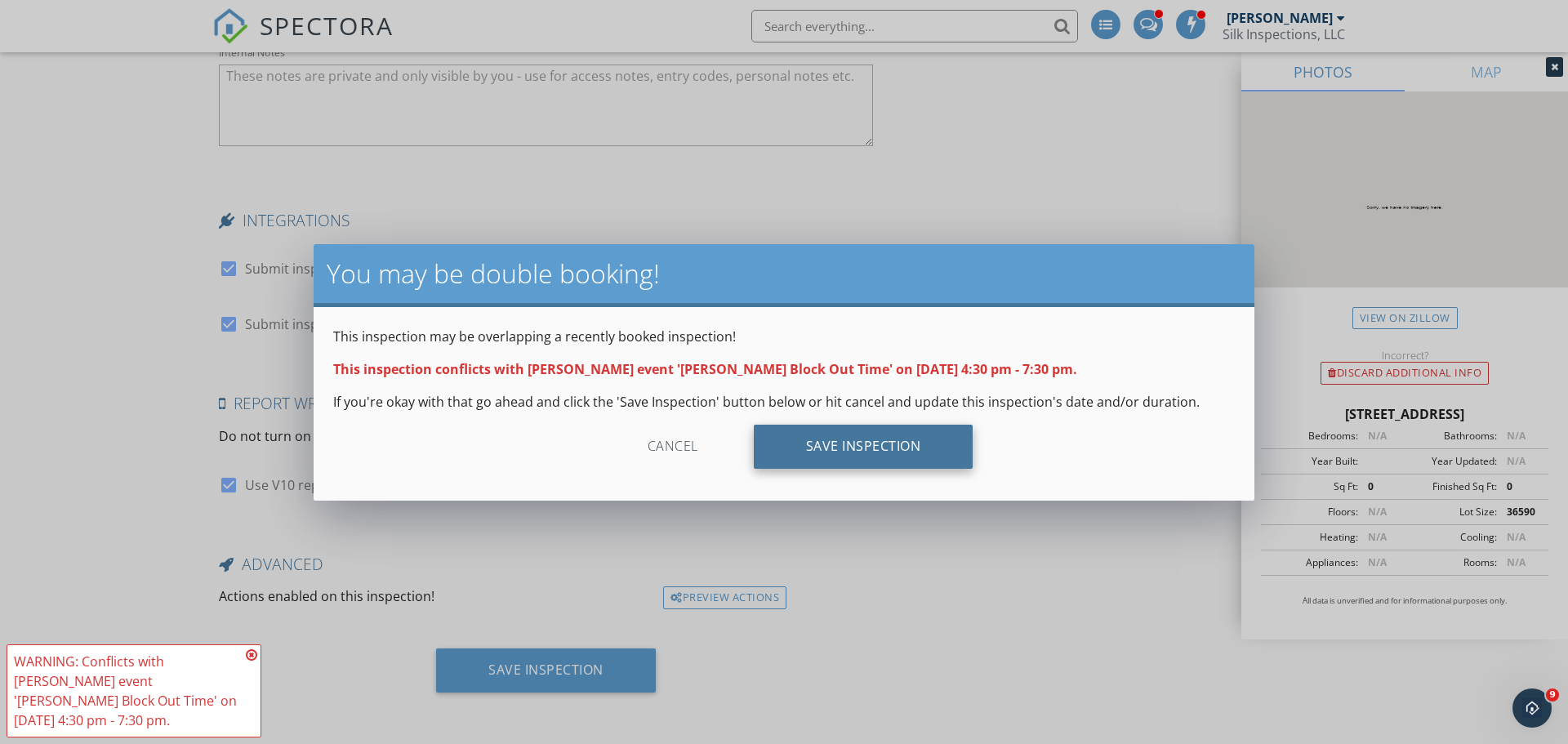
click at [855, 447] on div "Save Inspection" at bounding box center [864, 446] width 220 height 44
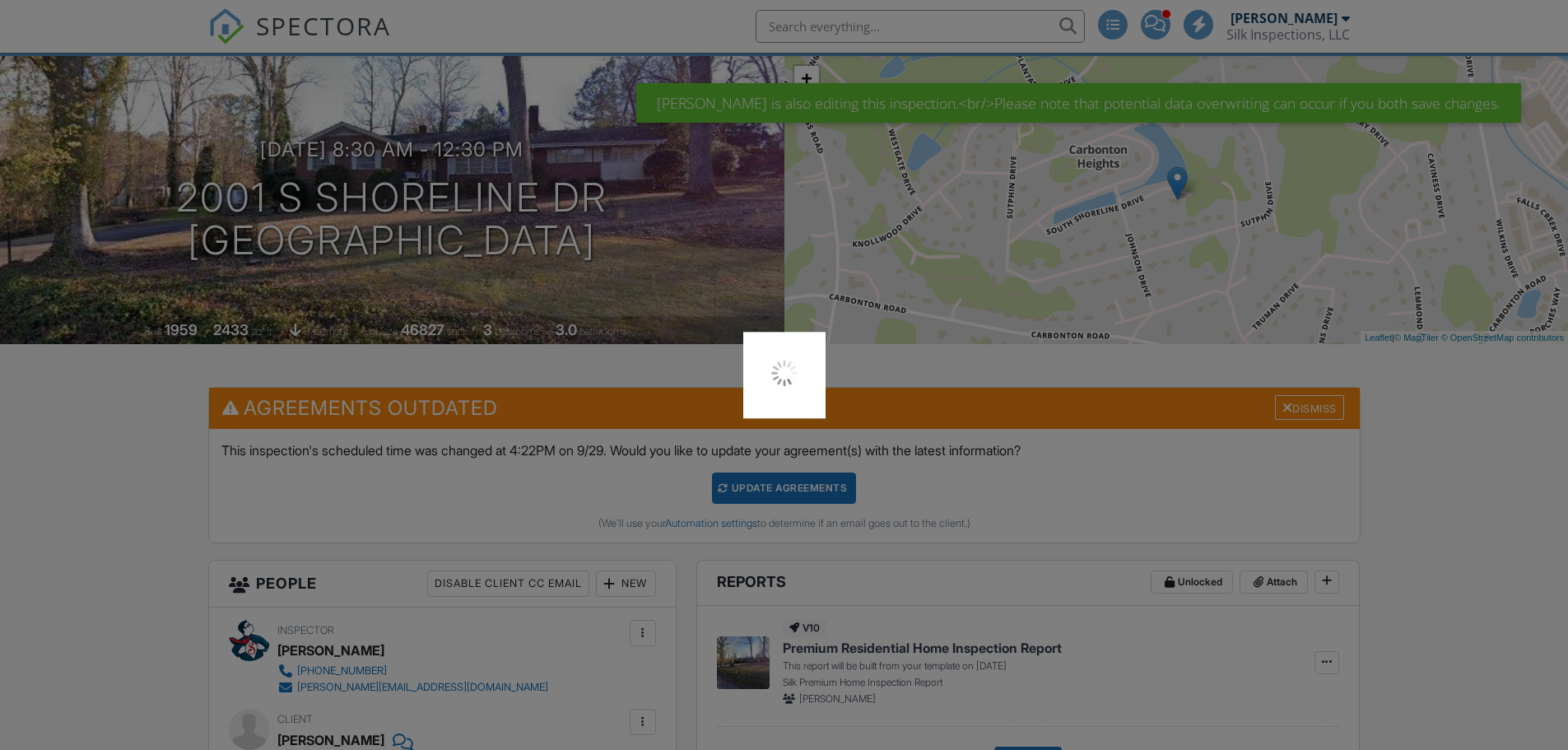
scroll to position [494, 0]
